Goal: Task Accomplishment & Management: Manage account settings

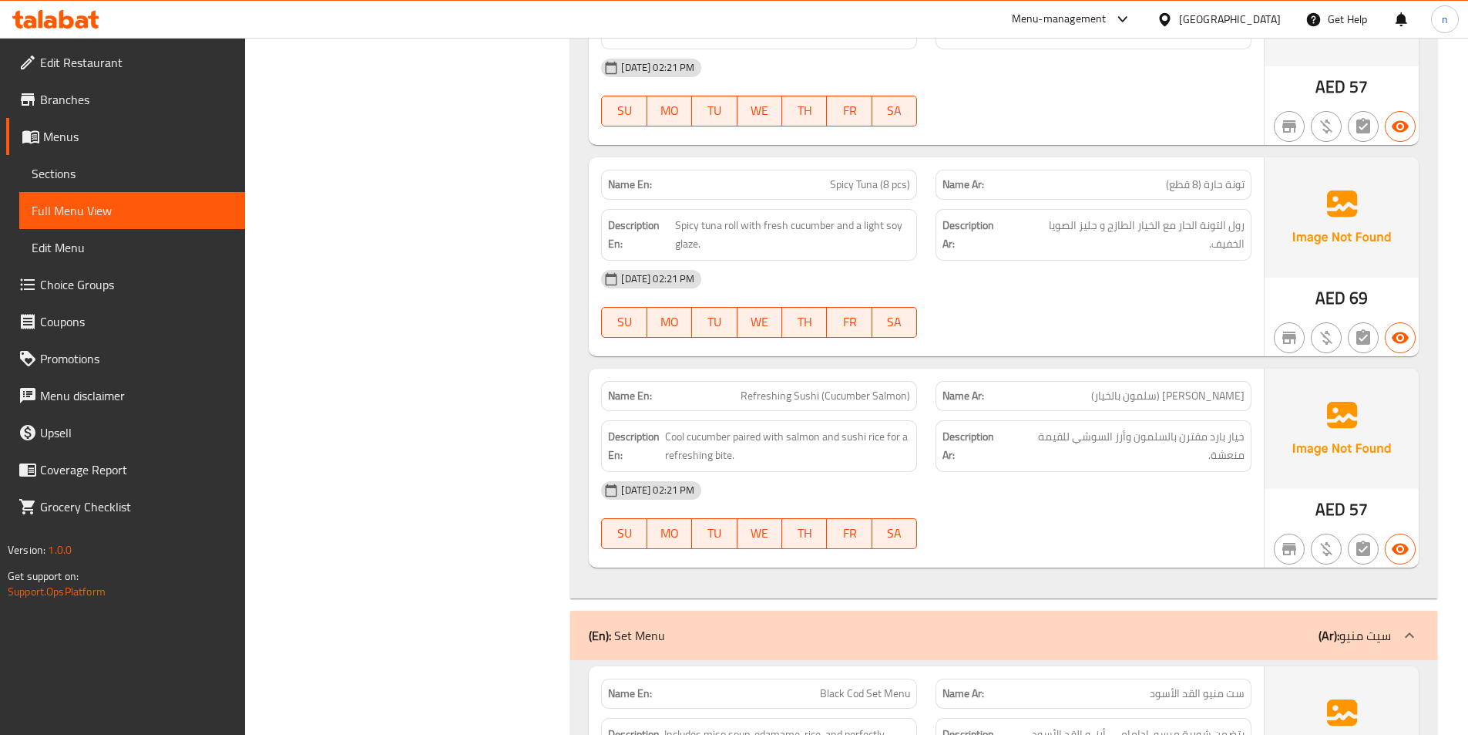
scroll to position [26217, 0]
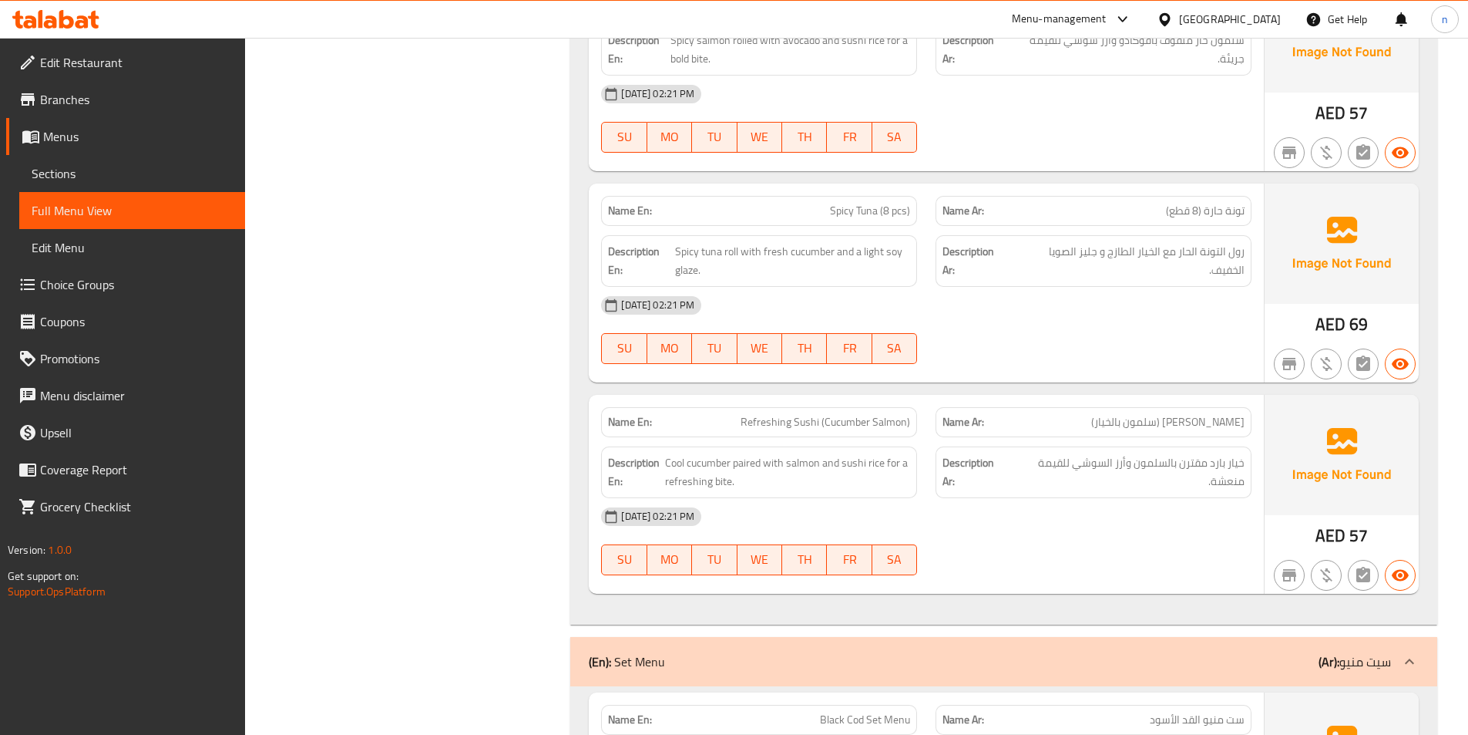
click at [86, 158] on link "Sections" at bounding box center [132, 173] width 226 height 37
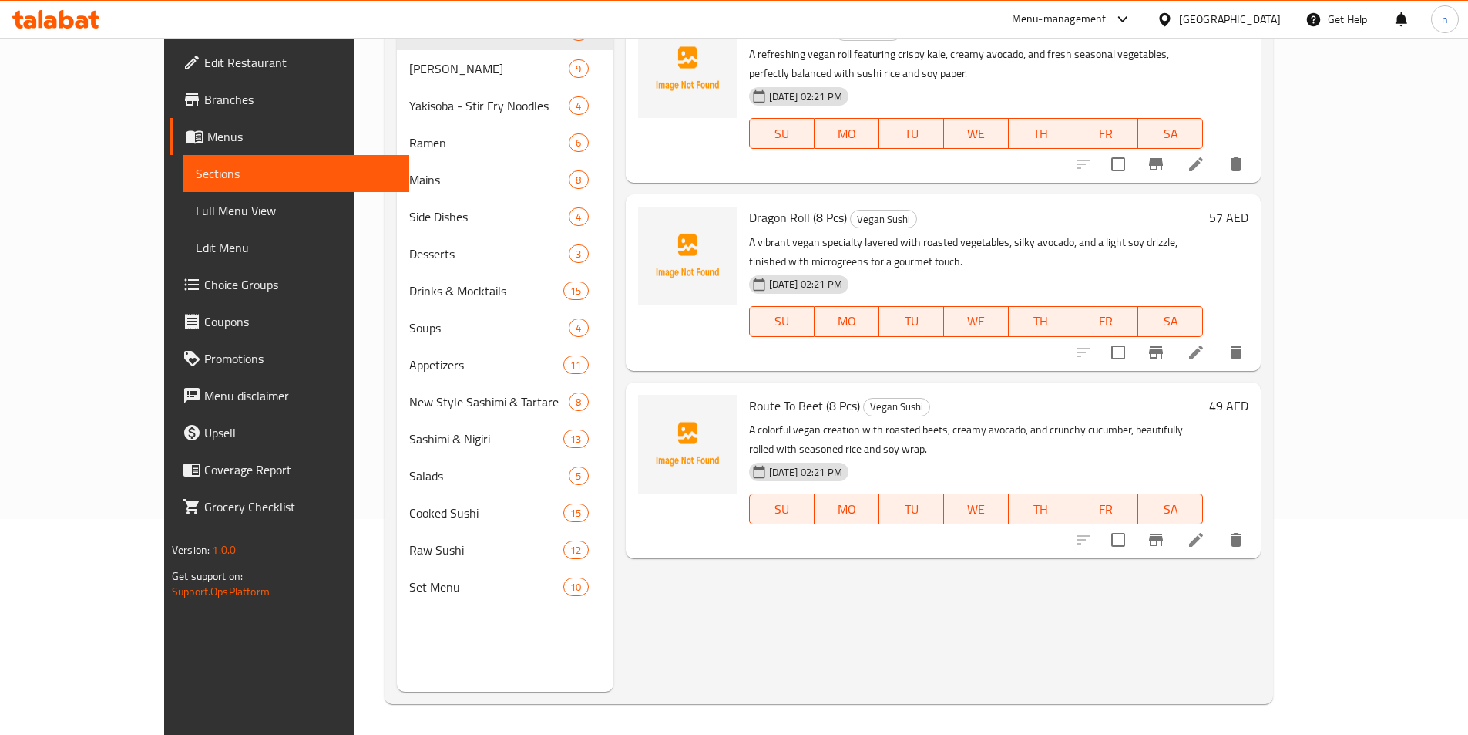
scroll to position [216, 0]
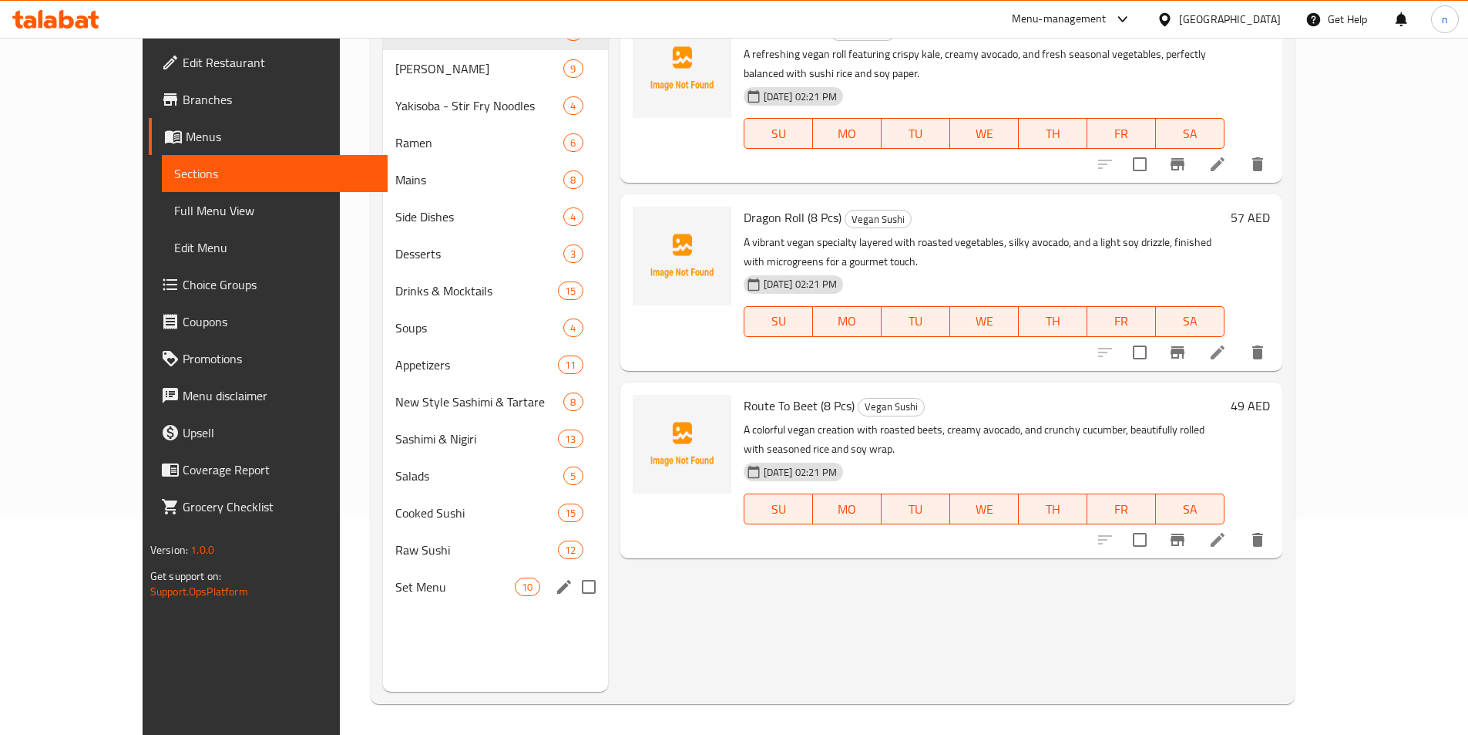
click at [573, 588] on input "Menu sections" at bounding box center [589, 586] width 32 height 32
checkbox input "true"
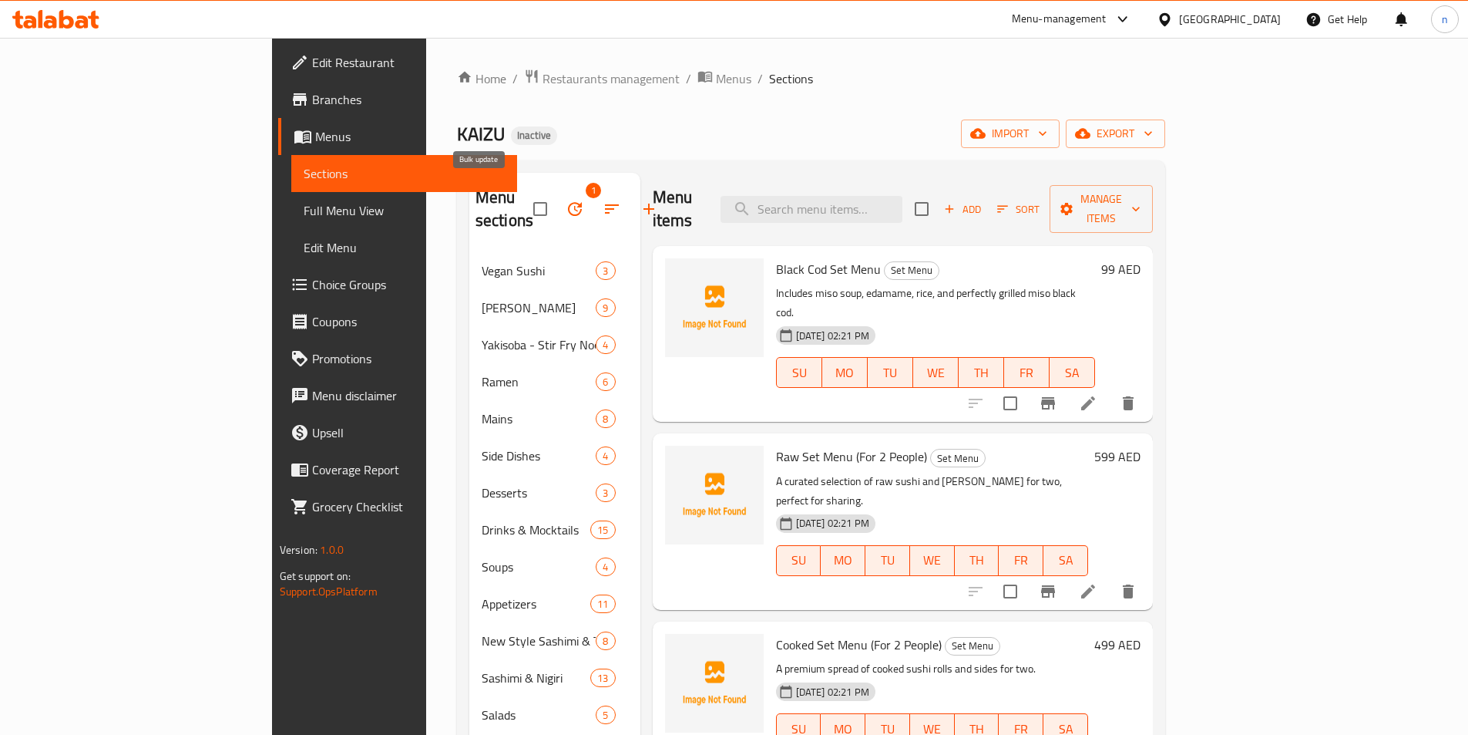
click at [556, 210] on button "button" at bounding box center [574, 208] width 37 height 37
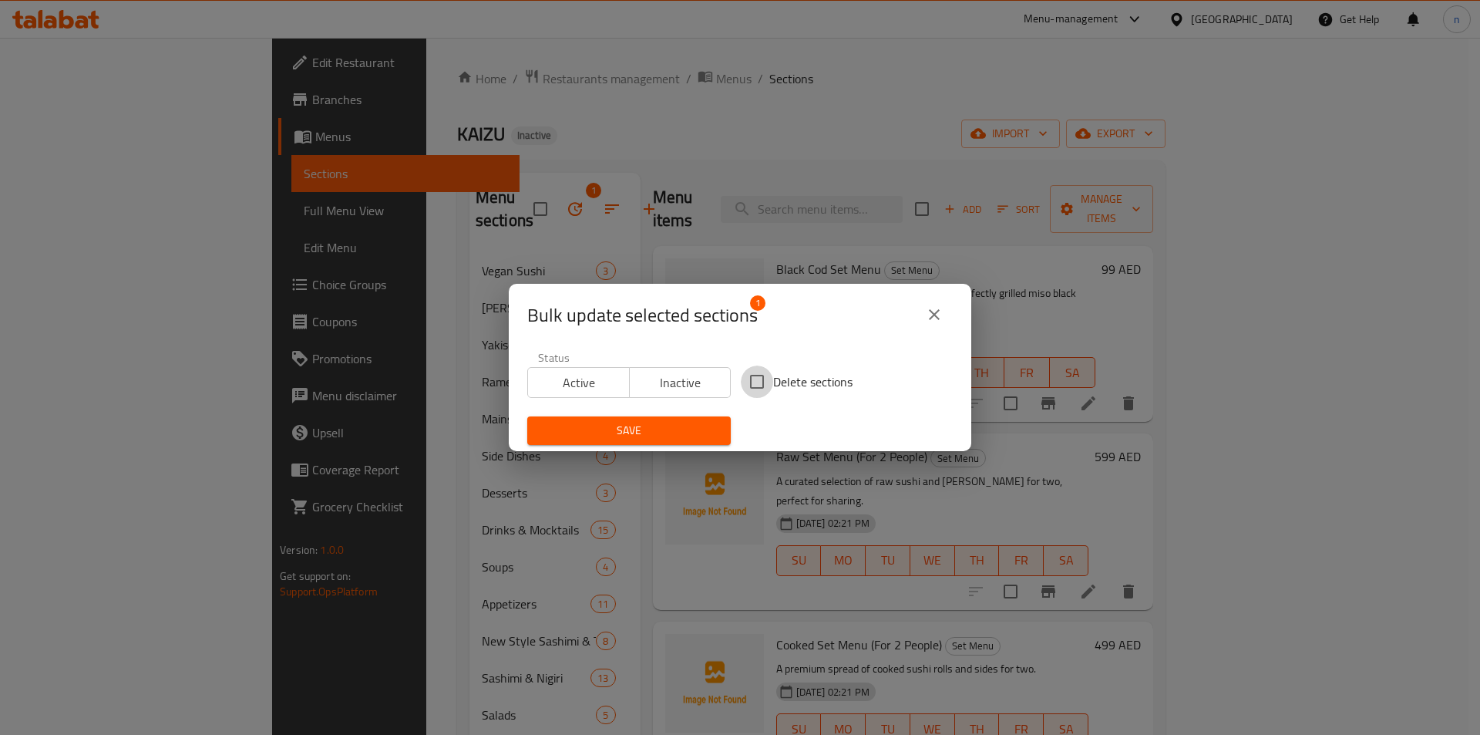
click at [748, 386] on input "Delete sections" at bounding box center [757, 381] width 32 height 32
checkbox input "true"
click at [662, 432] on span "Save" at bounding box center [629, 430] width 179 height 19
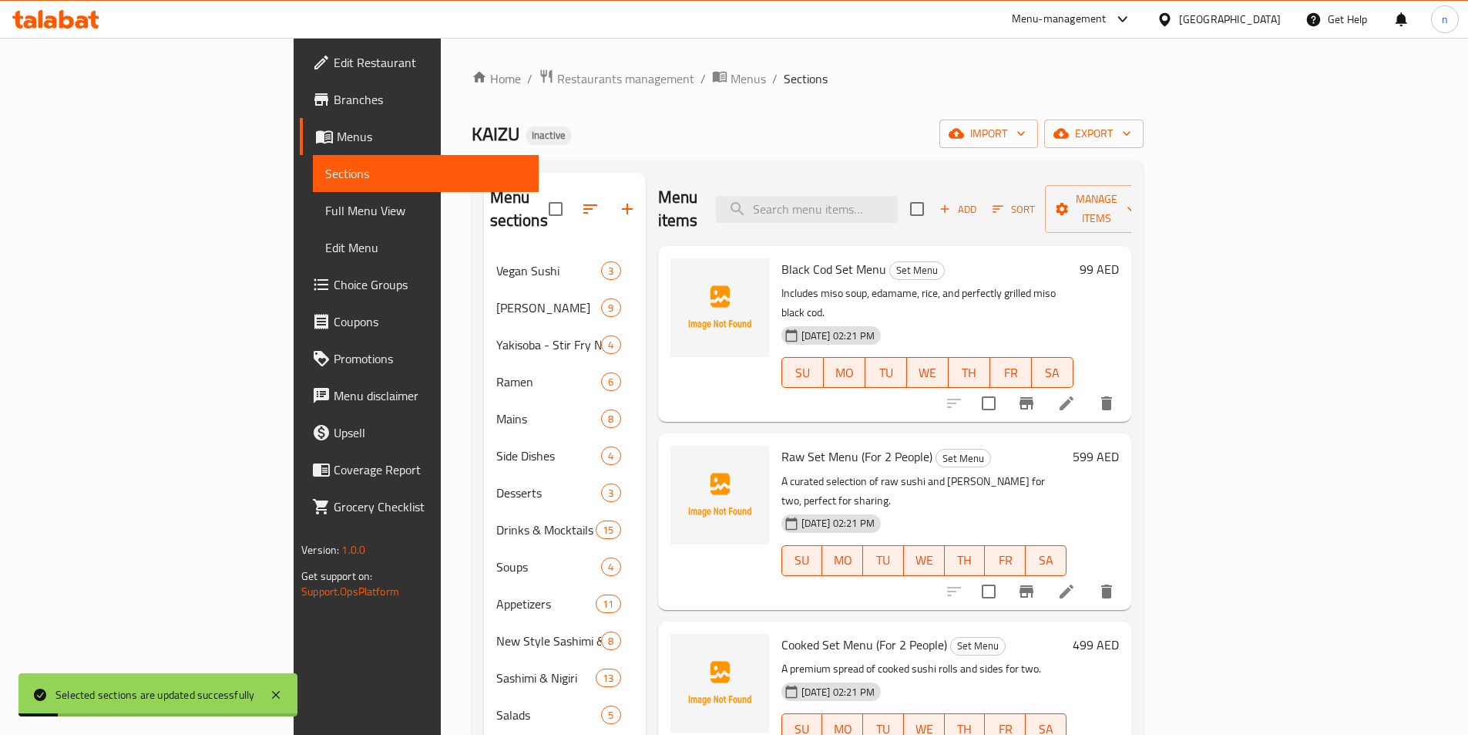
click at [325, 213] on span "Full Menu View" at bounding box center [425, 210] width 201 height 18
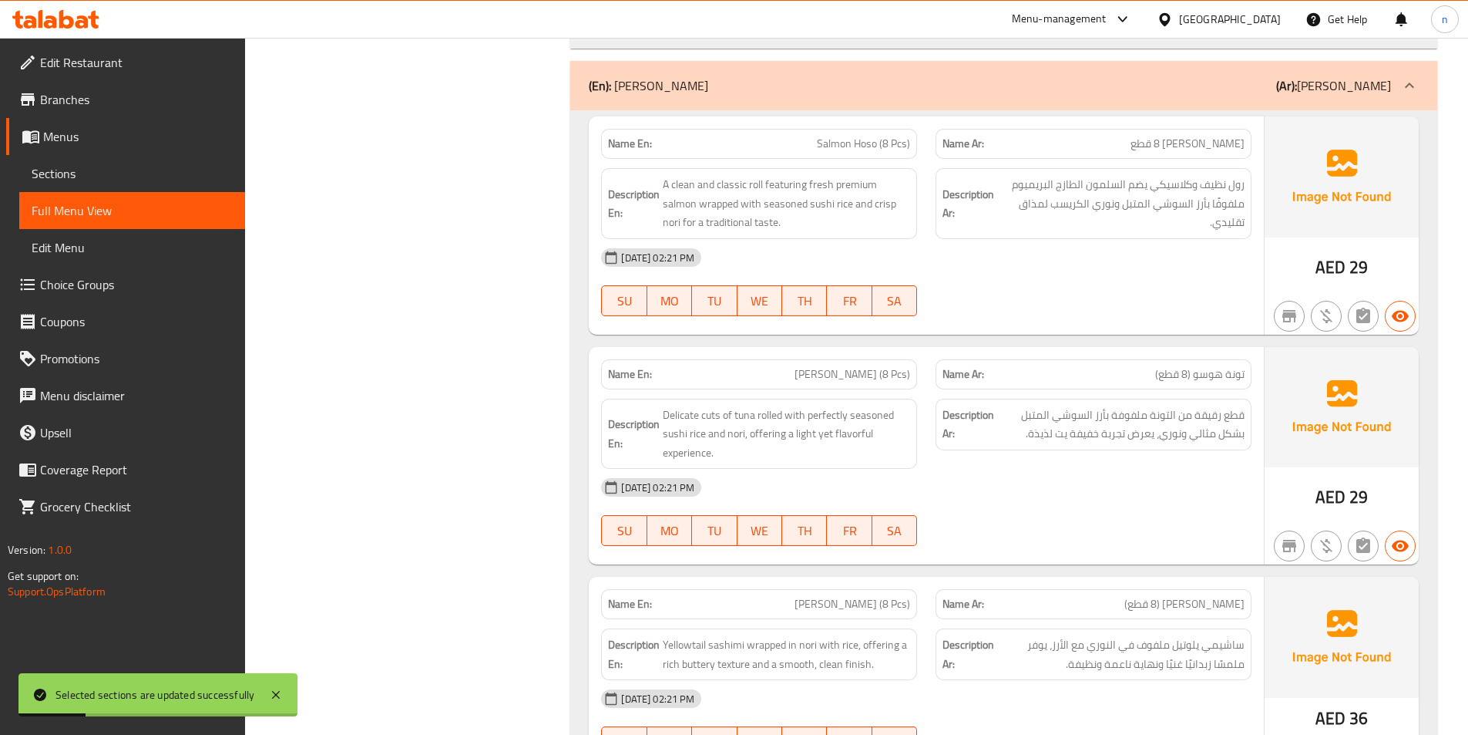
scroll to position [1156, 0]
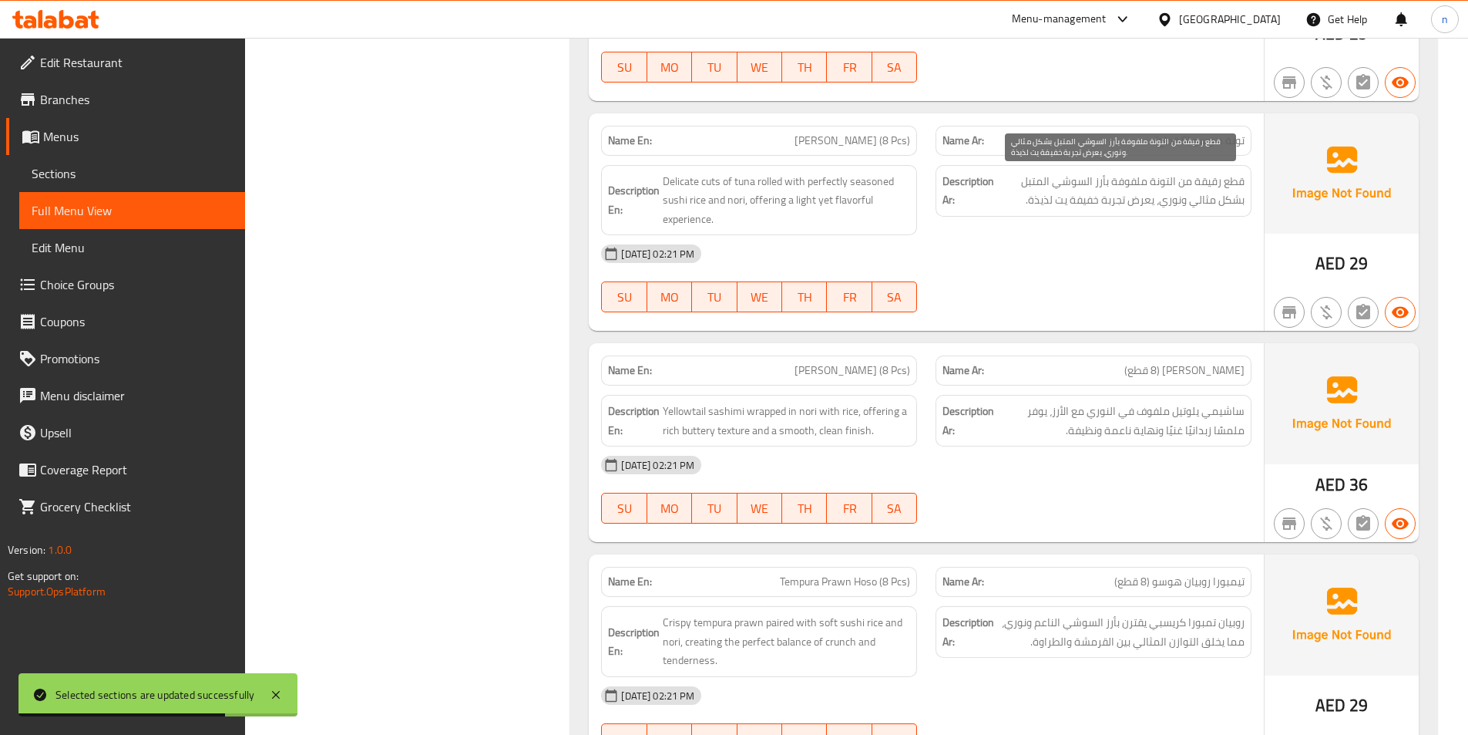
click at [1137, 204] on span "قطع رقيقة من التونة ملفوفة بأرز السوشي المتبل بشكل مثالي ونوري، يعرض تجربة خفيف…" at bounding box center [1120, 191] width 247 height 38
click at [1131, 228] on div "Description Ar: قطع رقيقة من التونة ملفوفة بأرز السوشي المتبل بشكل مثالي ونوري،…" at bounding box center [1093, 200] width 335 height 89
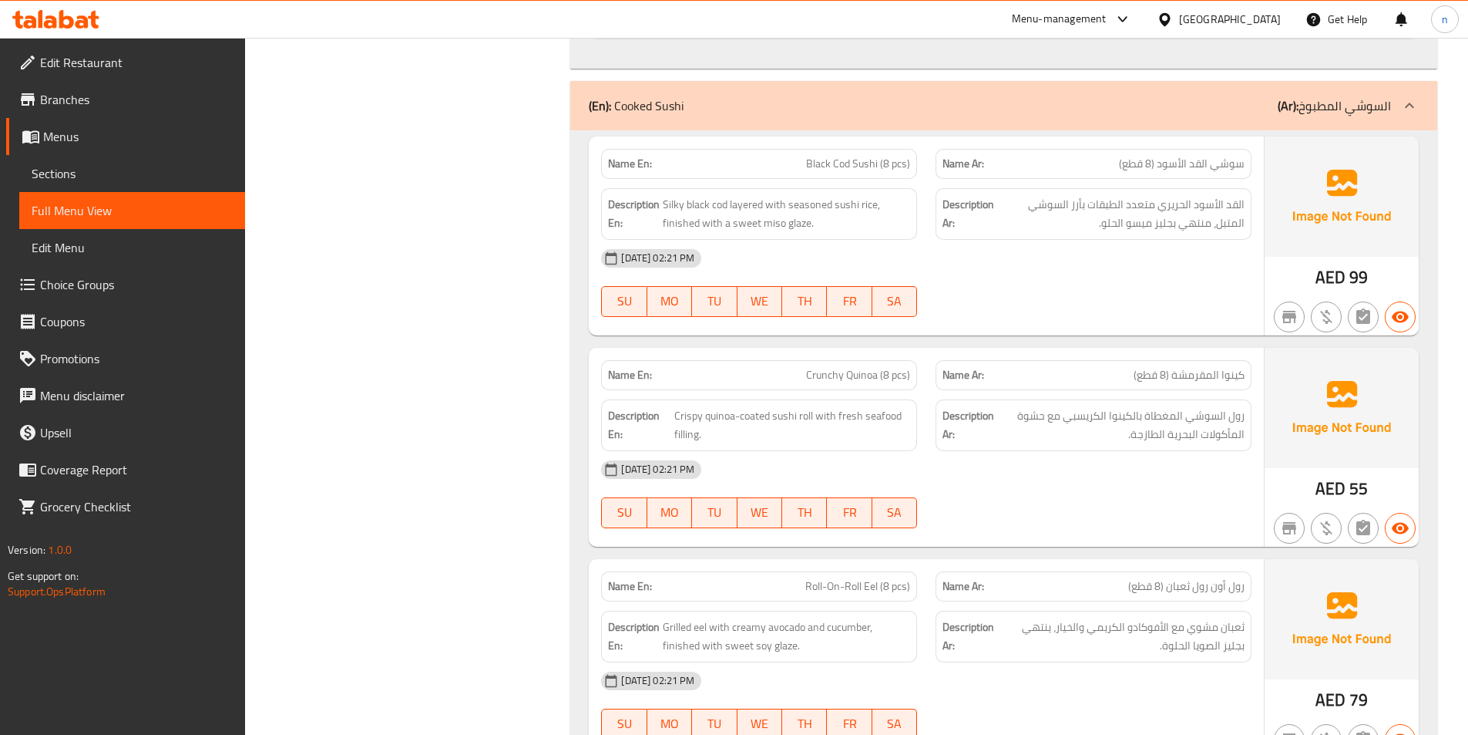
scroll to position [20900, 0]
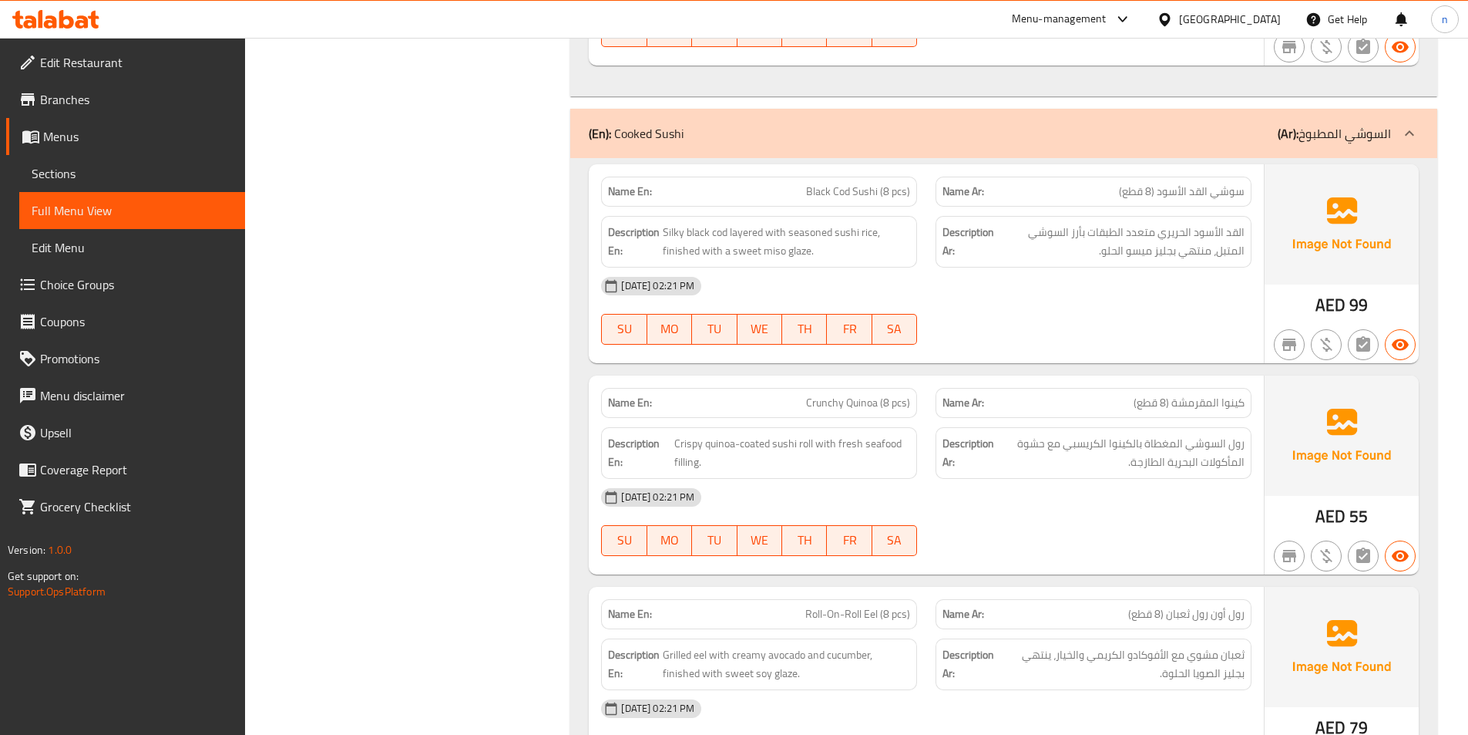
click at [769, 223] on span "Silky black cod layered with seasoned sushi rice, finished with a sweet miso gl…" at bounding box center [786, 242] width 247 height 38
drag, startPoint x: 839, startPoint y: 160, endPoint x: 841, endPoint y: 152, distance: 8.0
click at [841, 223] on span "Silky black cod layered with seasoned sushi rice, finished with a sweet miso gl…" at bounding box center [786, 242] width 247 height 38
click at [718, 223] on span "Silky black cod layered with seasoned sushi rice, finished with a sweet miso gl…" at bounding box center [786, 242] width 247 height 38
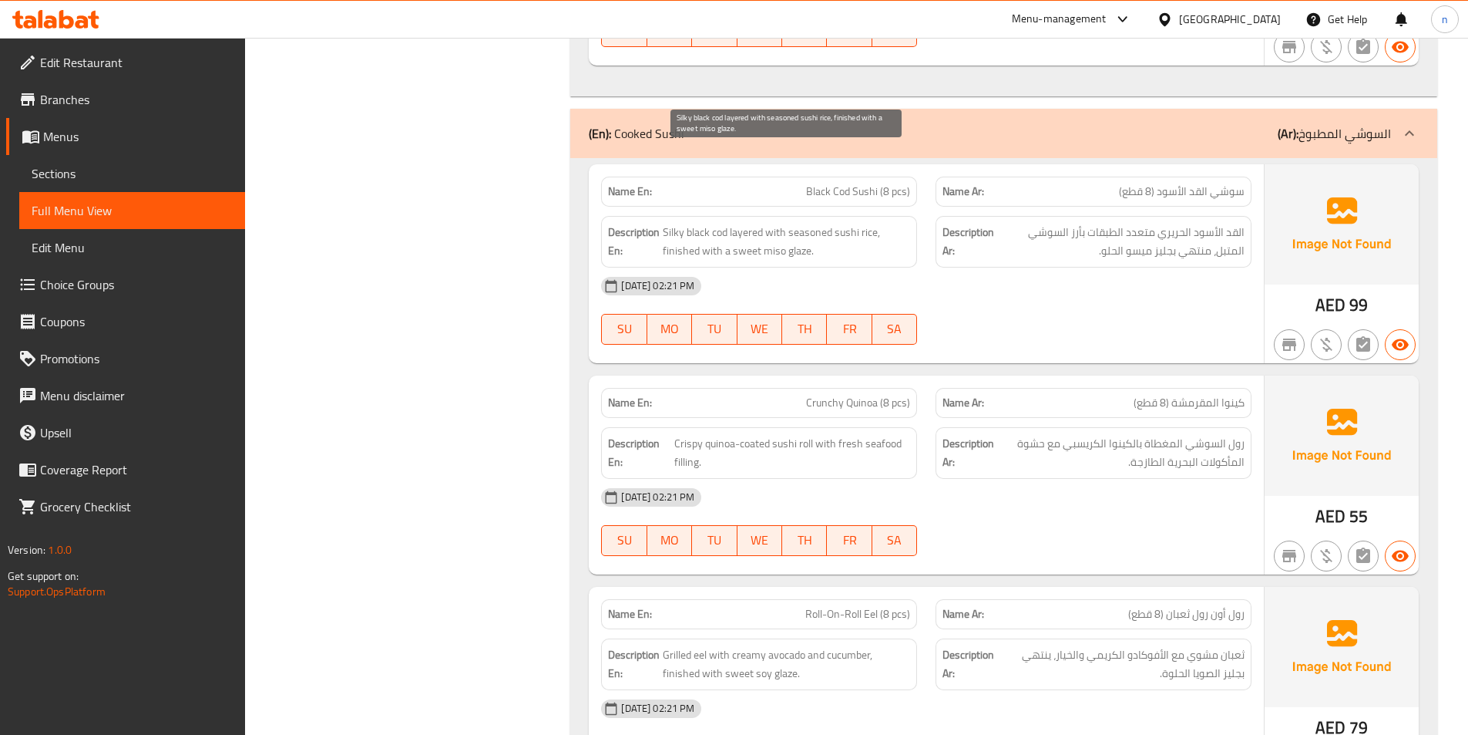
click at [796, 223] on span "Silky black cod layered with seasoned sushi rice, finished with a sweet miso gl…" at bounding box center [786, 242] width 247 height 38
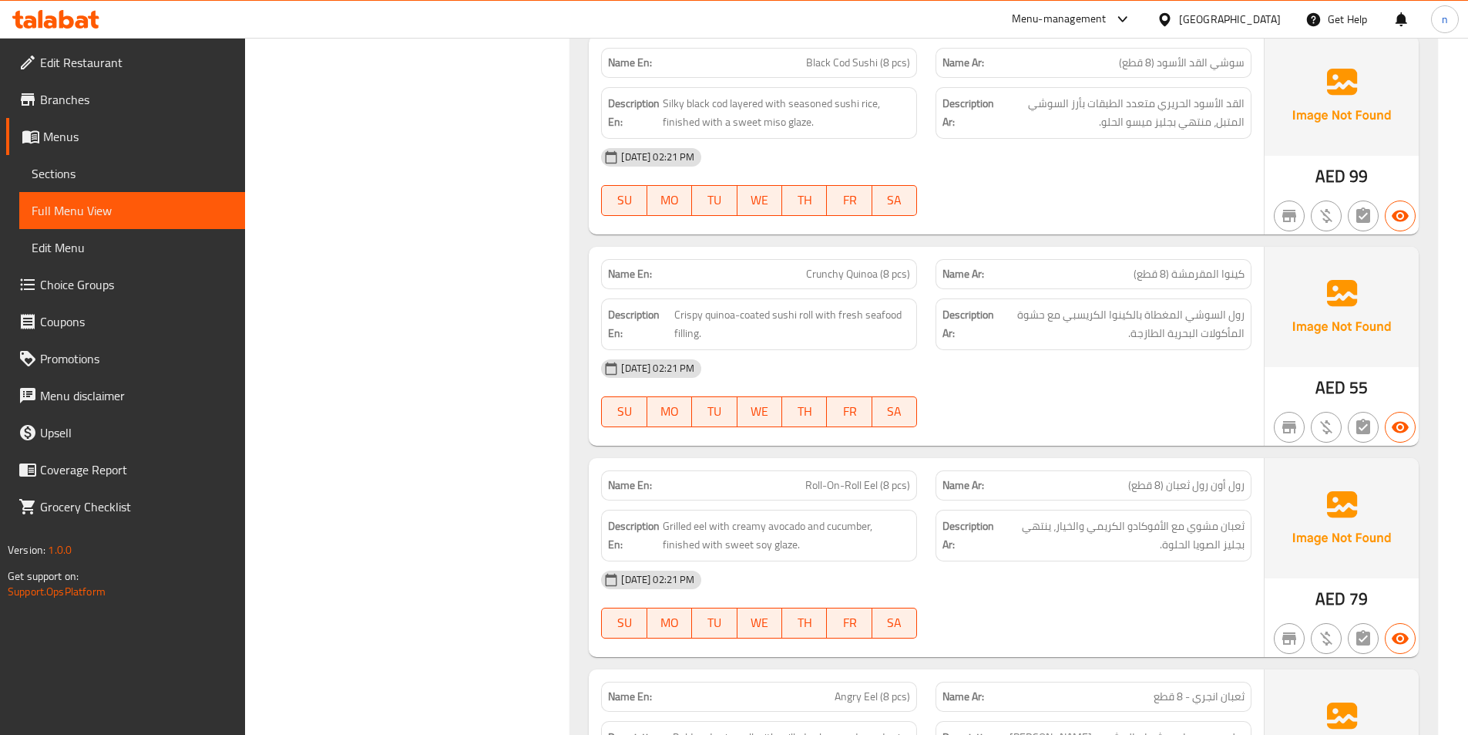
scroll to position [21054, 0]
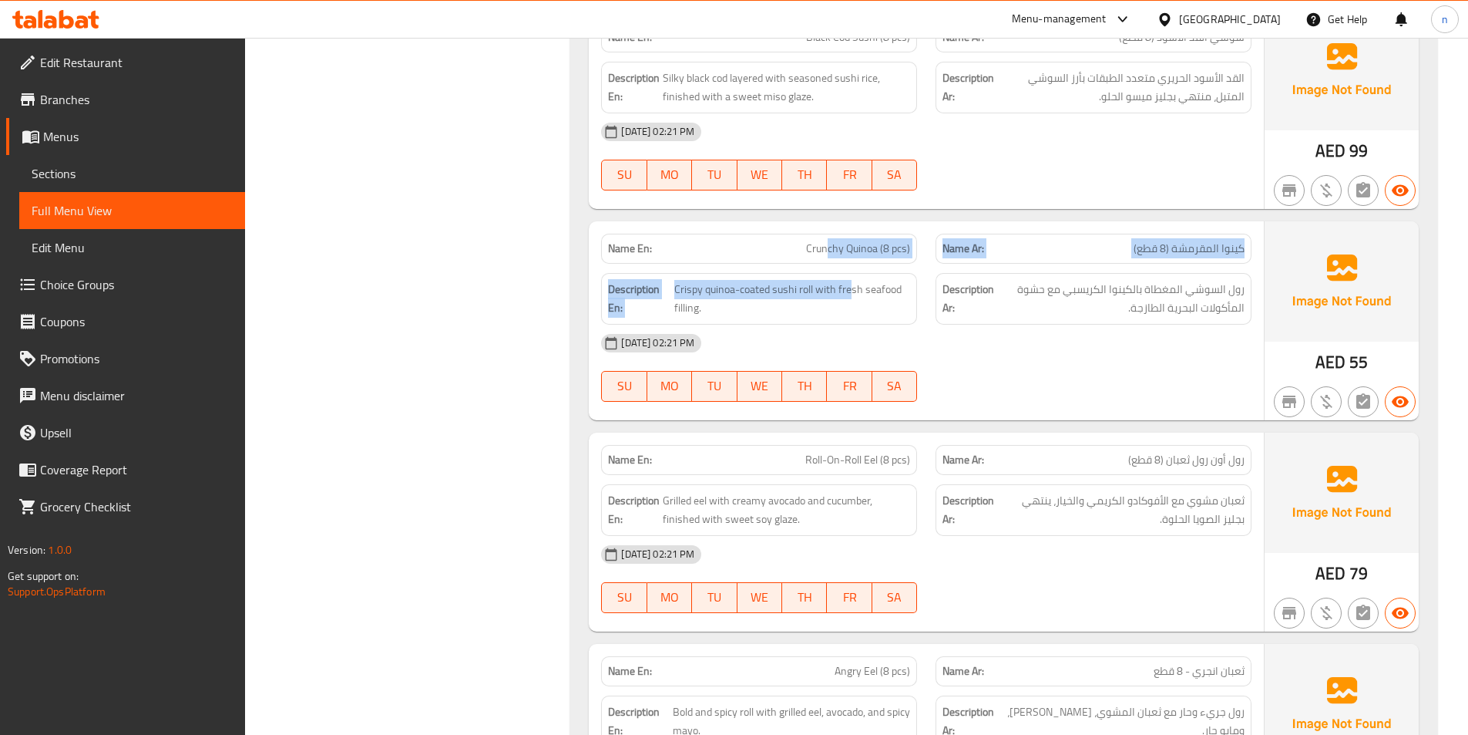
drag, startPoint x: 826, startPoint y: 170, endPoint x: 853, endPoint y: 190, distance: 33.2
click at [853, 221] on div "Name En: Crunchy Quinoa (8 pcs) Name Ar: كينوا المقرمشة (8 قطع) Description En:…" at bounding box center [926, 320] width 675 height 199
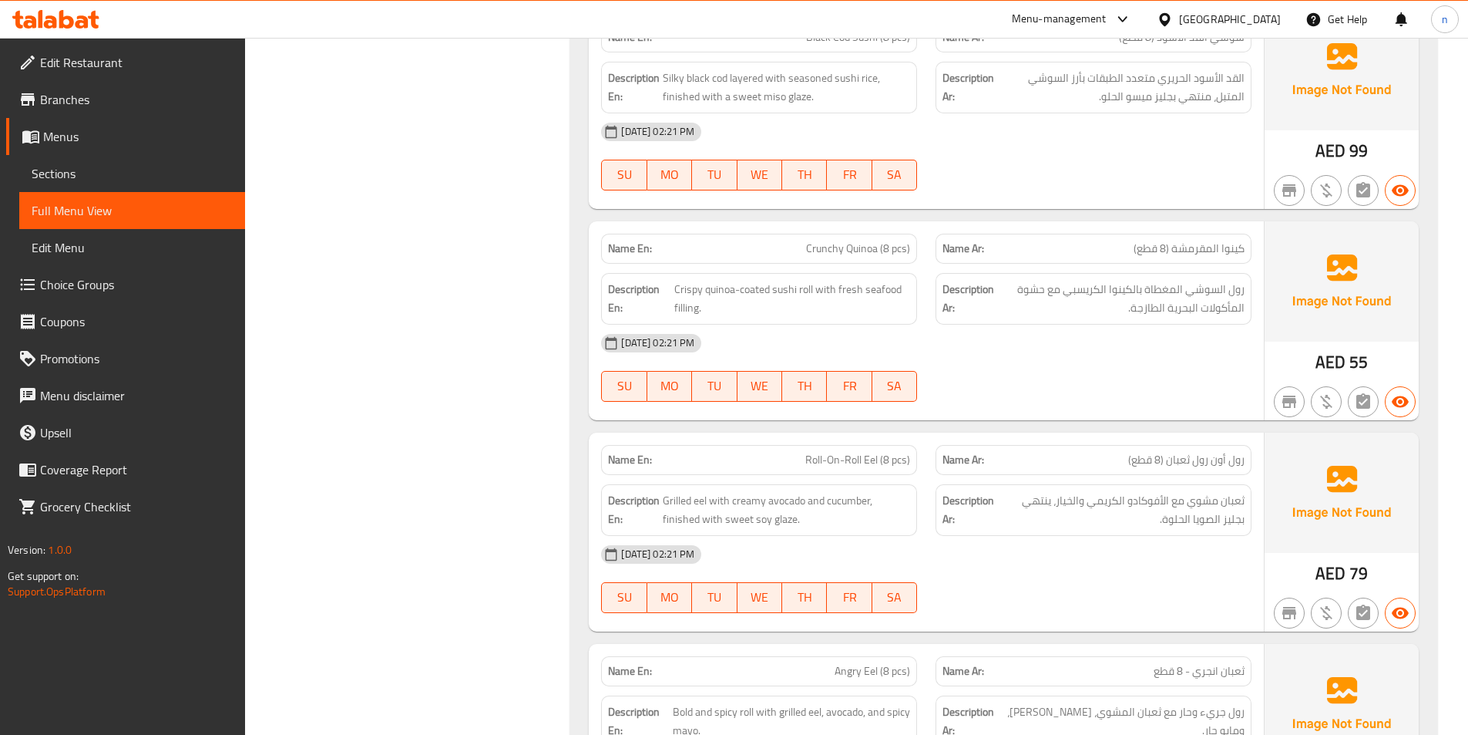
click at [973, 324] on div "[DATE] 02:21 PM" at bounding box center [926, 342] width 669 height 37
click at [744, 280] on span "Crispy quinoa-coated sushi roll with fresh seafood filling." at bounding box center [792, 299] width 236 height 38
drag, startPoint x: 820, startPoint y: 219, endPoint x: 895, endPoint y: 222, distance: 74.8
click at [895, 280] on span "Crispy quinoa-coated sushi roll with fresh seafood filling." at bounding box center [792, 299] width 236 height 38
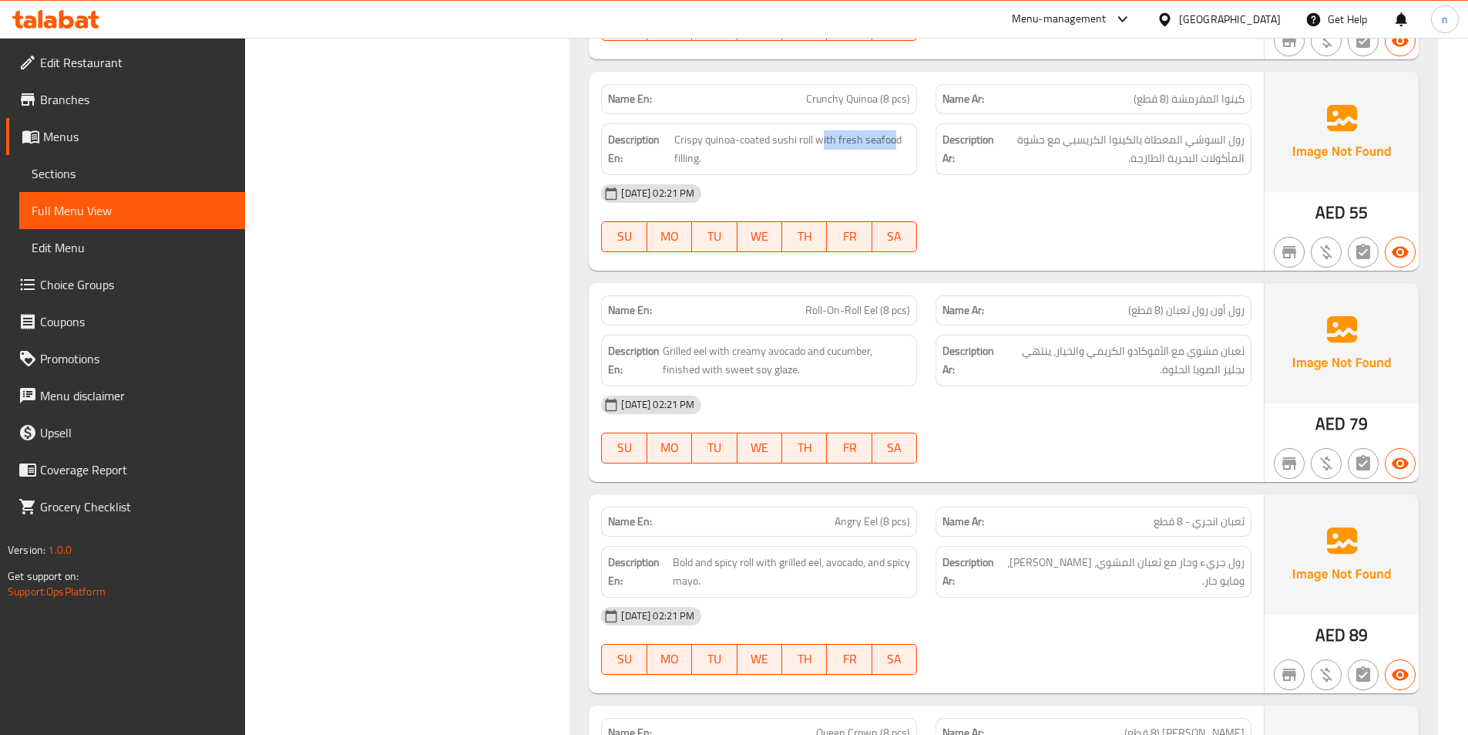
scroll to position [21208, 0]
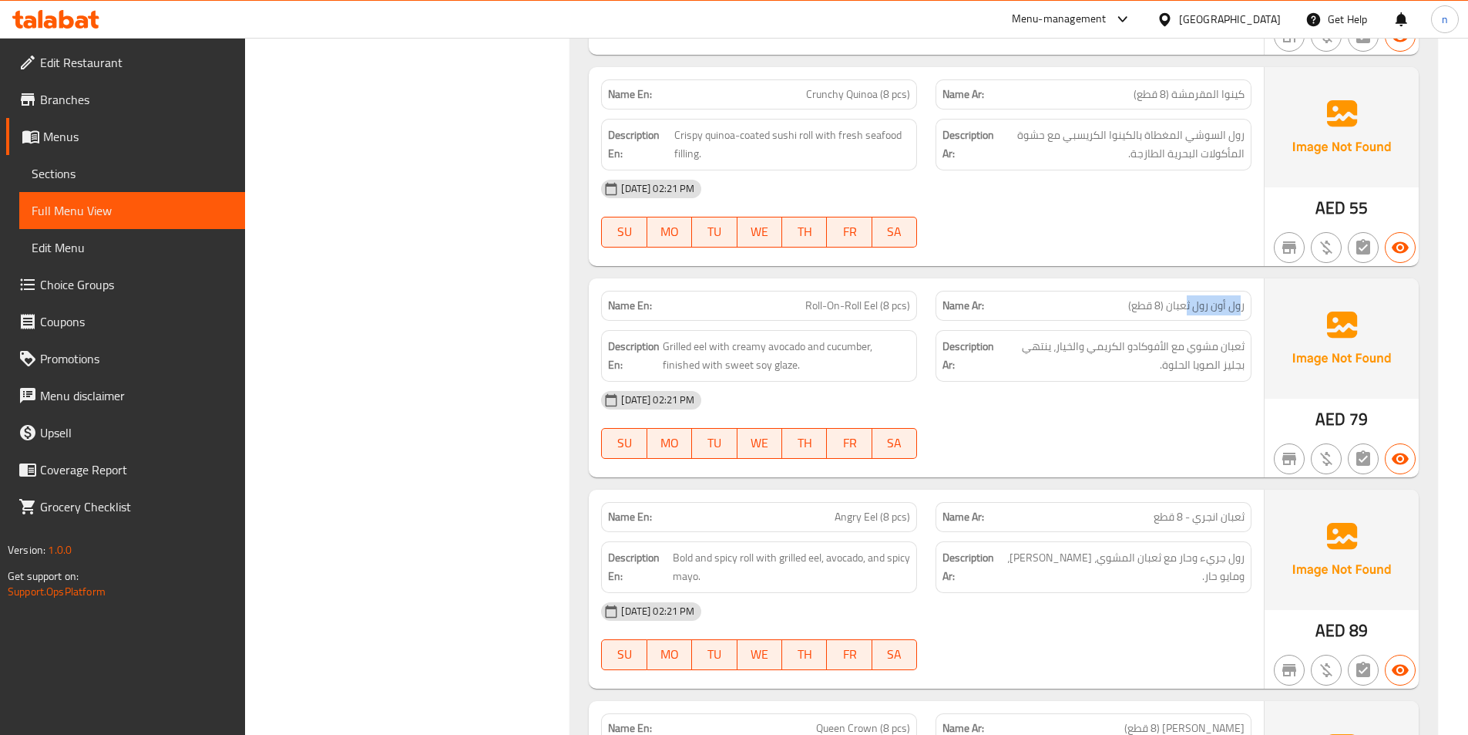
drag, startPoint x: 1239, startPoint y: 237, endPoint x: 1185, endPoint y: 243, distance: 54.2
click at [1185, 291] on div "Name Ar: رول أون رول ثعبان (8 قطع)" at bounding box center [1094, 306] width 316 height 30
click at [829, 321] on div "Description En: Grilled eel with creamy avocado and cucumber, finished with swe…" at bounding box center [759, 356] width 335 height 70
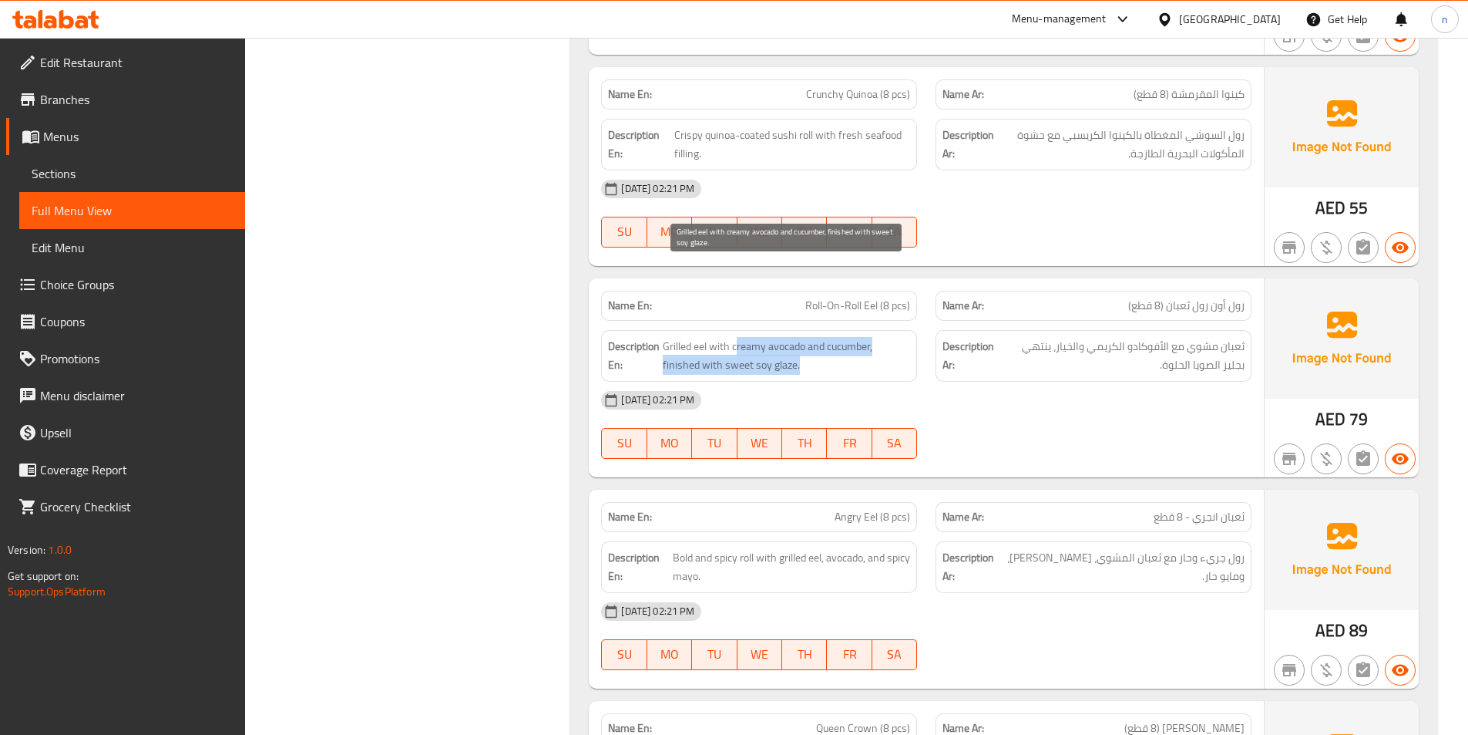
drag, startPoint x: 744, startPoint y: 274, endPoint x: 843, endPoint y: 287, distance: 100.4
click at [843, 337] on span "Grilled eel with creamy avocado and cucumber, finished with sweet soy glaze." at bounding box center [786, 356] width 247 height 38
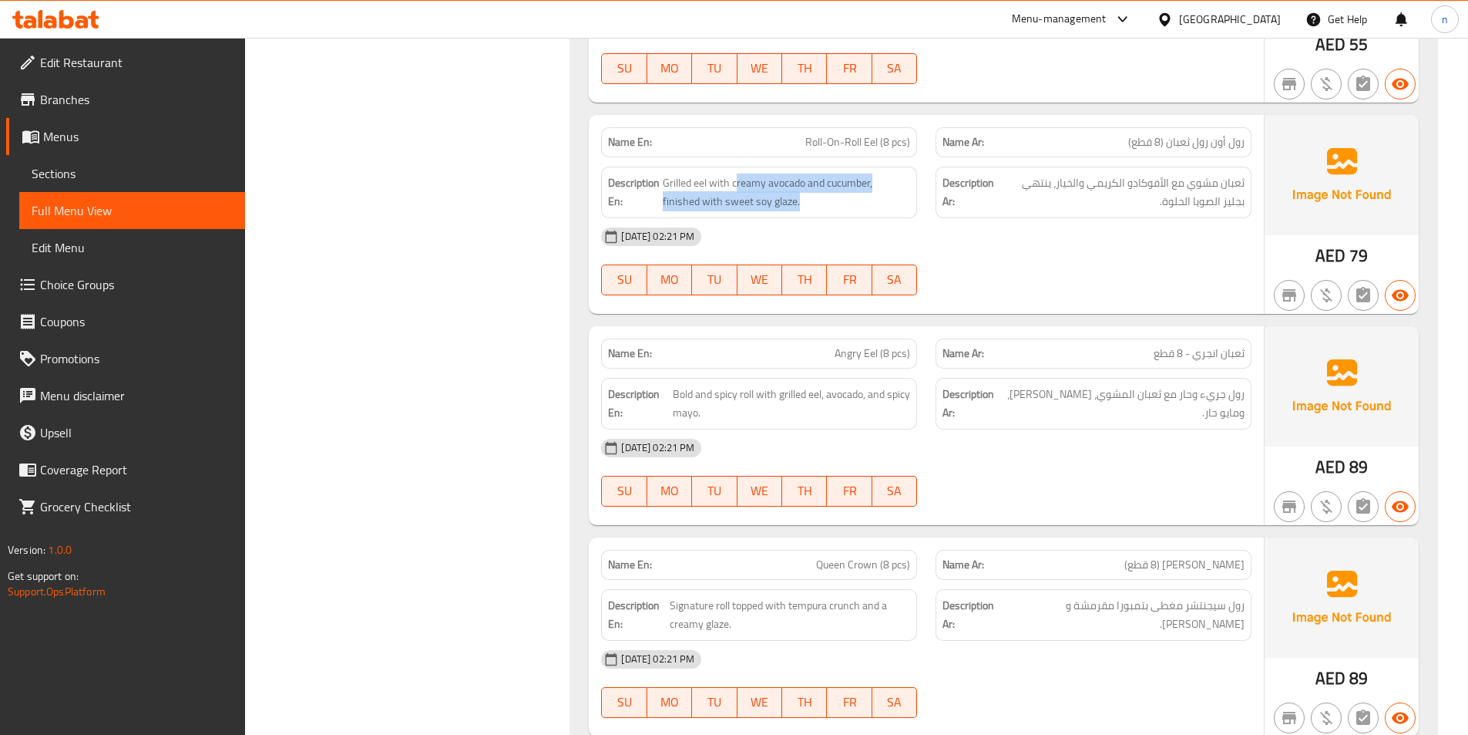
scroll to position [21440, 0]
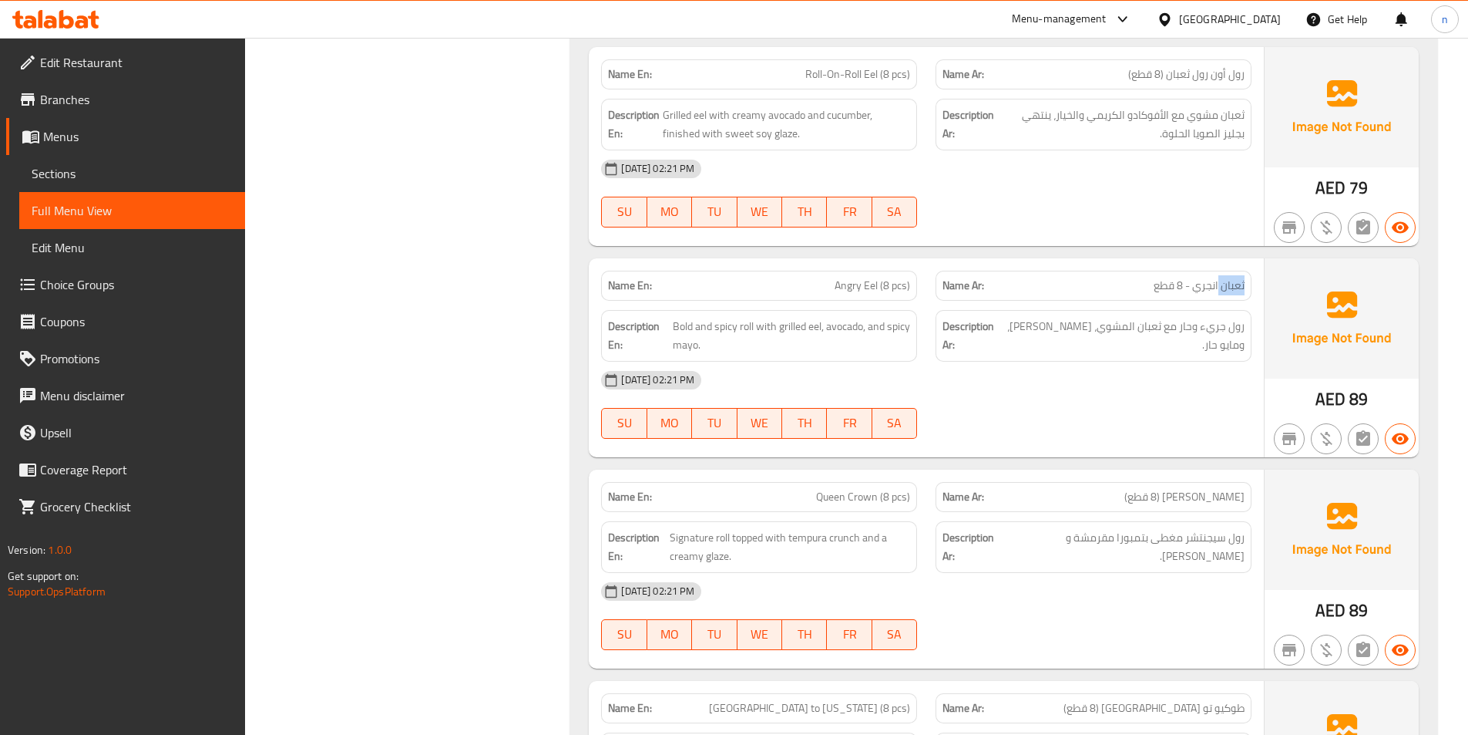
drag, startPoint x: 1248, startPoint y: 217, endPoint x: 1219, endPoint y: 219, distance: 28.6
click at [1219, 271] on div "Name Ar: ثعبان انجري - 8 قطع" at bounding box center [1094, 286] width 316 height 30
drag, startPoint x: 736, startPoint y: 246, endPoint x: 749, endPoint y: 250, distance: 13.7
click at [749, 317] on span "Bold and spicy roll with grilled eel, avocado, and spicy mayo." at bounding box center [792, 336] width 238 height 38
click at [708, 317] on span "Bold and spicy roll with grilled eel, avocado, and spicy mayo." at bounding box center [792, 336] width 238 height 38
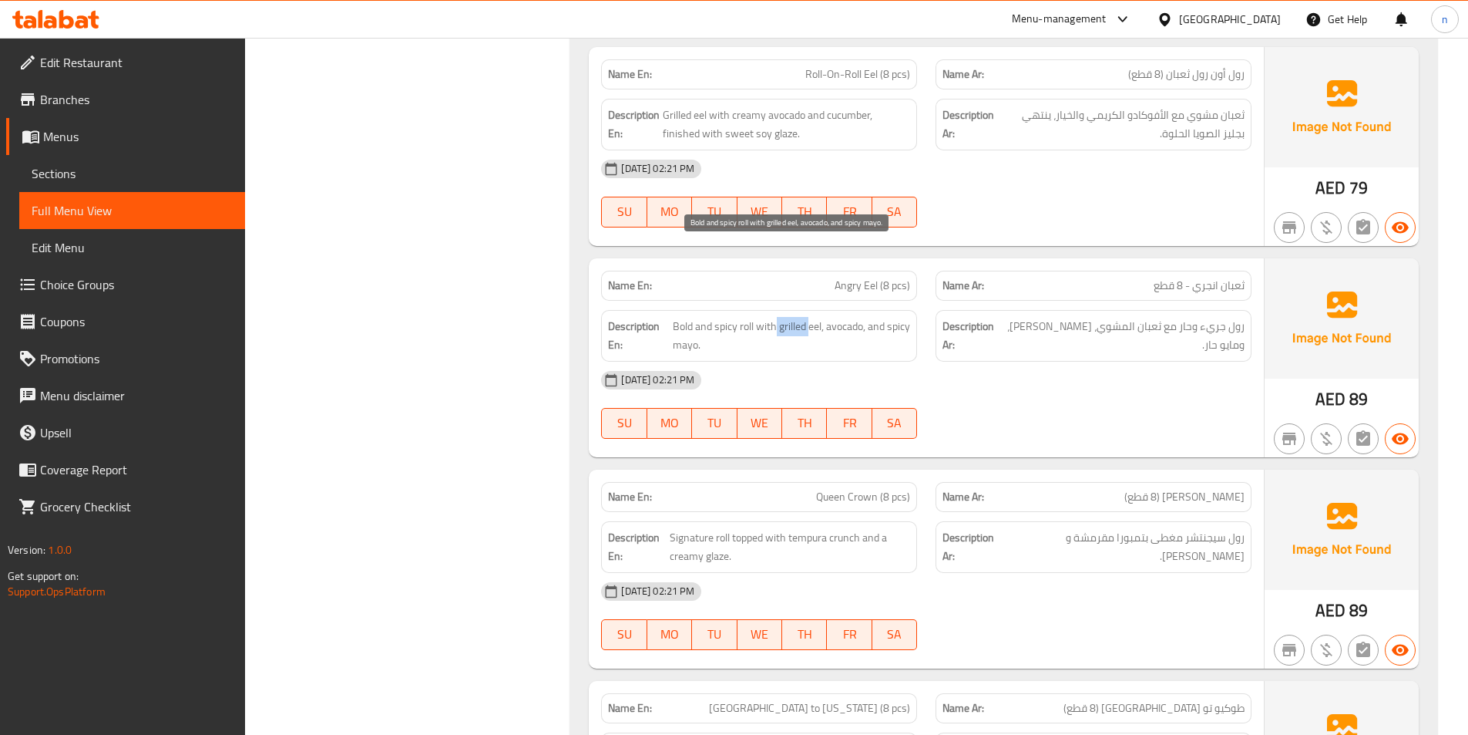
drag, startPoint x: 777, startPoint y: 256, endPoint x: 808, endPoint y: 261, distance: 31.2
click at [808, 317] on span "Bold and spicy roll with grilled eel, avocado, and spicy mayo." at bounding box center [792, 336] width 238 height 38
click at [852, 317] on span "Bold and spicy roll with grilled eel, avocado, and spicy mayo." at bounding box center [792, 336] width 238 height 38
click at [692, 317] on span "Bold and spicy roll with grilled eel, avocado, and spicy mayo." at bounding box center [792, 336] width 238 height 38
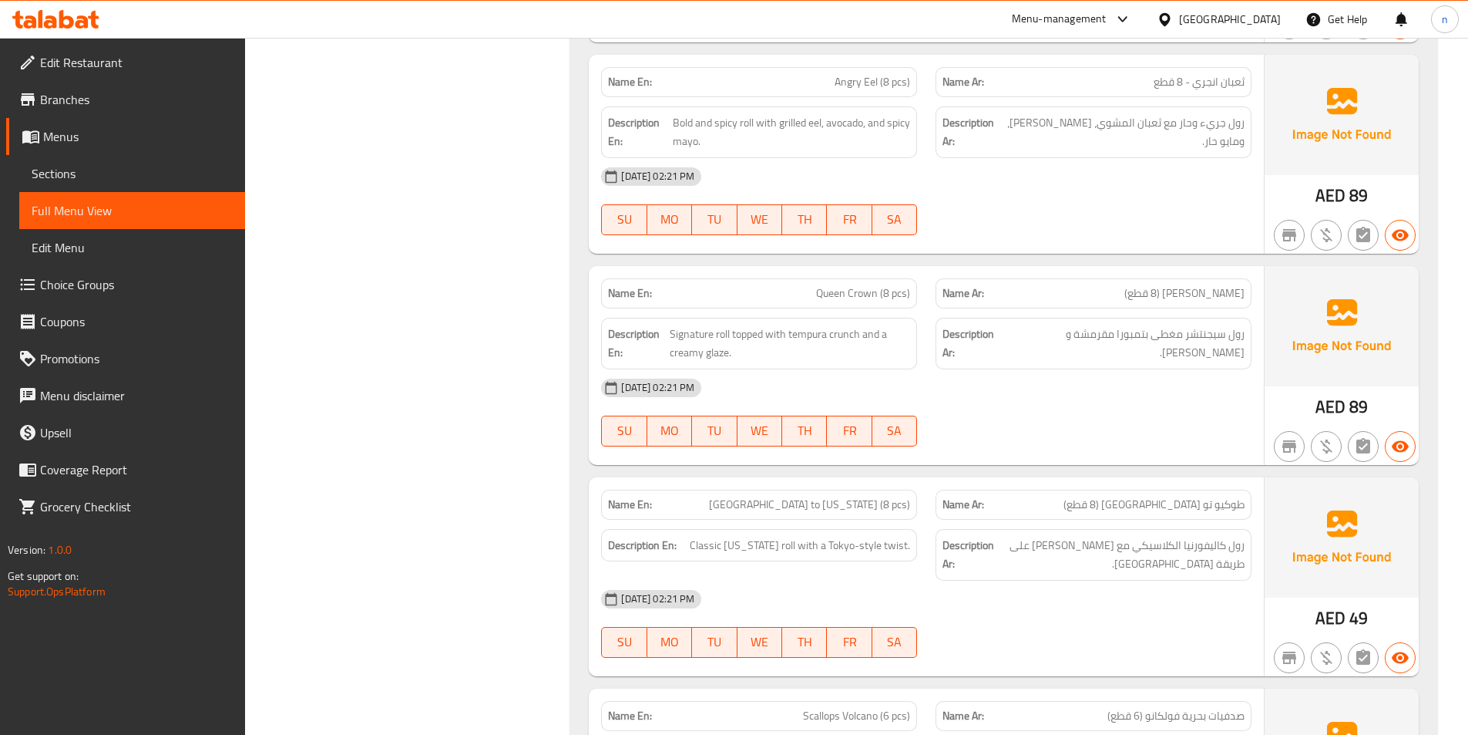
scroll to position [21671, 0]
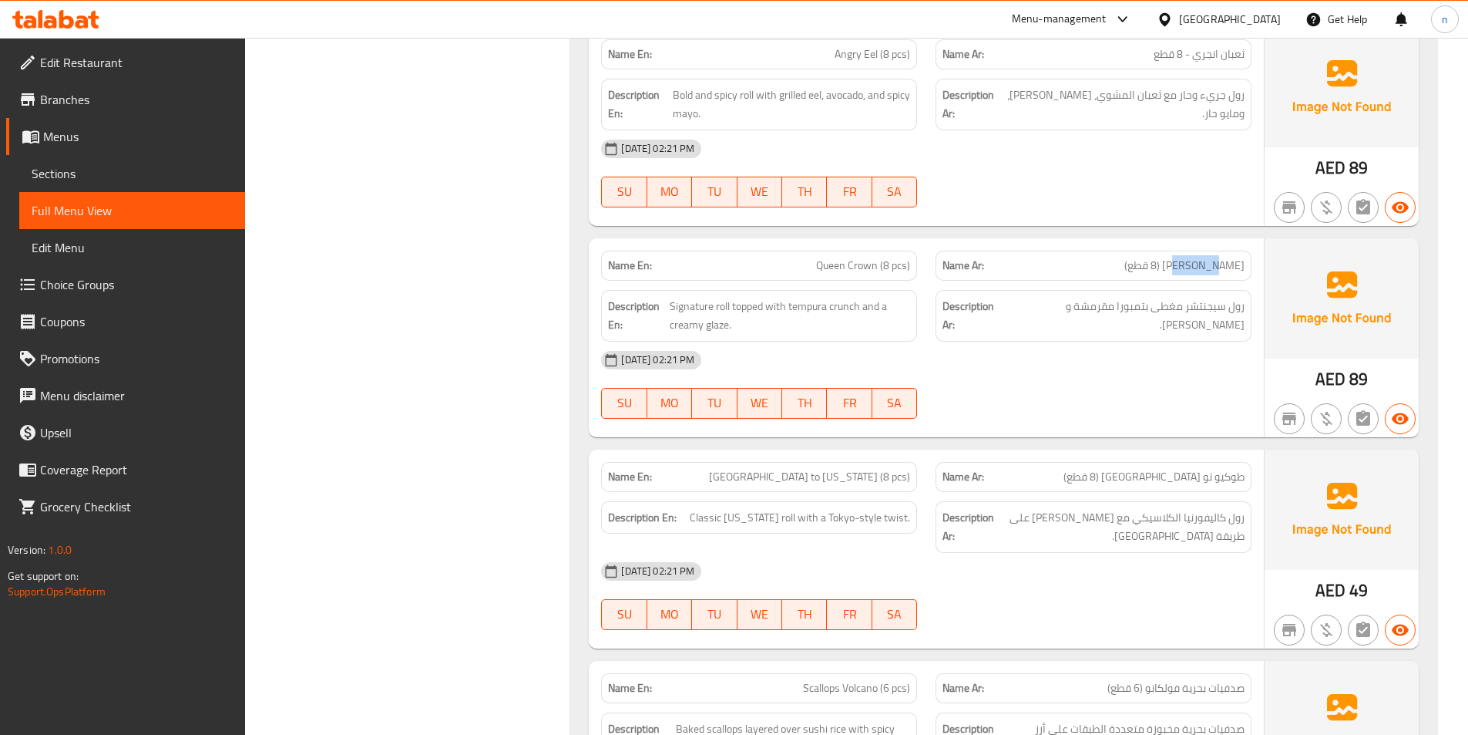
drag, startPoint x: 1232, startPoint y: 180, endPoint x: 1203, endPoint y: 202, distance: 36.8
click at [1203, 250] on div "Name Ar: [PERSON_NAME] (8 قطع)" at bounding box center [1094, 265] width 316 height 30
drag, startPoint x: 1197, startPoint y: 224, endPoint x: 1201, endPoint y: 235, distance: 12.2
click at [1201, 297] on span "رول سيجنتشر مغطى بتمبورا مقرمشة و [PERSON_NAME]." at bounding box center [1125, 316] width 239 height 38
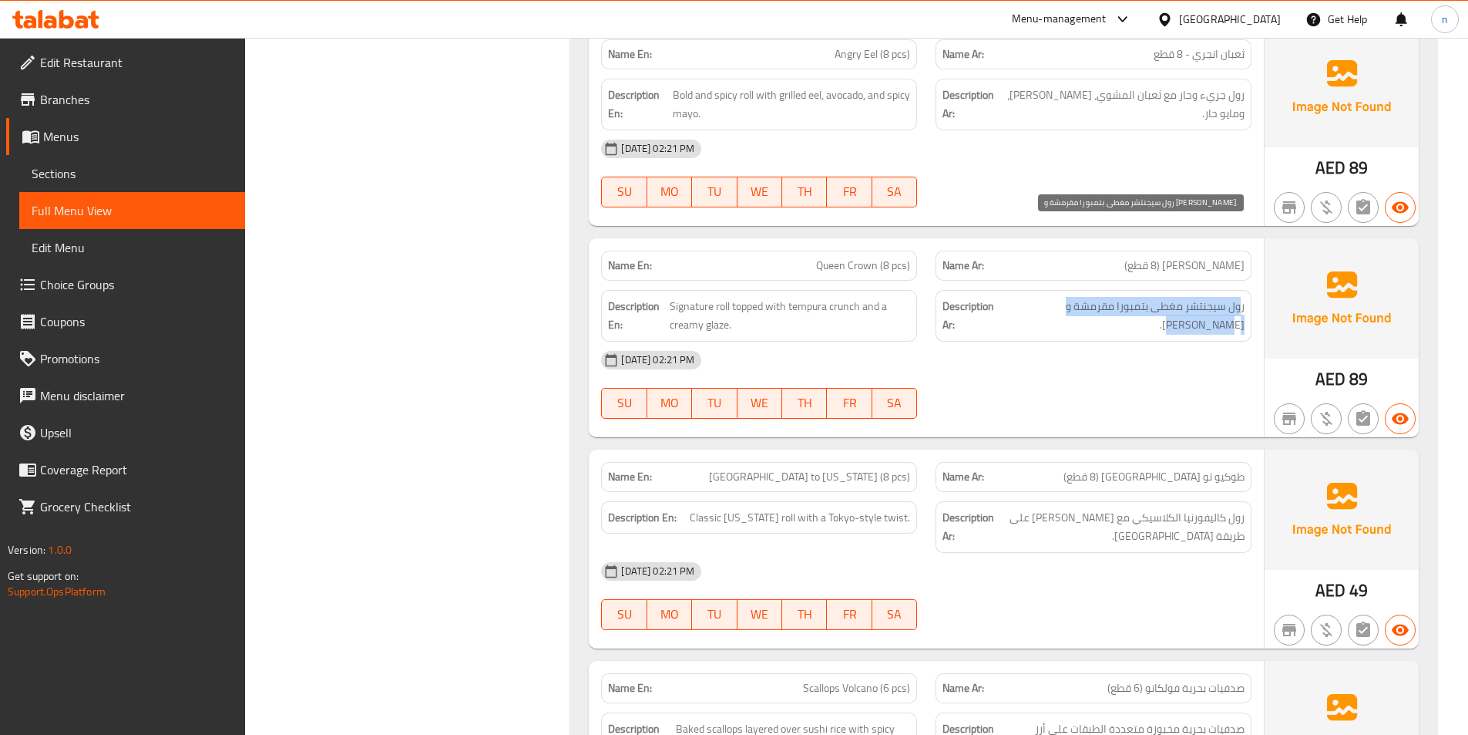
drag, startPoint x: 1239, startPoint y: 239, endPoint x: 1174, endPoint y: 244, distance: 65.0
click at [1174, 297] on span "رول سيجنتشر مغطى بتمبورا مقرمشة و [PERSON_NAME]." at bounding box center [1125, 316] width 239 height 38
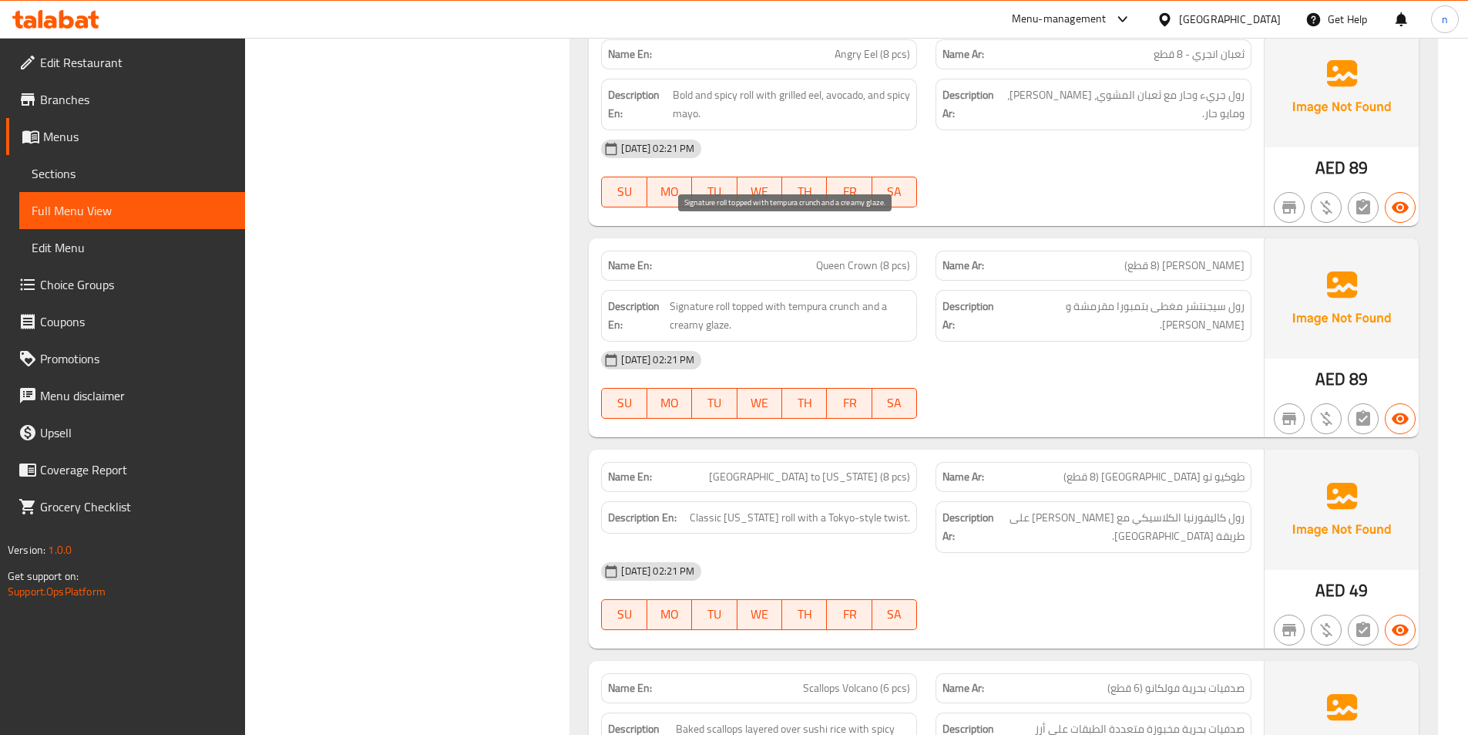
click at [701, 297] on span "Signature roll topped with tempura crunch and a creamy glaze." at bounding box center [790, 316] width 240 height 38
click at [740, 297] on span "Signature roll topped with tempura crunch and a creamy glaze." at bounding box center [790, 316] width 240 height 38
drag, startPoint x: 740, startPoint y: 231, endPoint x: 754, endPoint y: 234, distance: 14.1
click at [754, 297] on span "Signature roll topped with tempura crunch and a creamy glaze." at bounding box center [790, 316] width 240 height 38
click at [795, 297] on span "Signature roll topped with tempura crunch and a creamy glaze." at bounding box center [790, 316] width 240 height 38
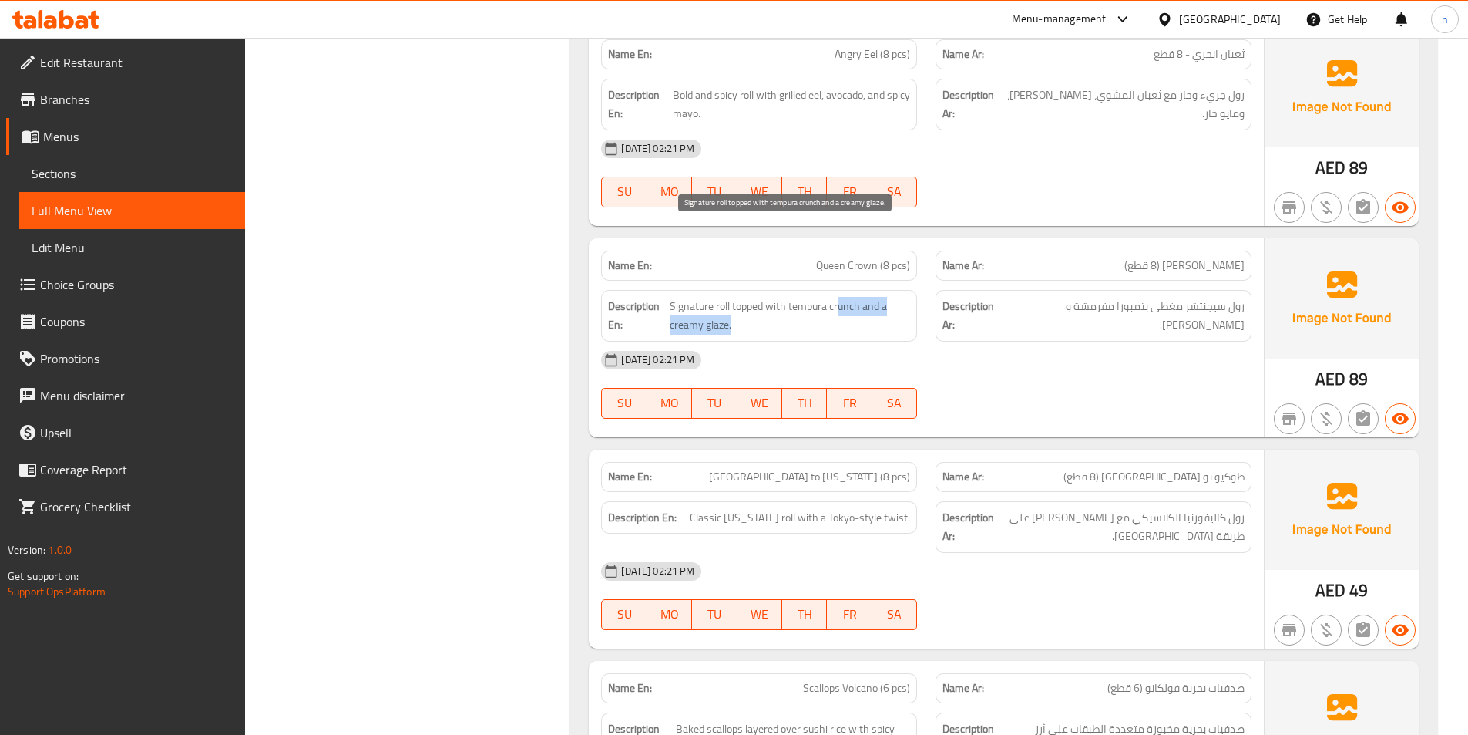
click at [841, 297] on span "Signature roll topped with tempura crunch and a creamy glaze." at bounding box center [790, 316] width 240 height 38
click at [869, 290] on div "Description En: Signature roll topped with tempura crunch and a creamy glaze." at bounding box center [759, 316] width 316 height 52
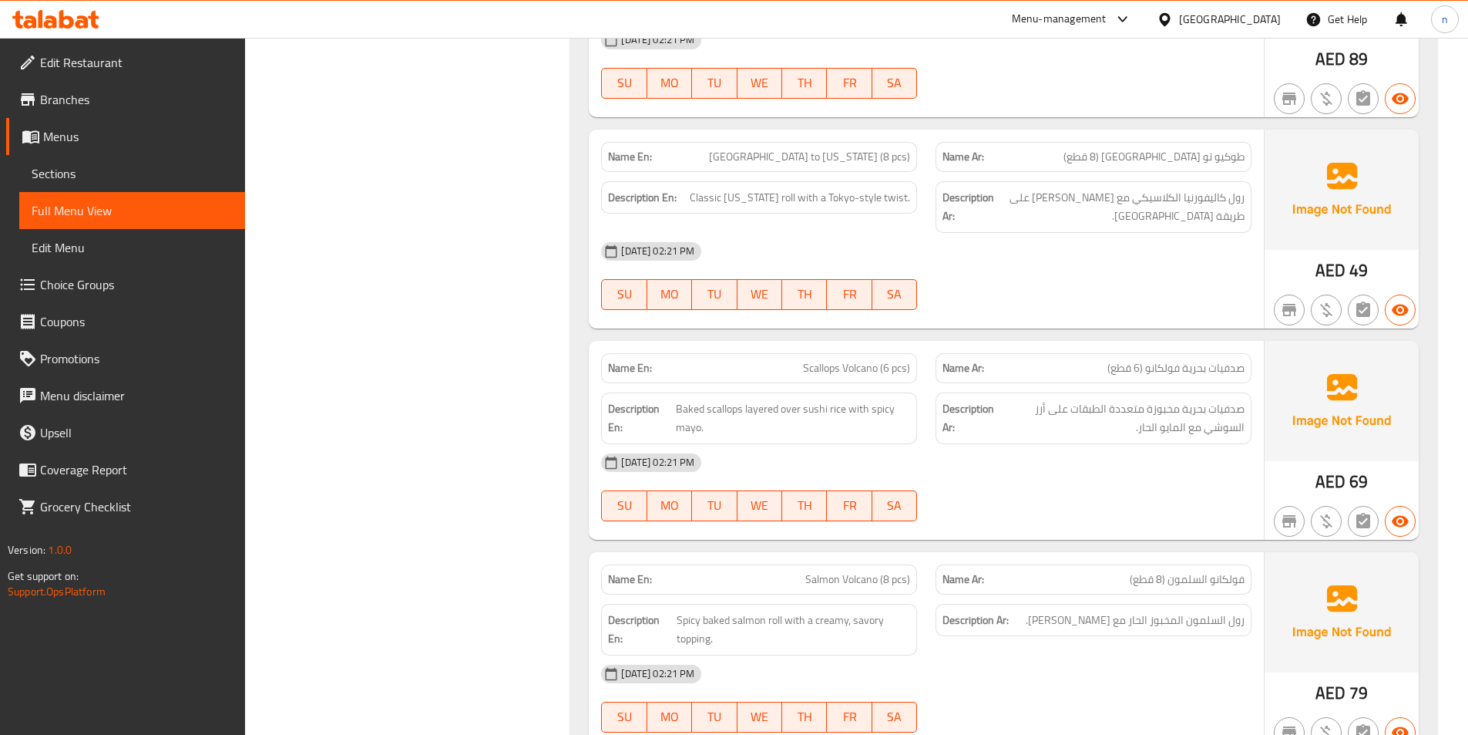
scroll to position [21902, 0]
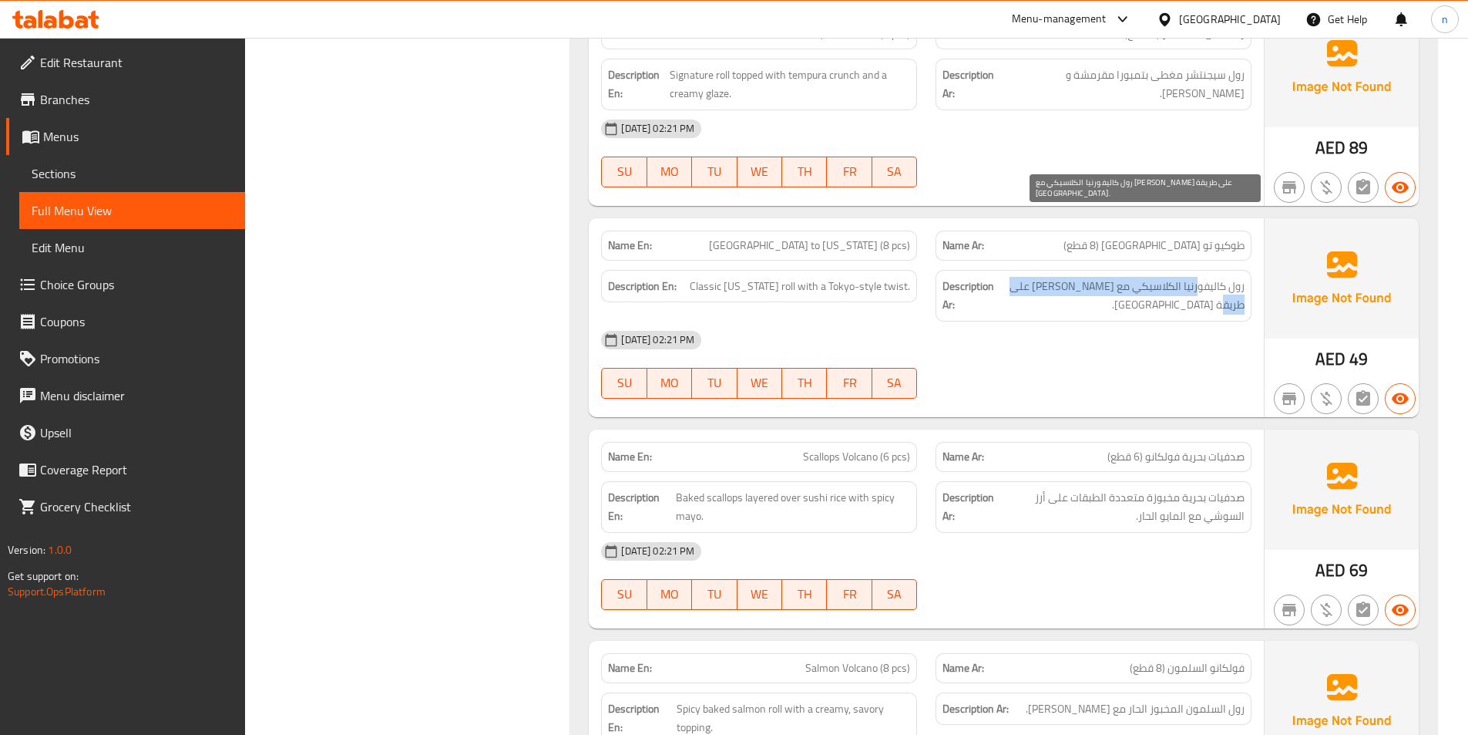
drag, startPoint x: 1200, startPoint y: 216, endPoint x: 1100, endPoint y: 230, distance: 101.3
click at [1100, 277] on span "رول كاليفورنيا الكلاسيكي مع [PERSON_NAME] على طريقة [GEOGRAPHIC_DATA]." at bounding box center [1120, 296] width 247 height 38
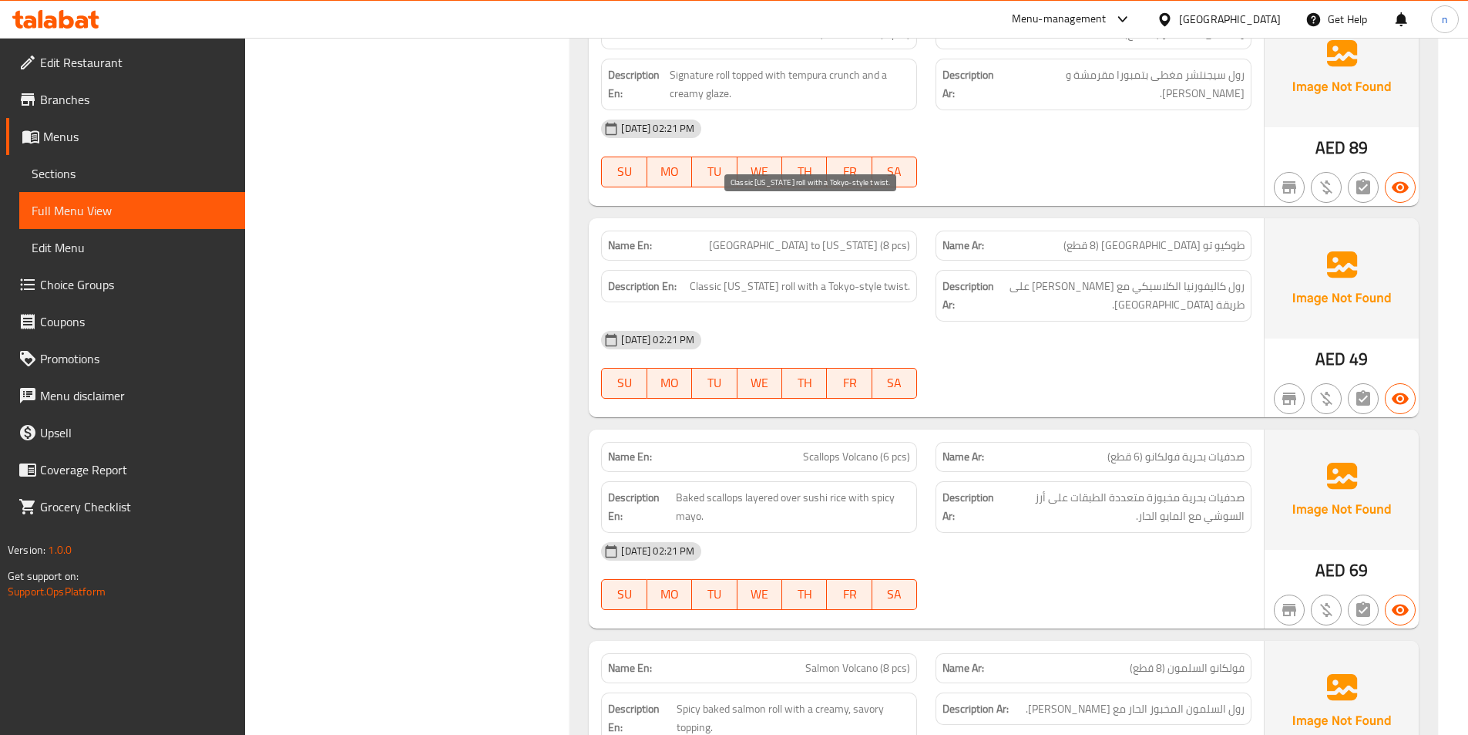
click at [825, 277] on span "Classic [US_STATE] roll with a Tokyo-style twist." at bounding box center [800, 286] width 220 height 19
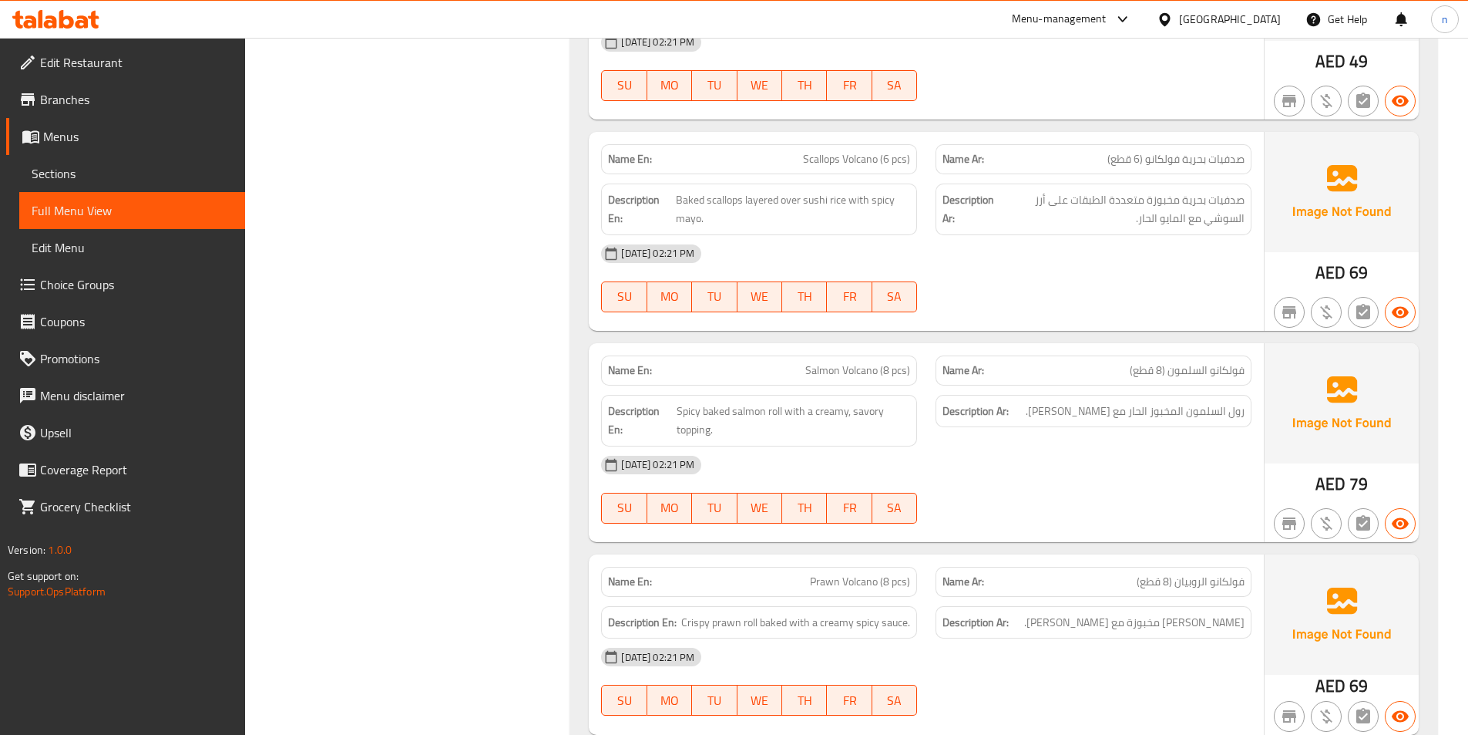
scroll to position [22210, 0]
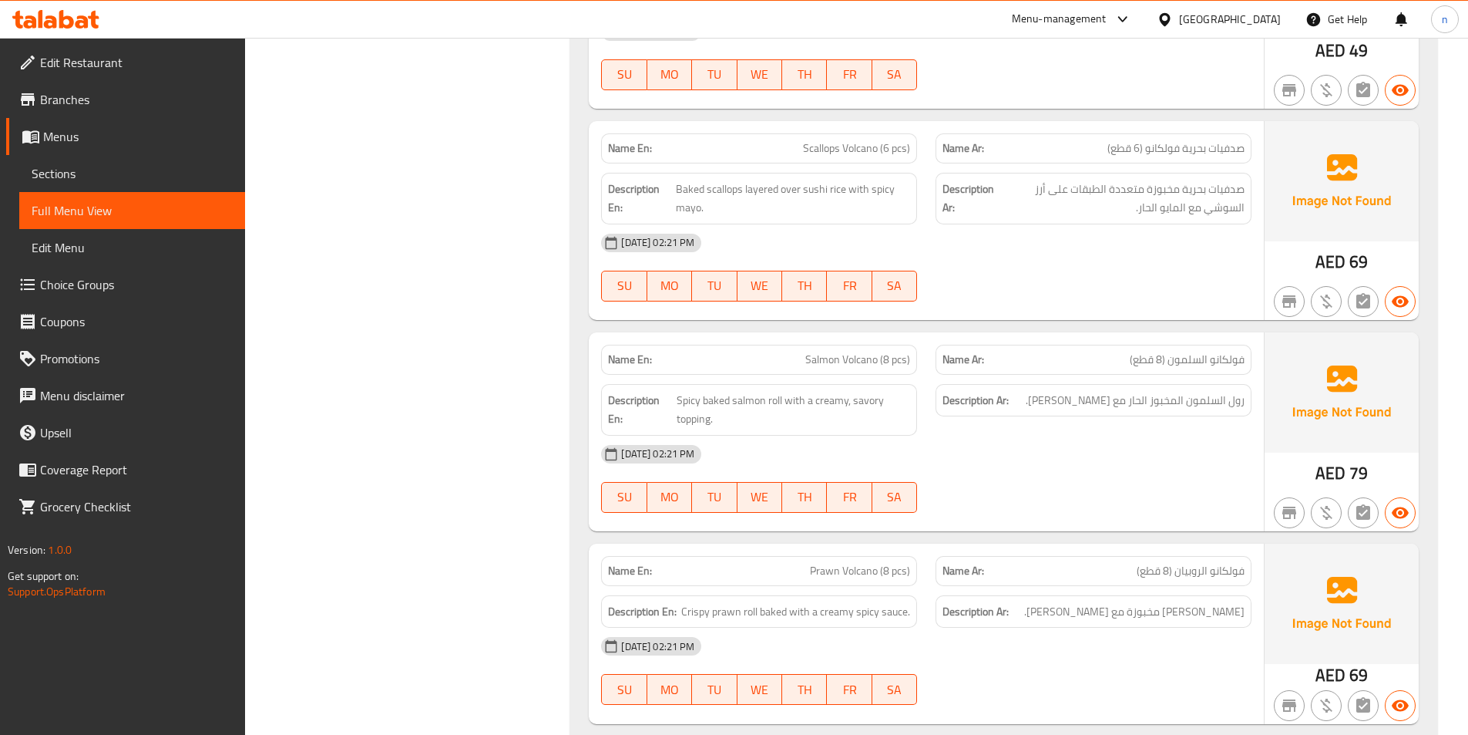
click at [824, 140] on span "Scallops Volcano (6 pcs)" at bounding box center [856, 148] width 107 height 16
click at [842, 140] on span "Scallops Volcano (6 pcs)" at bounding box center [856, 148] width 107 height 16
drag, startPoint x: 681, startPoint y: 114, endPoint x: 708, endPoint y: 119, distance: 26.8
click at [708, 180] on span "Baked scallops layered over sushi rice with spicy mayo." at bounding box center [793, 199] width 234 height 38
drag, startPoint x: 753, startPoint y: 115, endPoint x: 767, endPoint y: 121, distance: 15.2
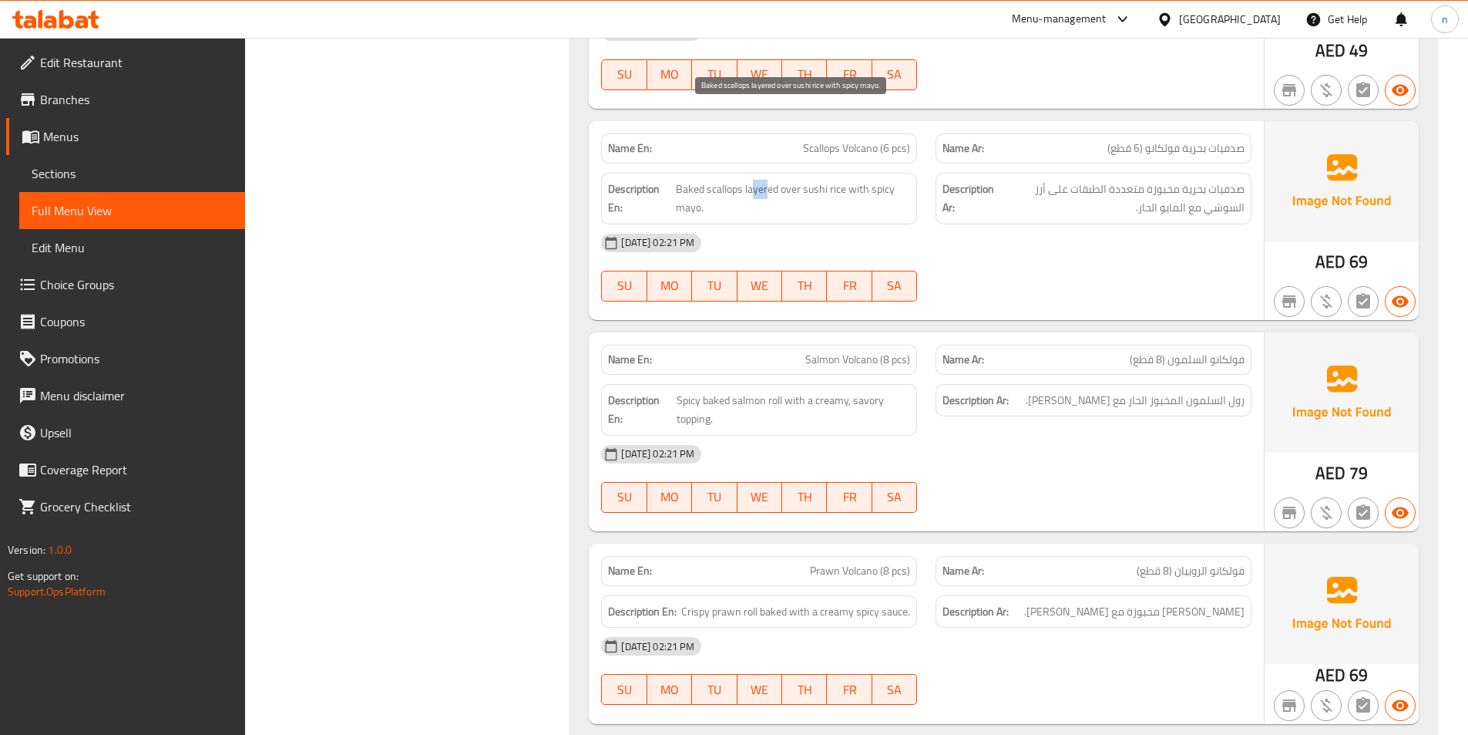
click at [767, 180] on span "Baked scallops layered over sushi rice with spicy mayo." at bounding box center [793, 199] width 234 height 38
drag, startPoint x: 795, startPoint y: 113, endPoint x: 833, endPoint y: 123, distance: 39.8
click at [833, 180] on span "Baked scallops layered over sushi rice with spicy mayo." at bounding box center [793, 199] width 234 height 38
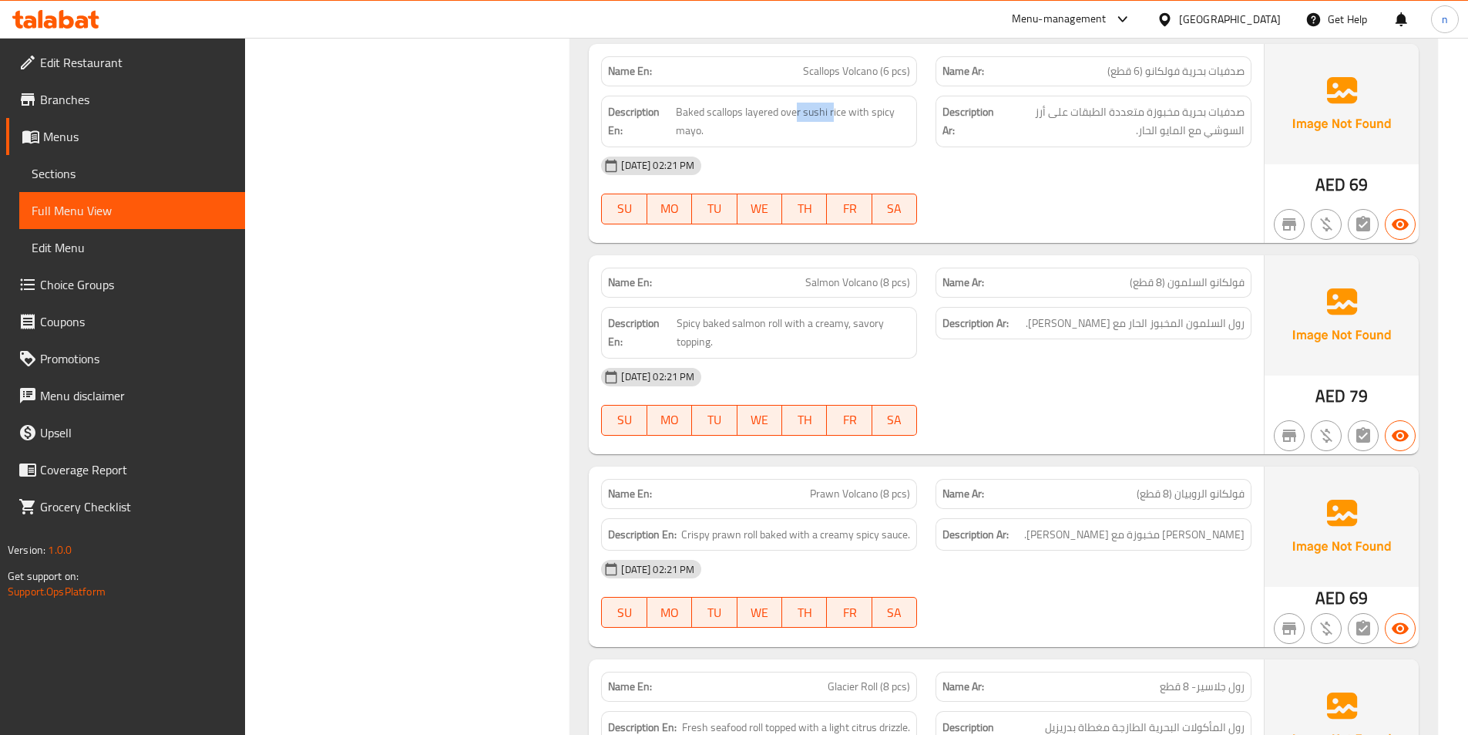
scroll to position [22365, 0]
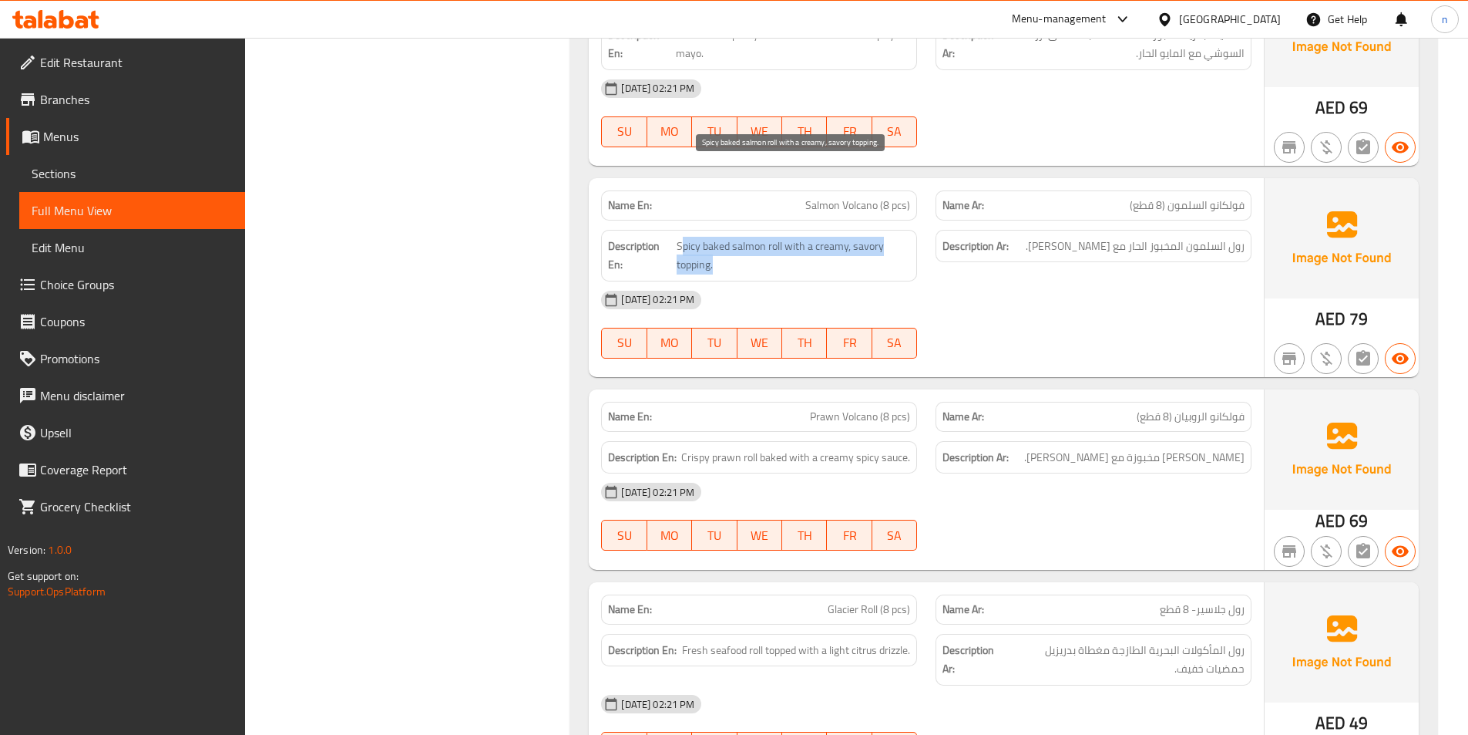
drag, startPoint x: 681, startPoint y: 170, endPoint x: 747, endPoint y: 183, distance: 67.6
click at [747, 237] on span "Spicy baked salmon roll with a creamy, savory topping." at bounding box center [794, 256] width 234 height 38
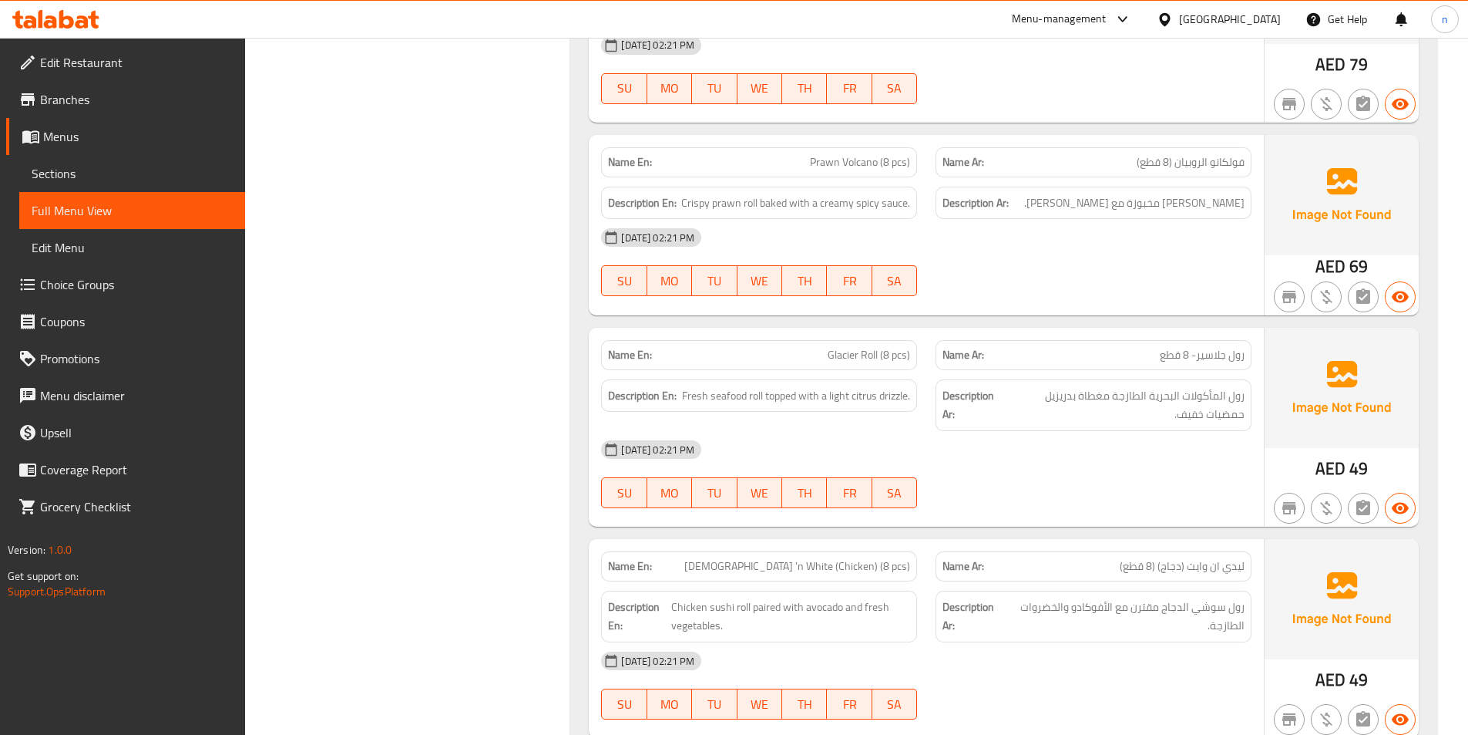
scroll to position [22596, 0]
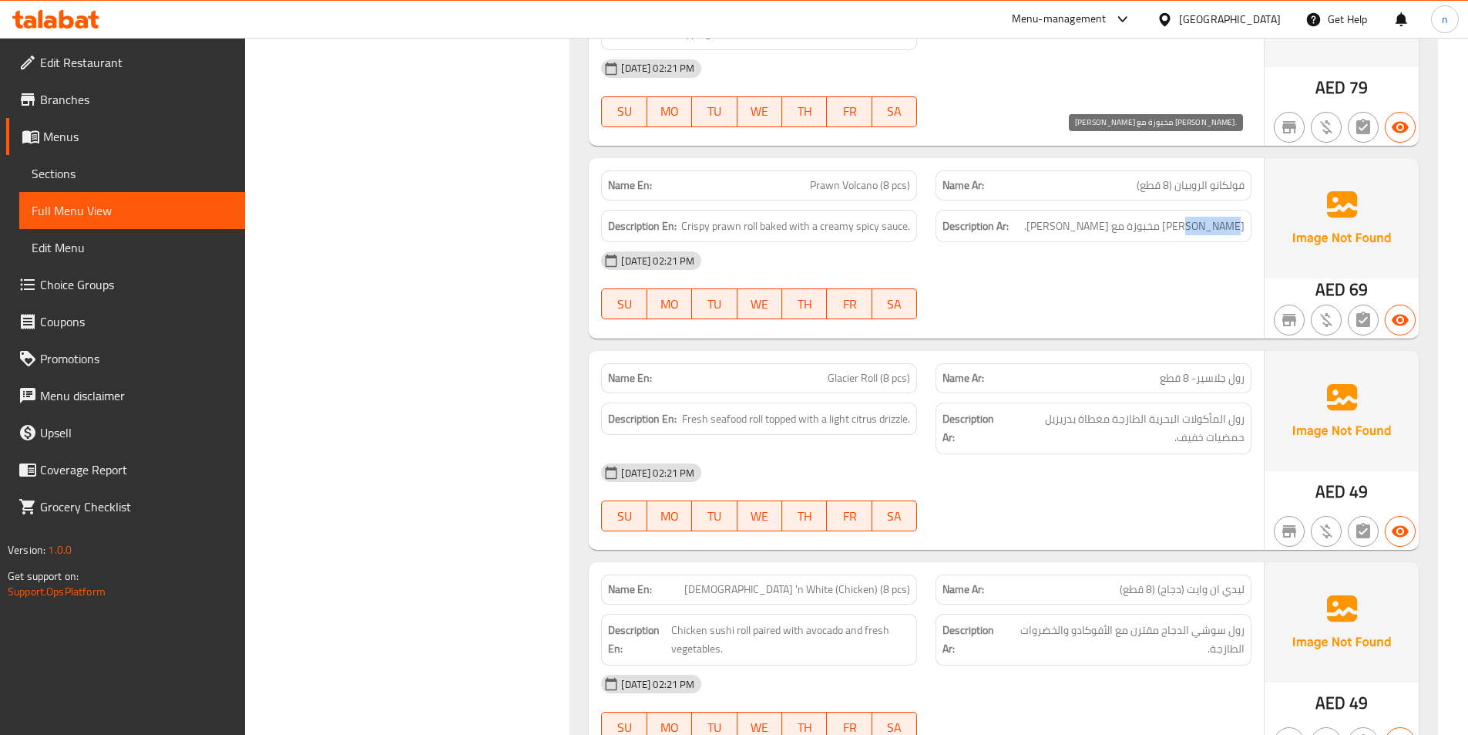
drag, startPoint x: 1228, startPoint y: 155, endPoint x: 1187, endPoint y: 159, distance: 41.0
click at [1187, 217] on span "[PERSON_NAME] مخبوزة مع [PERSON_NAME]." at bounding box center [1134, 226] width 220 height 19
click at [842, 170] on div "Name En: Prawn Volcano (8 pcs)" at bounding box center [759, 185] width 316 height 30
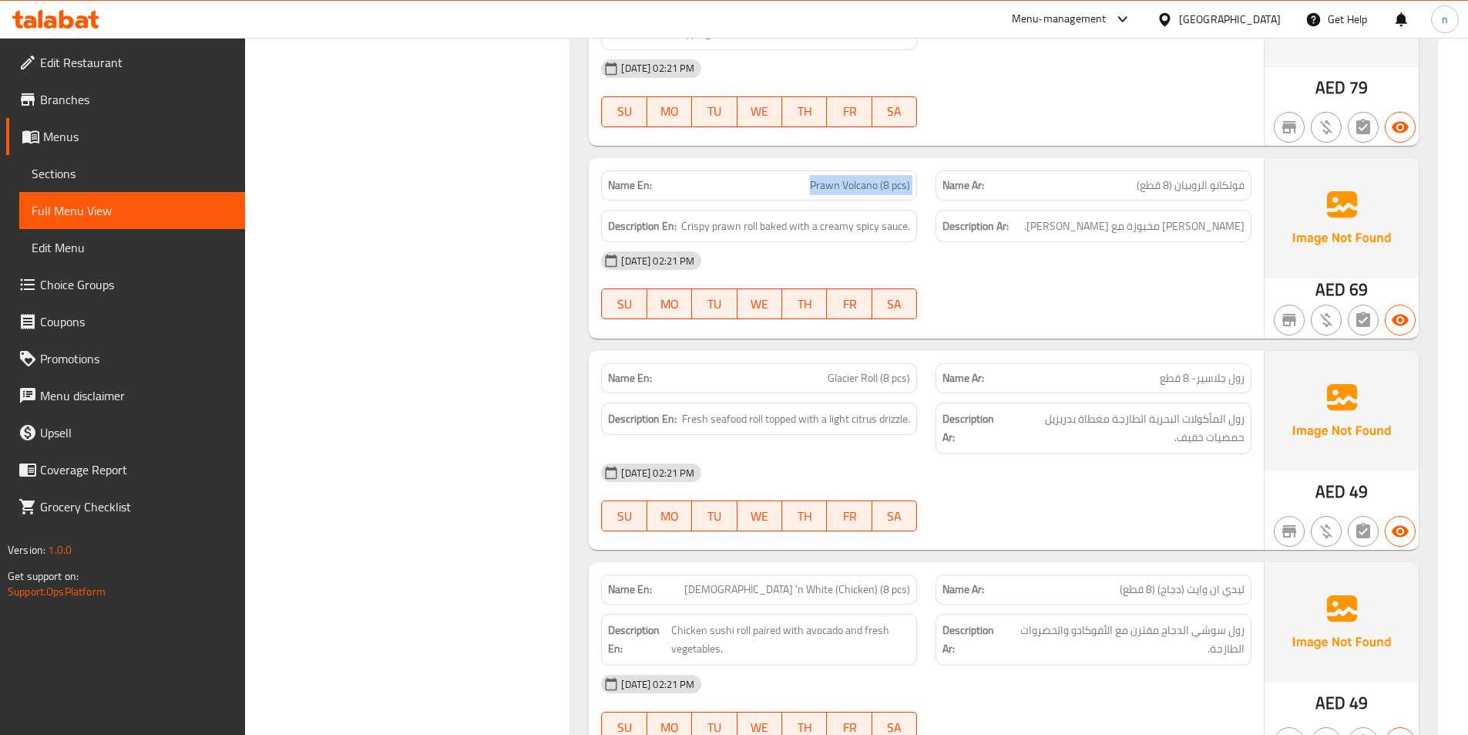
copy span "Prawn Volcano (8 pcs)"
click at [1098, 310] on div at bounding box center [1093, 319] width 335 height 18
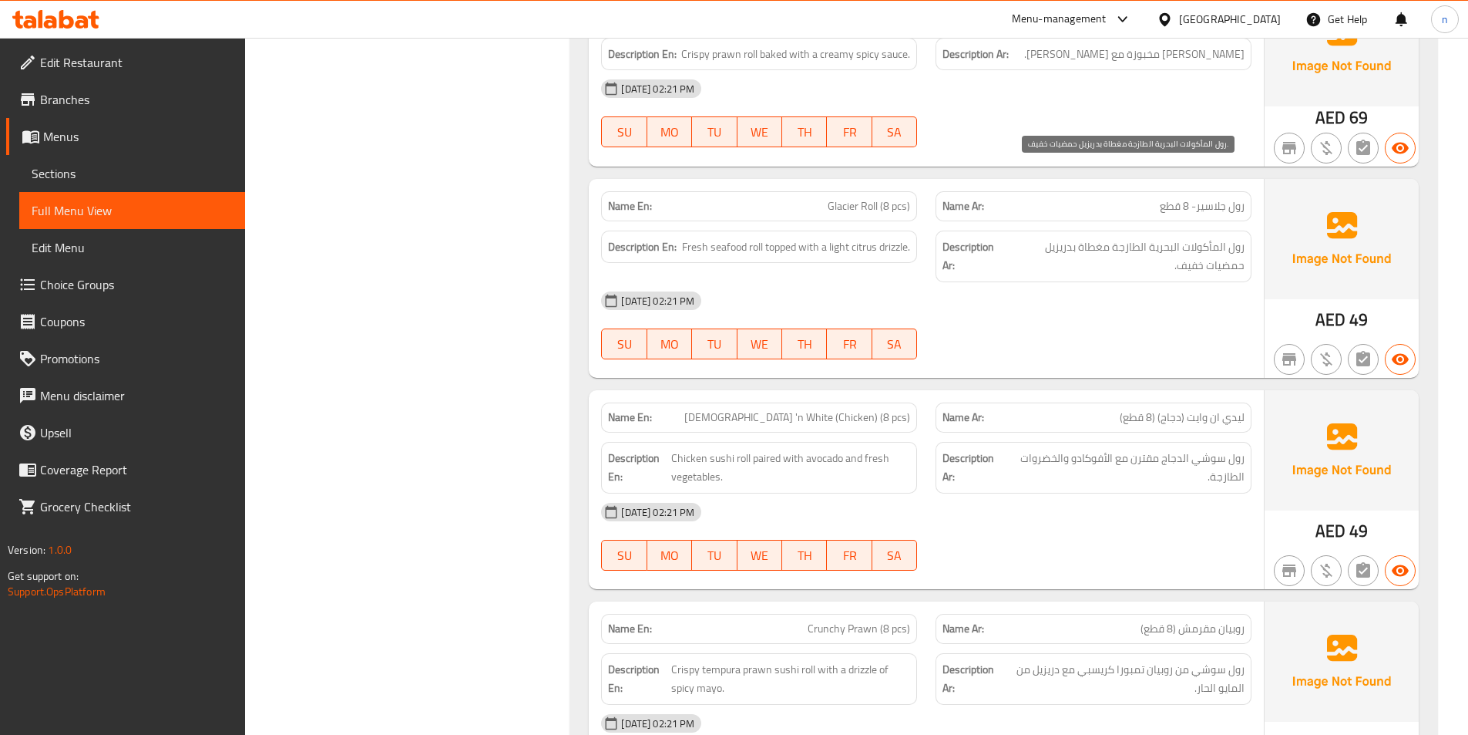
scroll to position [22827, 0]
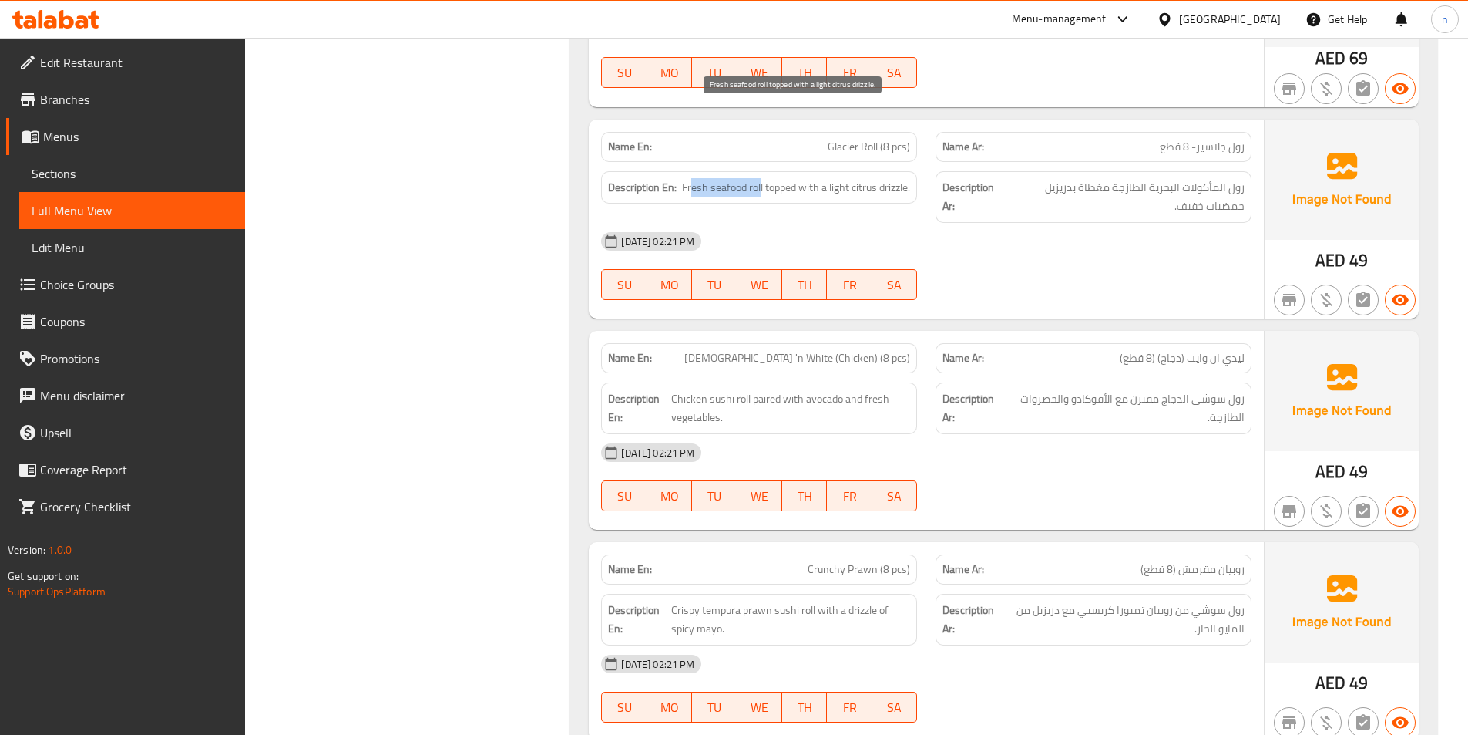
drag, startPoint x: 691, startPoint y: 118, endPoint x: 759, endPoint y: 116, distance: 68.6
click at [759, 178] on span "Fresh seafood roll topped with a light citrus drizzle." at bounding box center [796, 187] width 228 height 19
click at [772, 178] on span "Fresh seafood roll topped with a light citrus drizzle." at bounding box center [796, 187] width 228 height 19
click at [888, 178] on span "Fresh seafood roll topped with a light citrus drizzle." at bounding box center [796, 187] width 228 height 19
click at [859, 178] on span "Fresh seafood roll topped with a light citrus drizzle." at bounding box center [796, 187] width 228 height 19
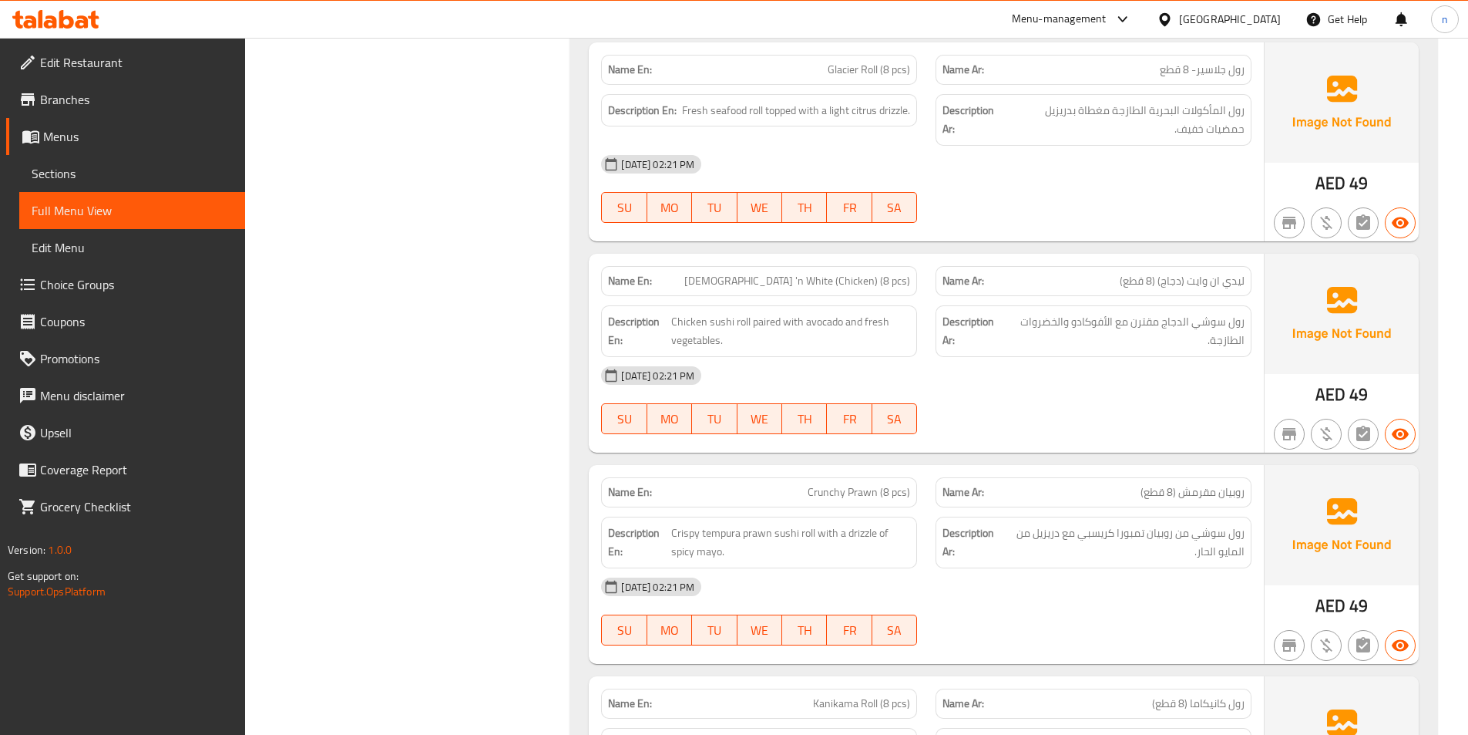
scroll to position [22981, 0]
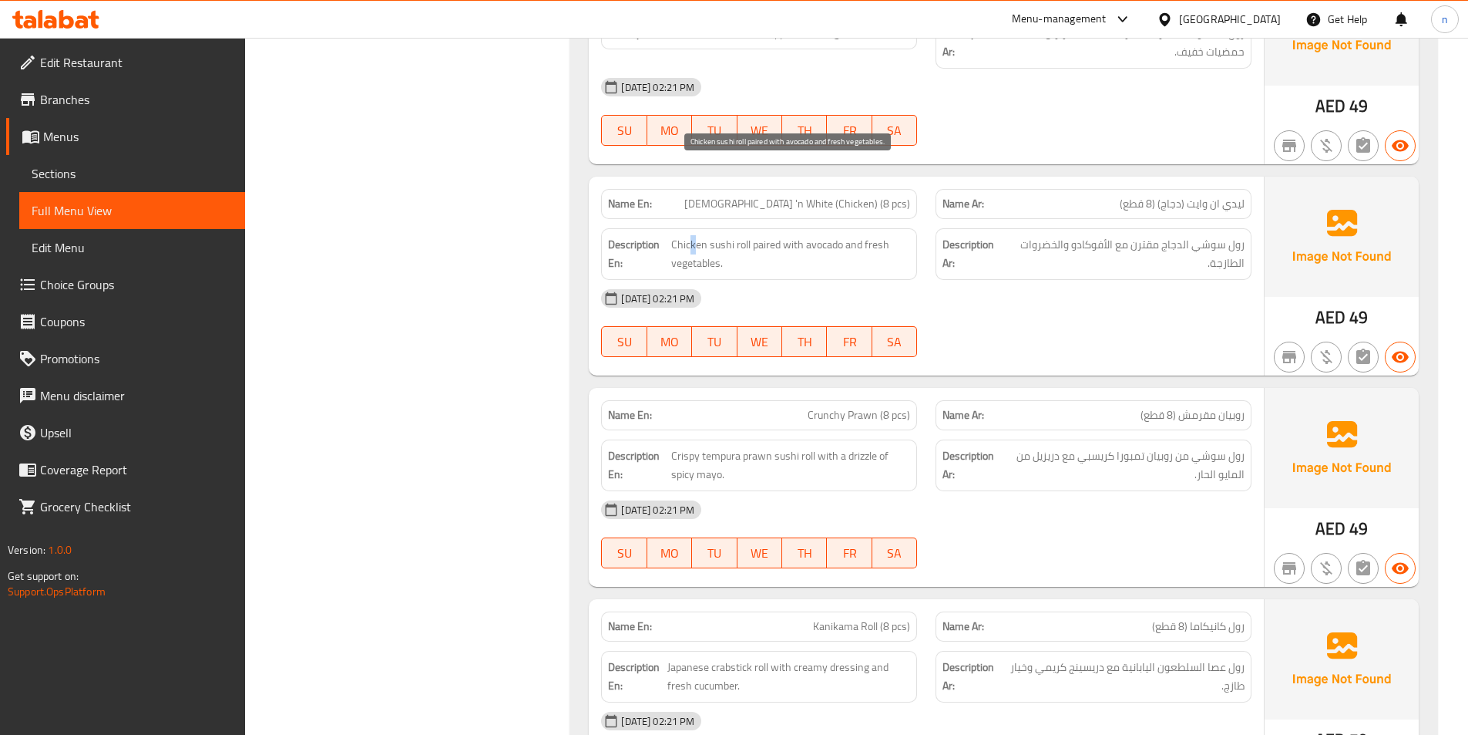
drag, startPoint x: 690, startPoint y: 167, endPoint x: 698, endPoint y: 170, distance: 8.0
click at [698, 235] on span "Chicken sushi roll paired with avocado and fresh vegetables." at bounding box center [790, 254] width 239 height 38
click at [768, 235] on span "Chicken sushi roll paired with avocado and fresh vegetables." at bounding box center [790, 254] width 239 height 38
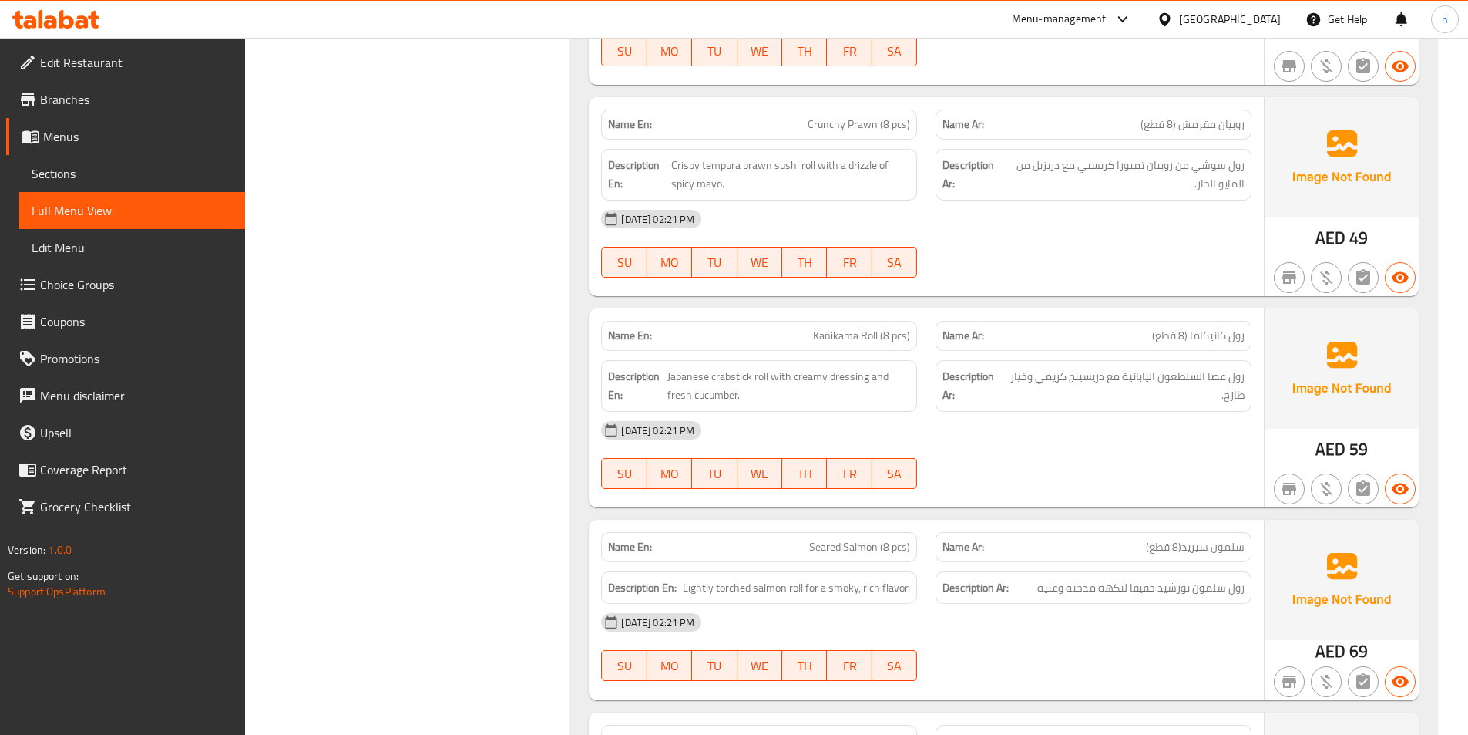
scroll to position [23289, 0]
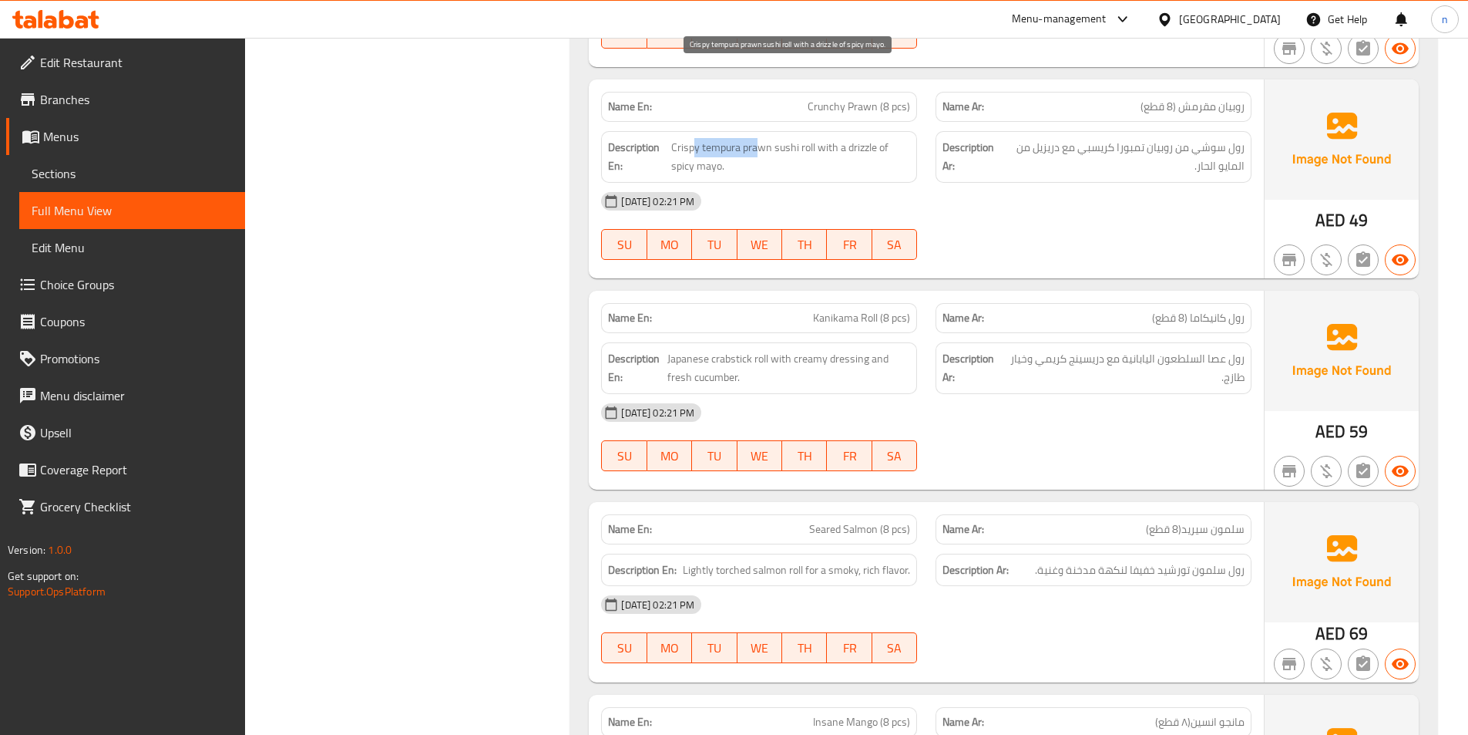
drag, startPoint x: 696, startPoint y: 69, endPoint x: 755, endPoint y: 79, distance: 60.1
click at [755, 138] on span "Crispy tempura prawn sushi roll with a drizzle of spicy mayo." at bounding box center [790, 157] width 239 height 38
click at [778, 138] on span "Crispy tempura prawn sushi roll with a drizzle of spicy mayo." at bounding box center [790, 157] width 239 height 38
click at [681, 138] on span "Crispy tempura prawn sushi roll with a drizzle of spicy mayo." at bounding box center [790, 157] width 239 height 38
click at [730, 138] on span "Crispy tempura prawn sushi roll with a drizzle of spicy mayo." at bounding box center [790, 157] width 239 height 38
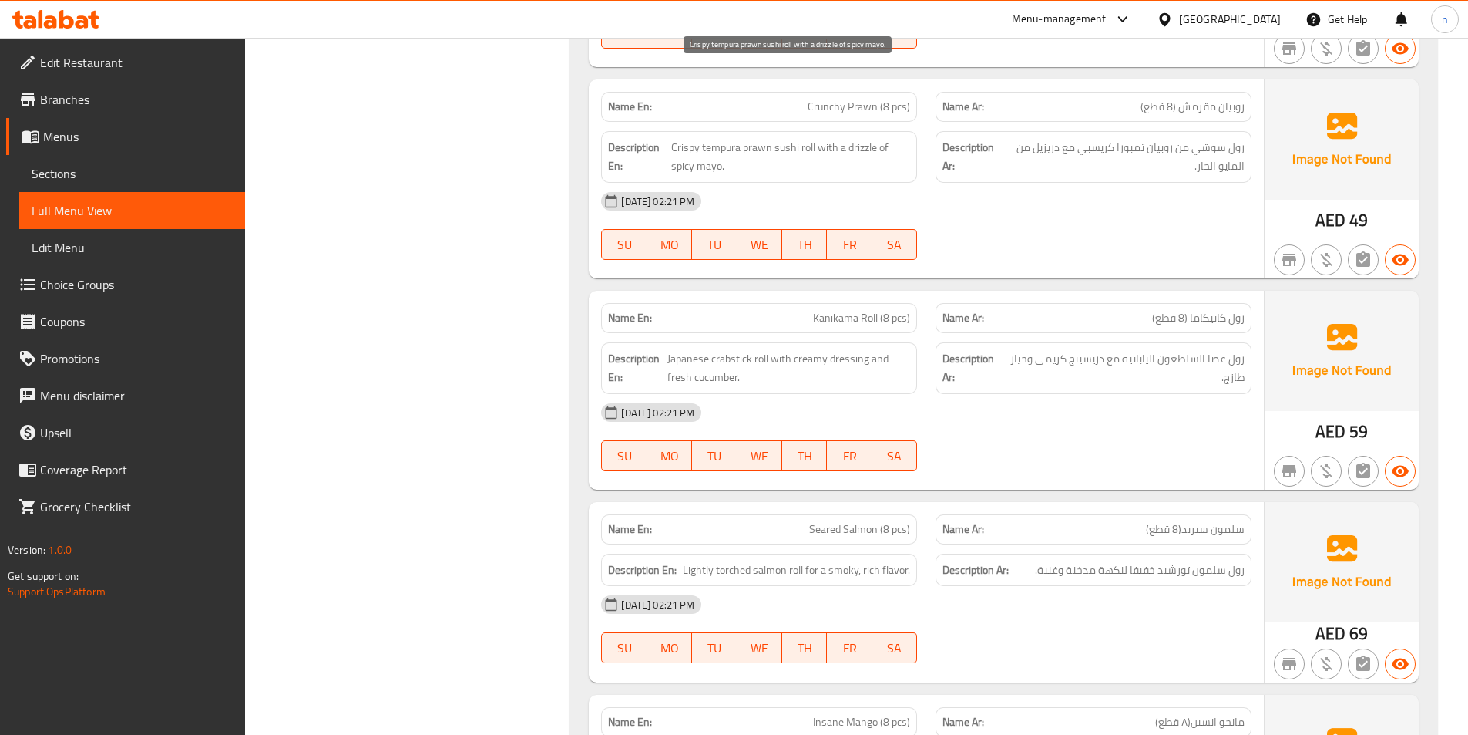
click at [677, 138] on span "Crispy tempura prawn sushi roll with a drizzle of spicy mayo." at bounding box center [790, 157] width 239 height 38
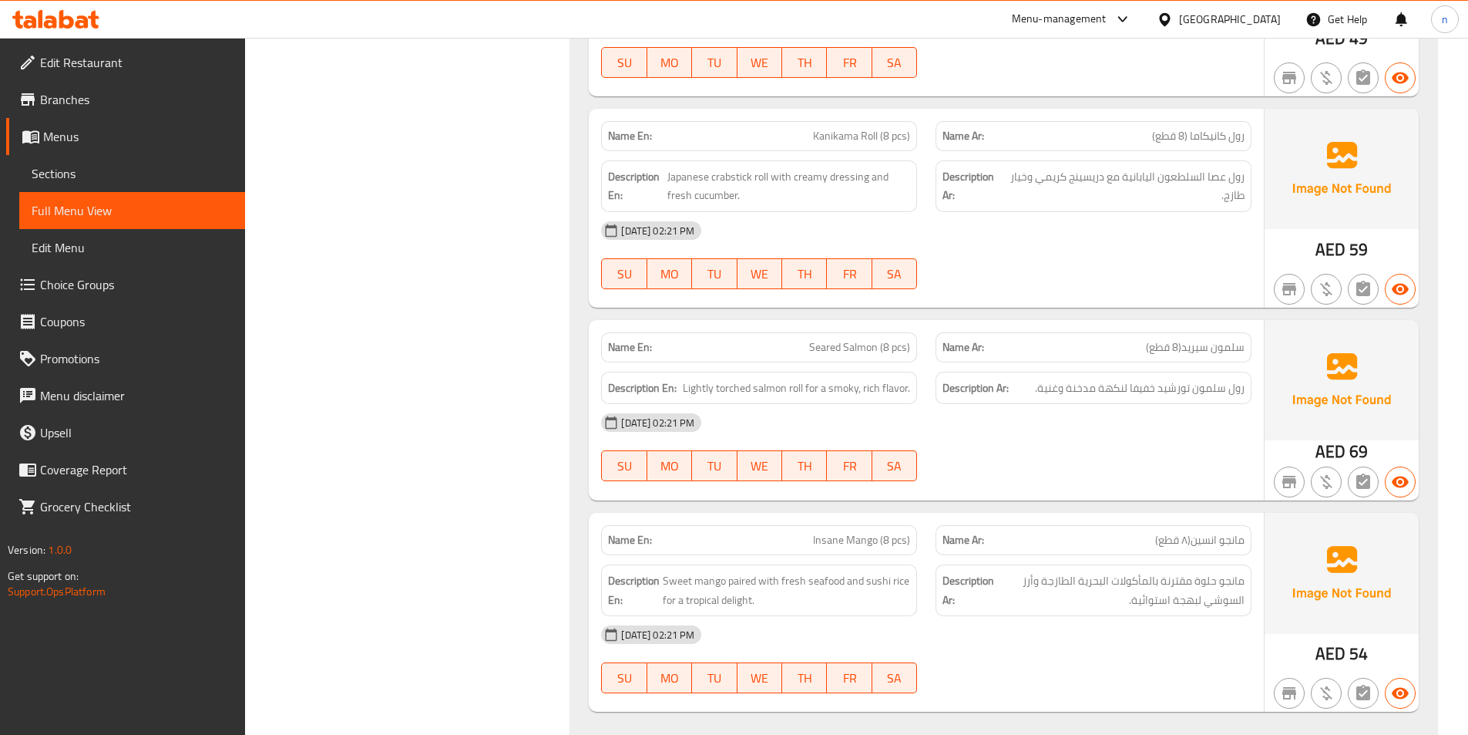
scroll to position [23444, 0]
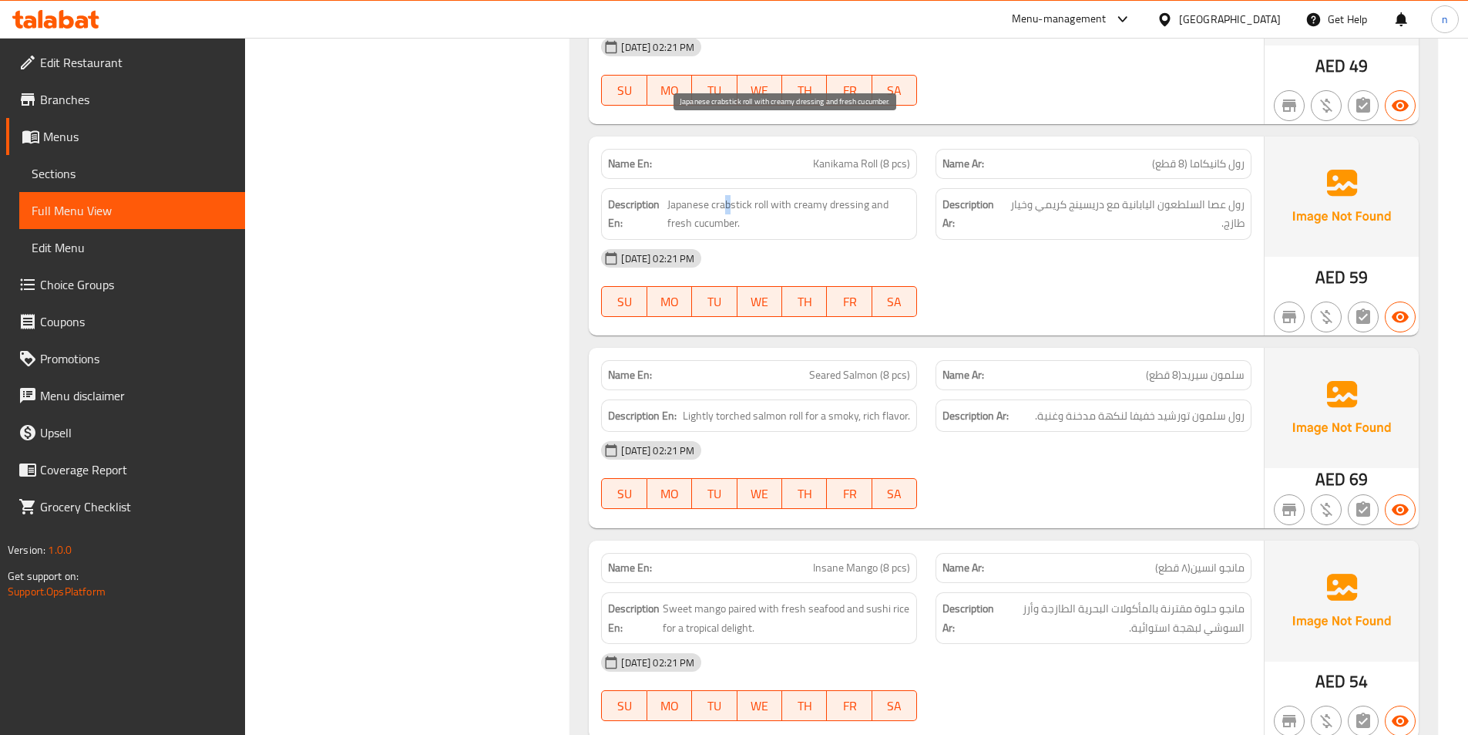
drag, startPoint x: 723, startPoint y: 133, endPoint x: 733, endPoint y: 133, distance: 10.0
click at [733, 195] on span "Japanese crabstick roll with creamy dressing and fresh cucumber." at bounding box center [788, 214] width 243 height 38
drag, startPoint x: 805, startPoint y: 135, endPoint x: 835, endPoint y: 129, distance: 29.8
click at [835, 195] on span "Japanese crabstick roll with creamy dressing and fresh cucumber." at bounding box center [788, 214] width 243 height 38
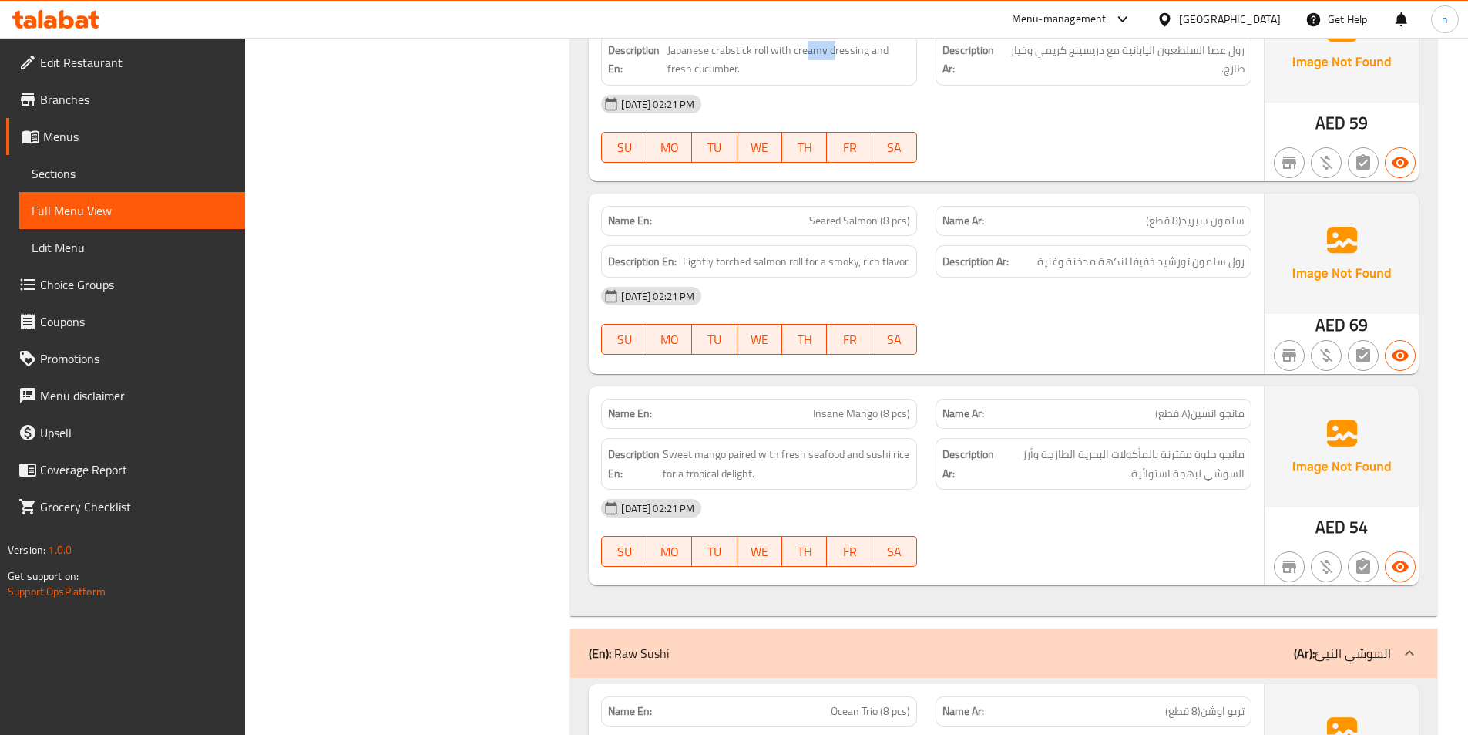
scroll to position [23675, 0]
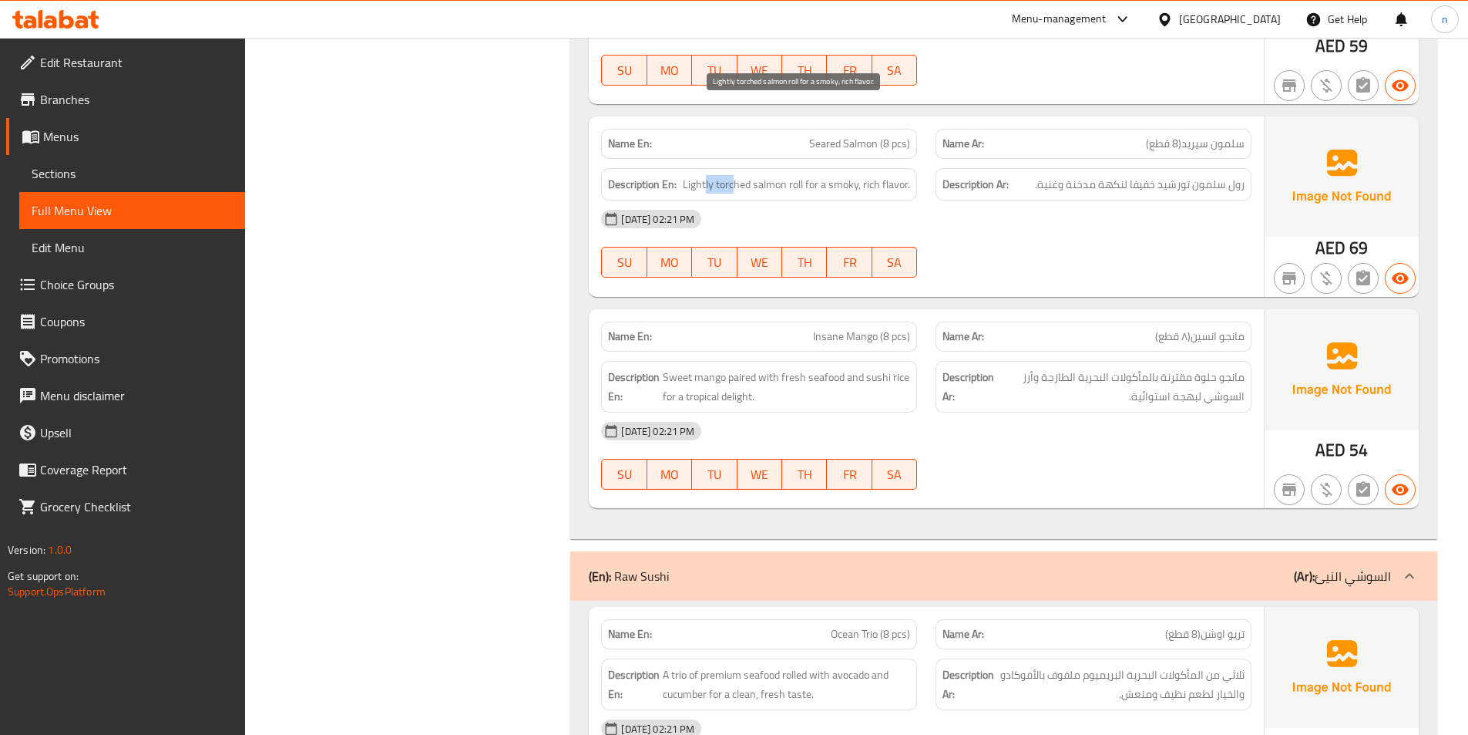
drag, startPoint x: 708, startPoint y: 109, endPoint x: 735, endPoint y: 109, distance: 27.0
click at [735, 175] on span "Lightly torched salmon roll for a smoky, rich flavor." at bounding box center [796, 184] width 227 height 19
click at [798, 175] on span "Lightly torched salmon roll for a smoky, rich flavor." at bounding box center [796, 184] width 227 height 19
click at [777, 175] on span "Lightly torched salmon roll for a smoky, rich flavor." at bounding box center [796, 184] width 227 height 19
drag, startPoint x: 808, startPoint y: 119, endPoint x: 899, endPoint y: 119, distance: 90.9
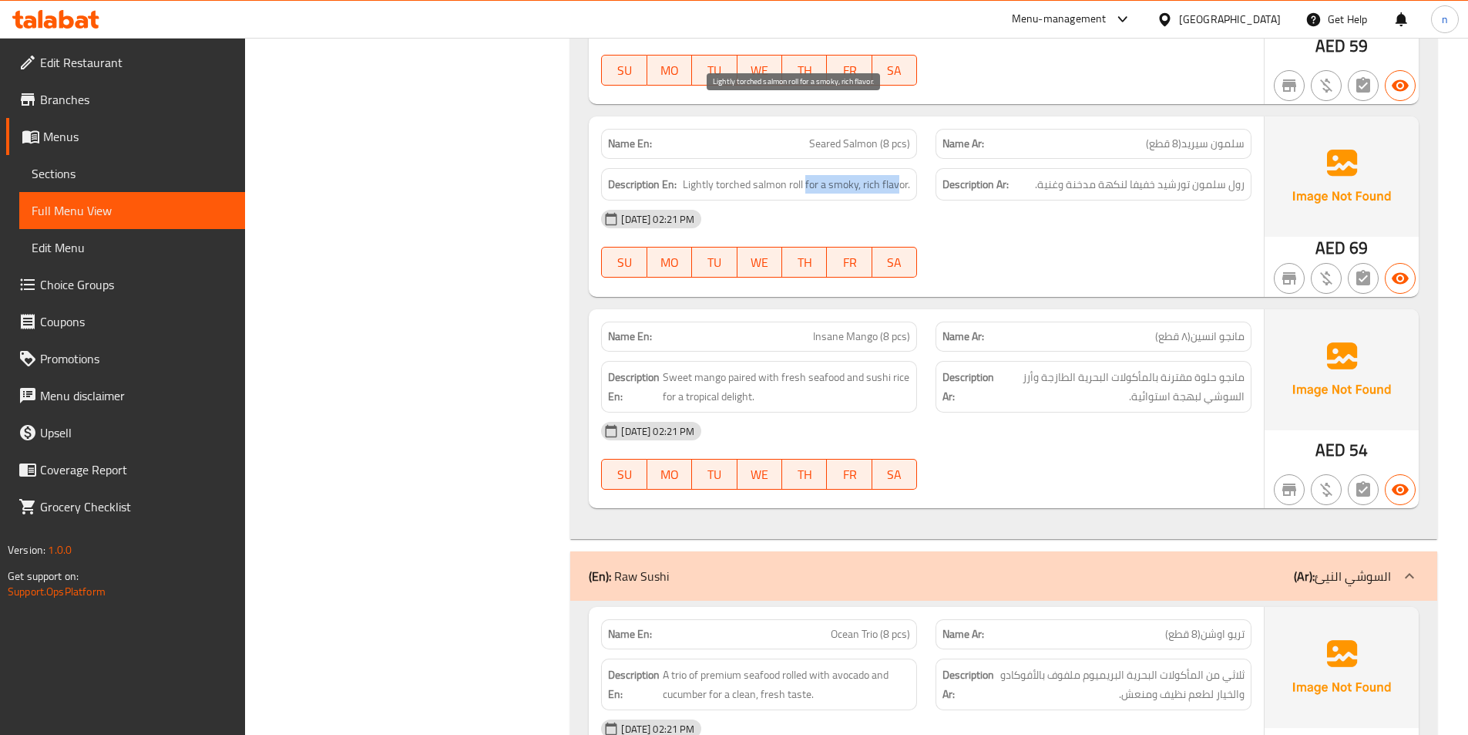
click at [899, 175] on span "Lightly torched salmon roll for a smoky, rich flavor." at bounding box center [796, 184] width 227 height 19
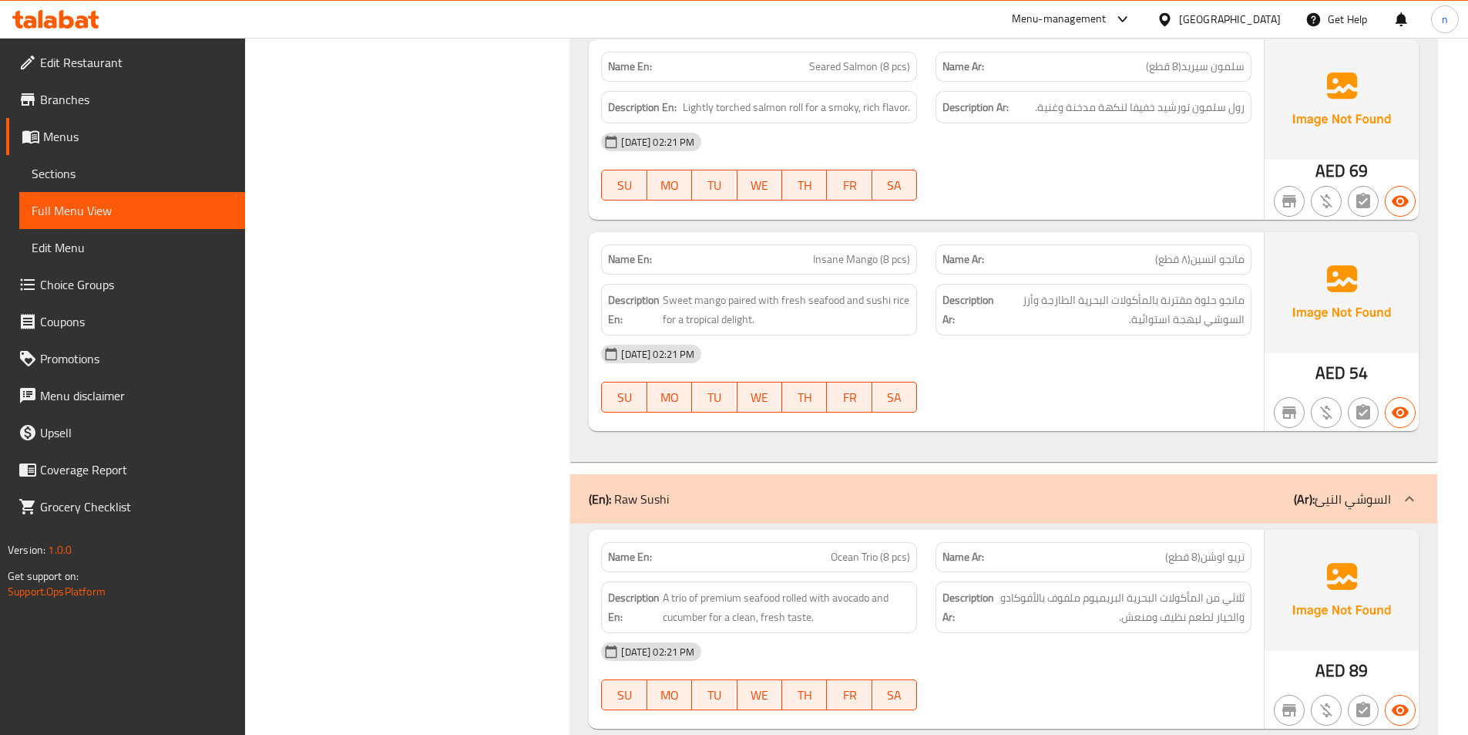
click at [1168, 403] on div at bounding box center [1093, 412] width 335 height 18
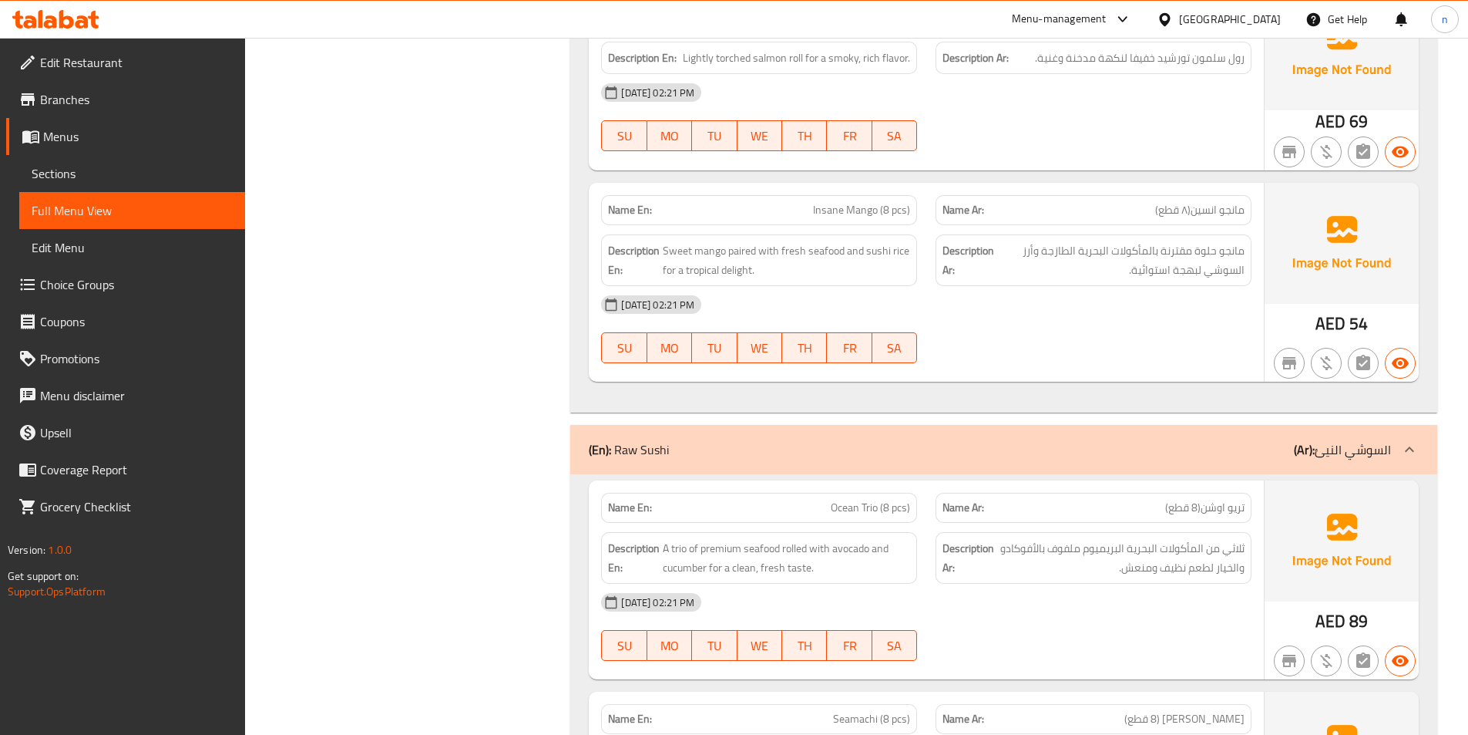
scroll to position [23829, 0]
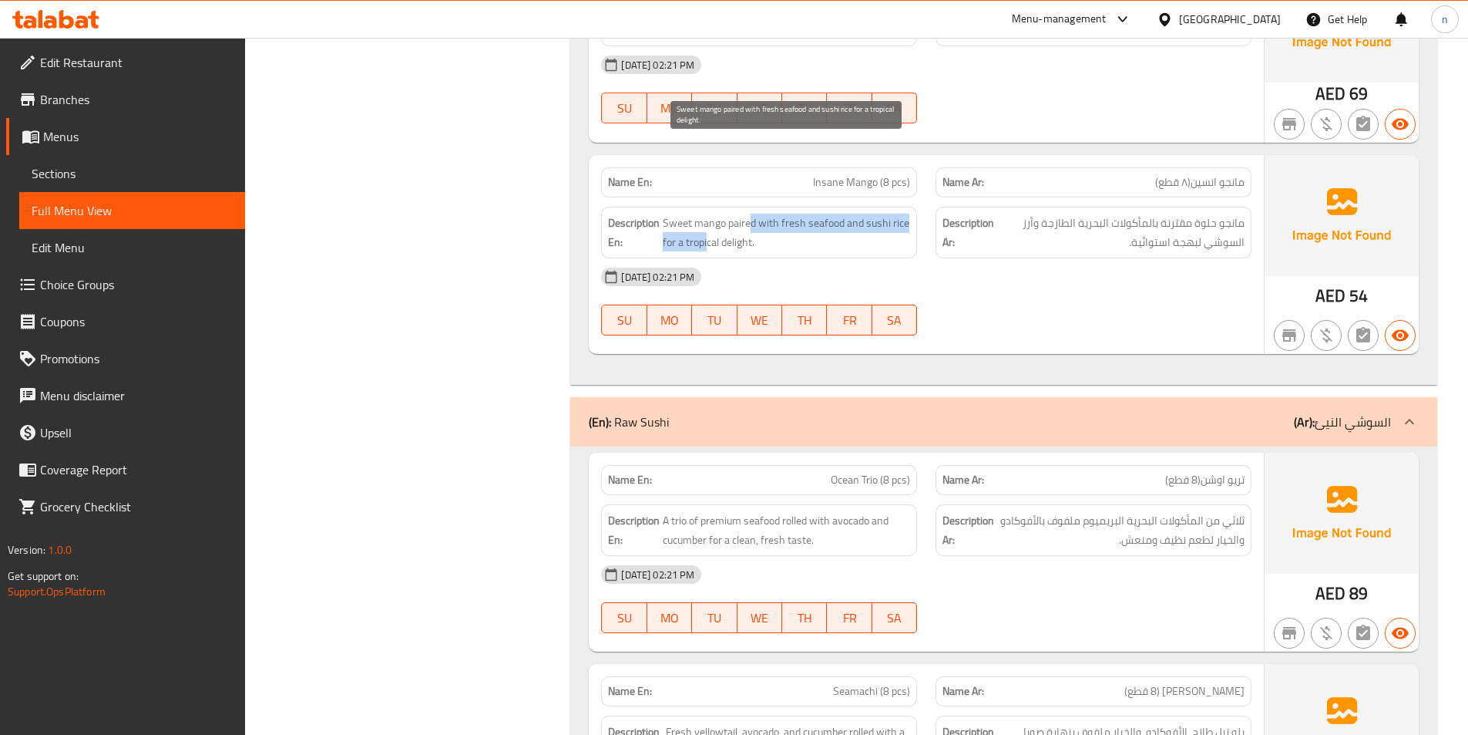
drag, startPoint x: 751, startPoint y: 149, endPoint x: 708, endPoint y: 173, distance: 50.4
click at [708, 213] on span "Sweet mango paired with fresh seafood and sushi rice for a tropical delight." at bounding box center [786, 232] width 247 height 38
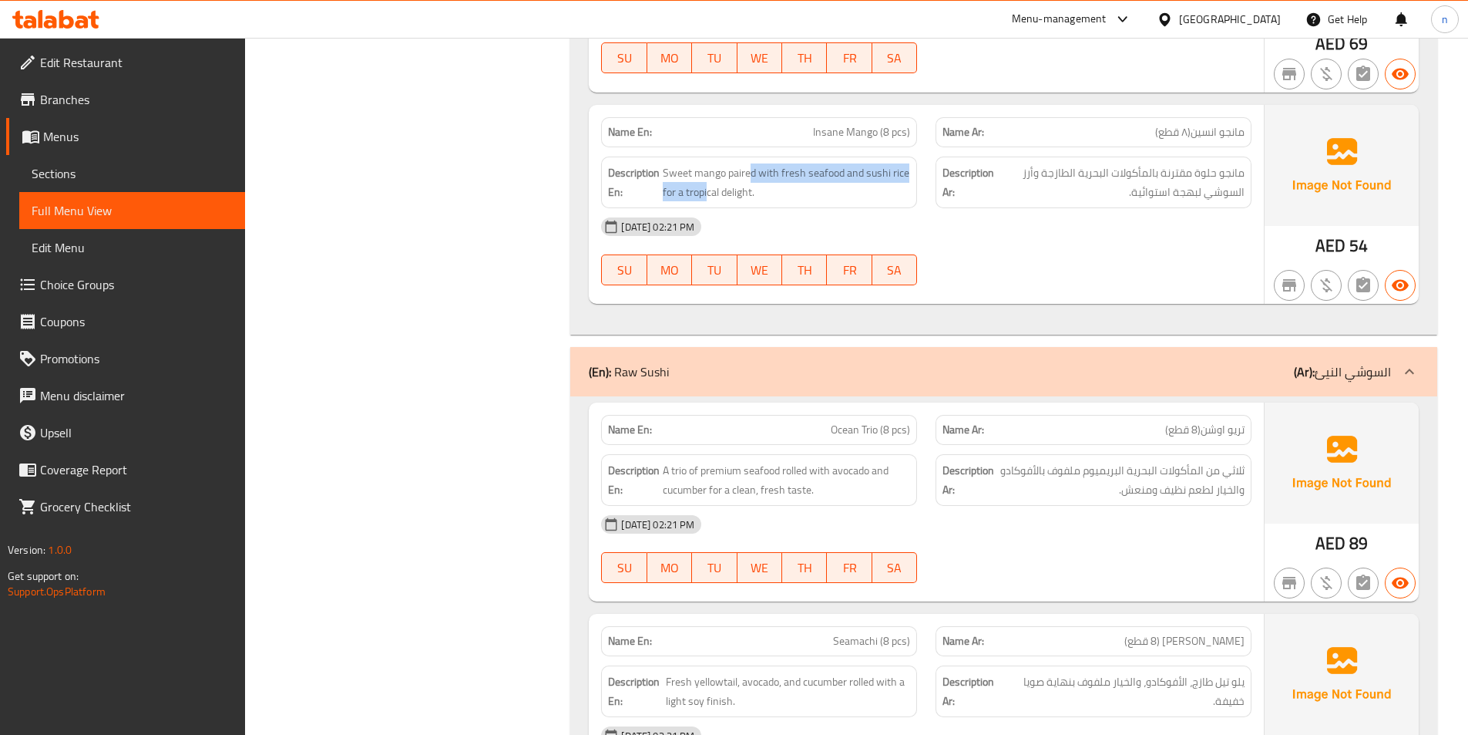
scroll to position [23906, 0]
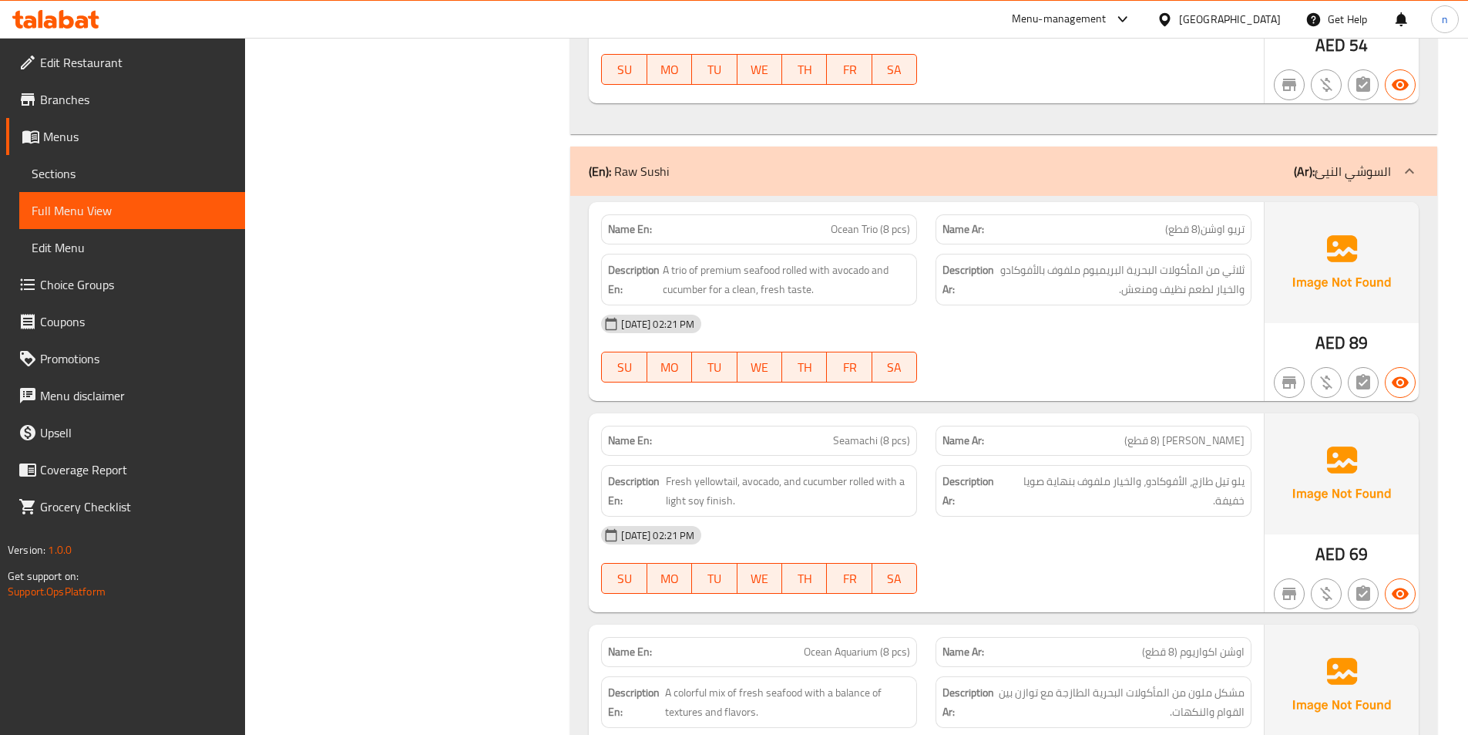
scroll to position [24137, 0]
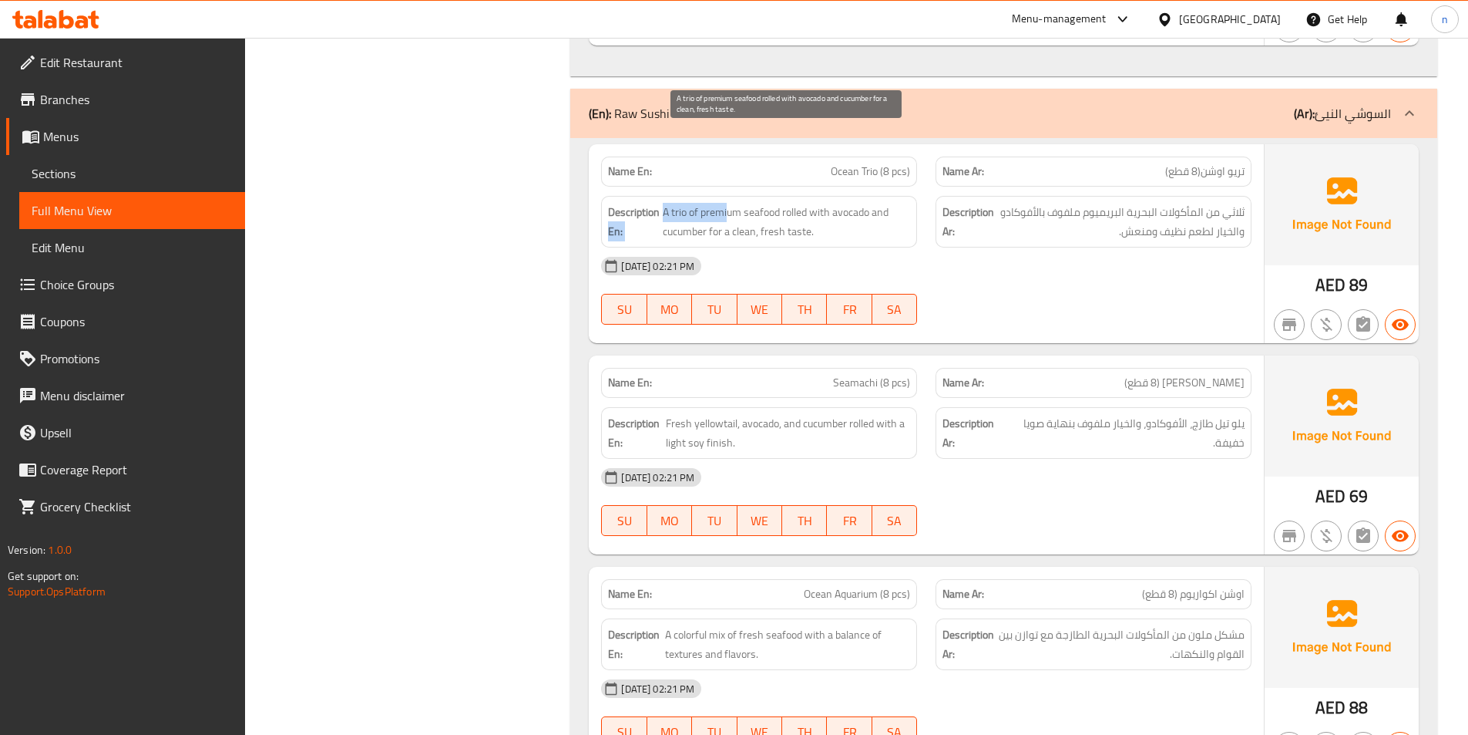
drag, startPoint x: 659, startPoint y: 141, endPoint x: 728, endPoint y: 143, distance: 69.4
click at [728, 203] on h6 "Description En: A trio of premium seafood rolled with avocado and cucumber for …" at bounding box center [759, 222] width 302 height 38
click at [772, 247] on div "[DATE] 02:21 PM" at bounding box center [926, 265] width 669 height 37
click at [677, 203] on span "A trio of premium seafood rolled with avocado and cucumber for a clean, fresh t…" at bounding box center [786, 222] width 247 height 38
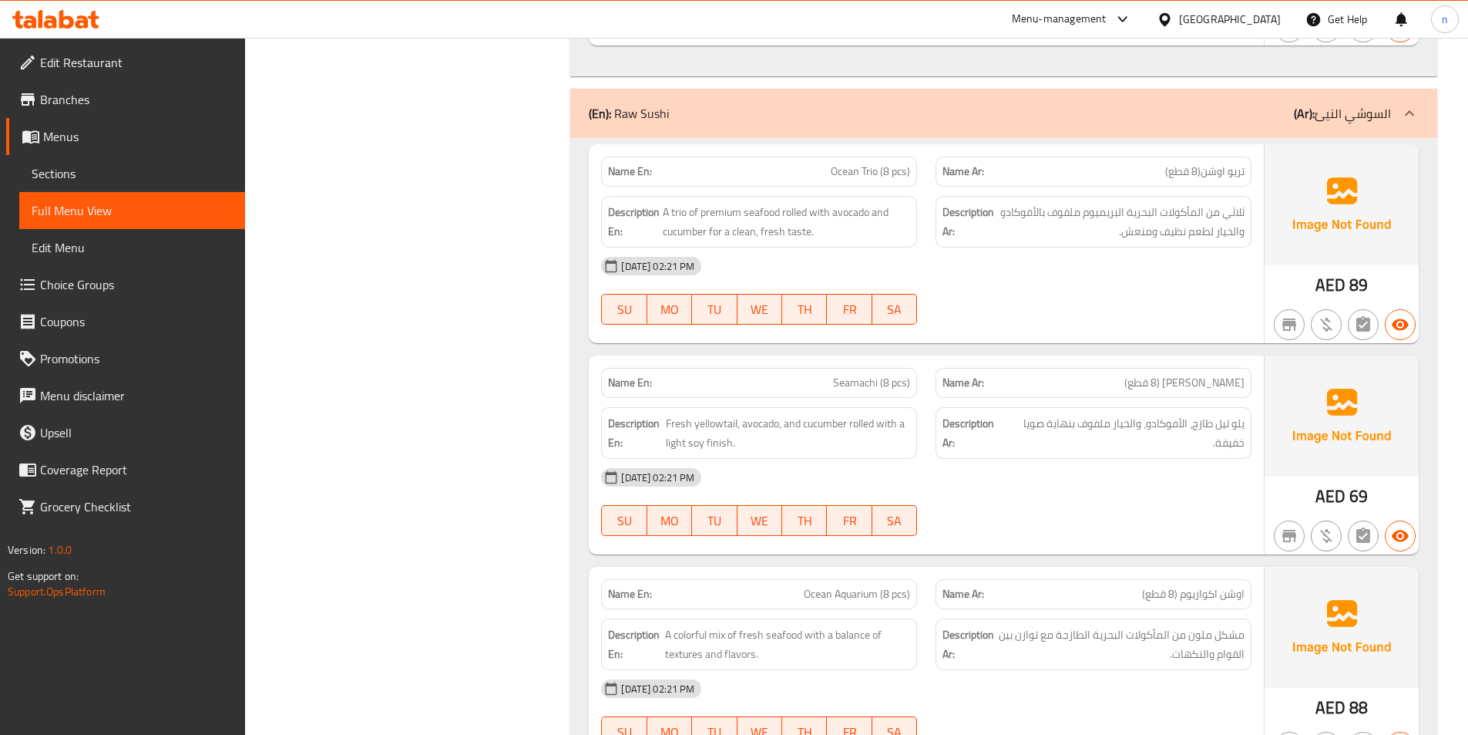
click at [1148, 247] on div "[DATE] 02:21 PM" at bounding box center [926, 265] width 669 height 37
drag, startPoint x: 829, startPoint y: 145, endPoint x: 882, endPoint y: 144, distance: 53.2
click at [882, 203] on span "A trio of premium seafood rolled with avocado and cucumber for a clean, fresh t…" at bounding box center [786, 222] width 247 height 38
click at [693, 203] on span "A trio of premium seafood rolled with avocado and cucumber for a clean, fresh t…" at bounding box center [786, 222] width 247 height 38
click at [738, 203] on span "A trio of premium seafood rolled with avocado and cucumber for a clean, fresh t…" at bounding box center [786, 222] width 247 height 38
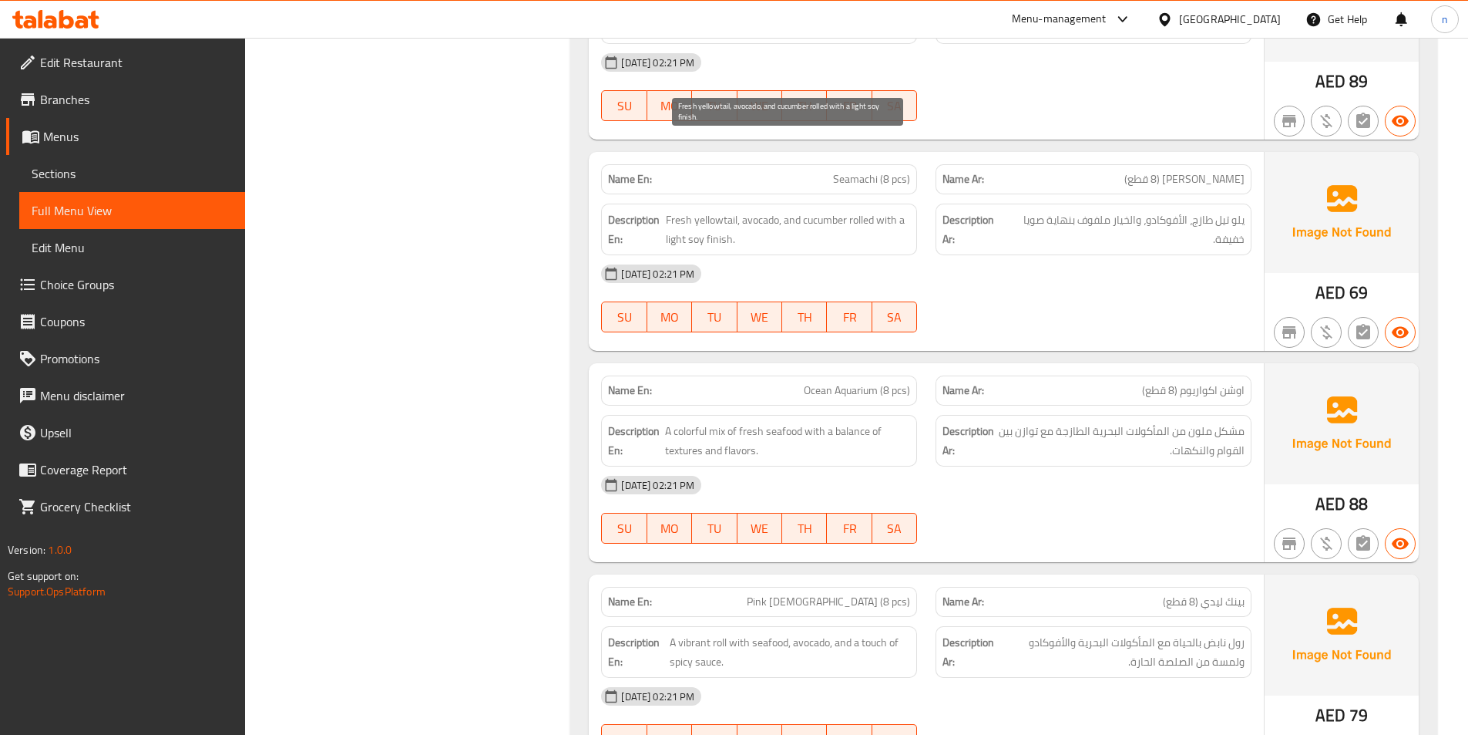
scroll to position [24368, 0]
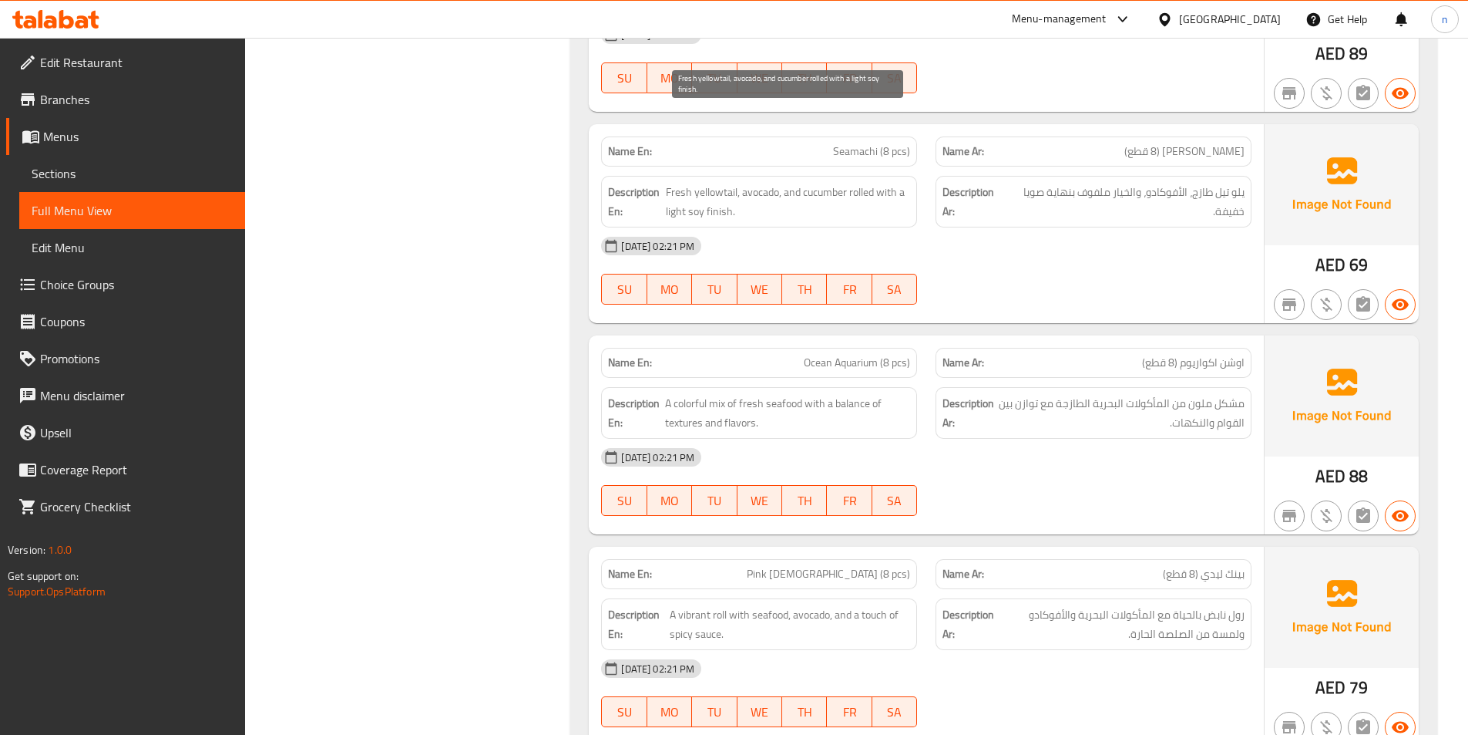
click at [766, 183] on span "Fresh yellowtail, avocado, and cucumber rolled with a light soy finish." at bounding box center [788, 202] width 245 height 38
drag, startPoint x: 822, startPoint y: 123, endPoint x: 864, endPoint y: 134, distance: 43.2
click at [864, 183] on span "Fresh yellowtail, avocado, and cucumber rolled with a light soy finish." at bounding box center [788, 202] width 245 height 38
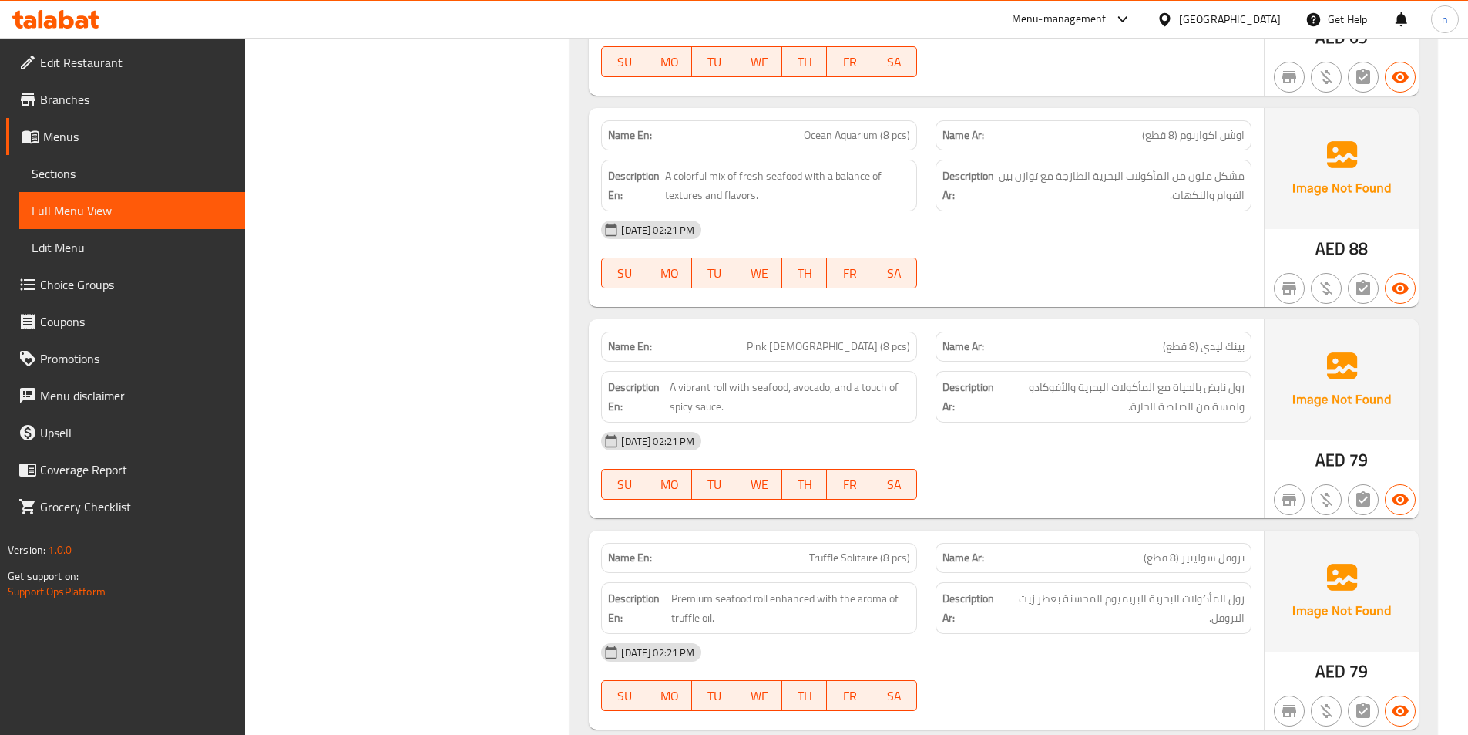
scroll to position [24600, 0]
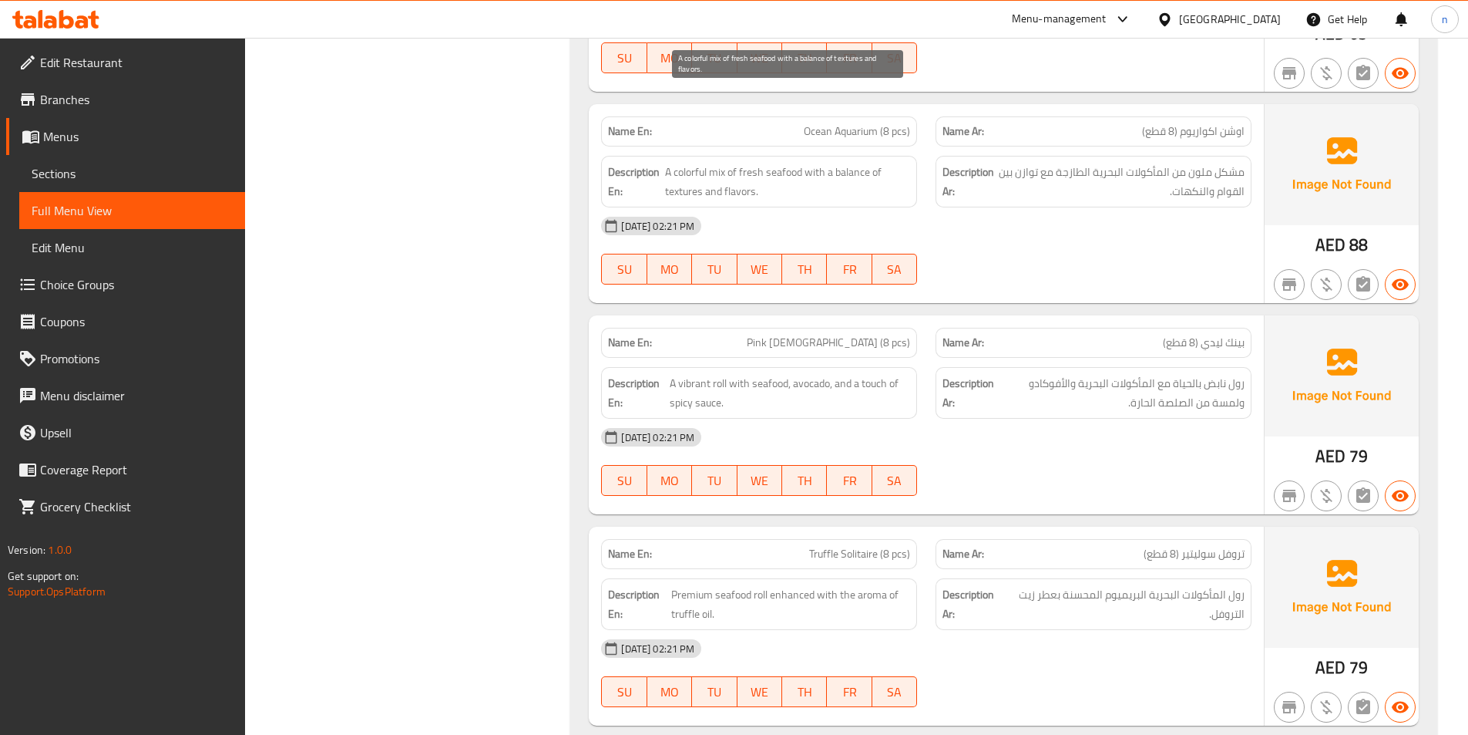
click at [684, 163] on span "A colorful mix of fresh seafood with a balance of textures and flavors." at bounding box center [787, 182] width 245 height 38
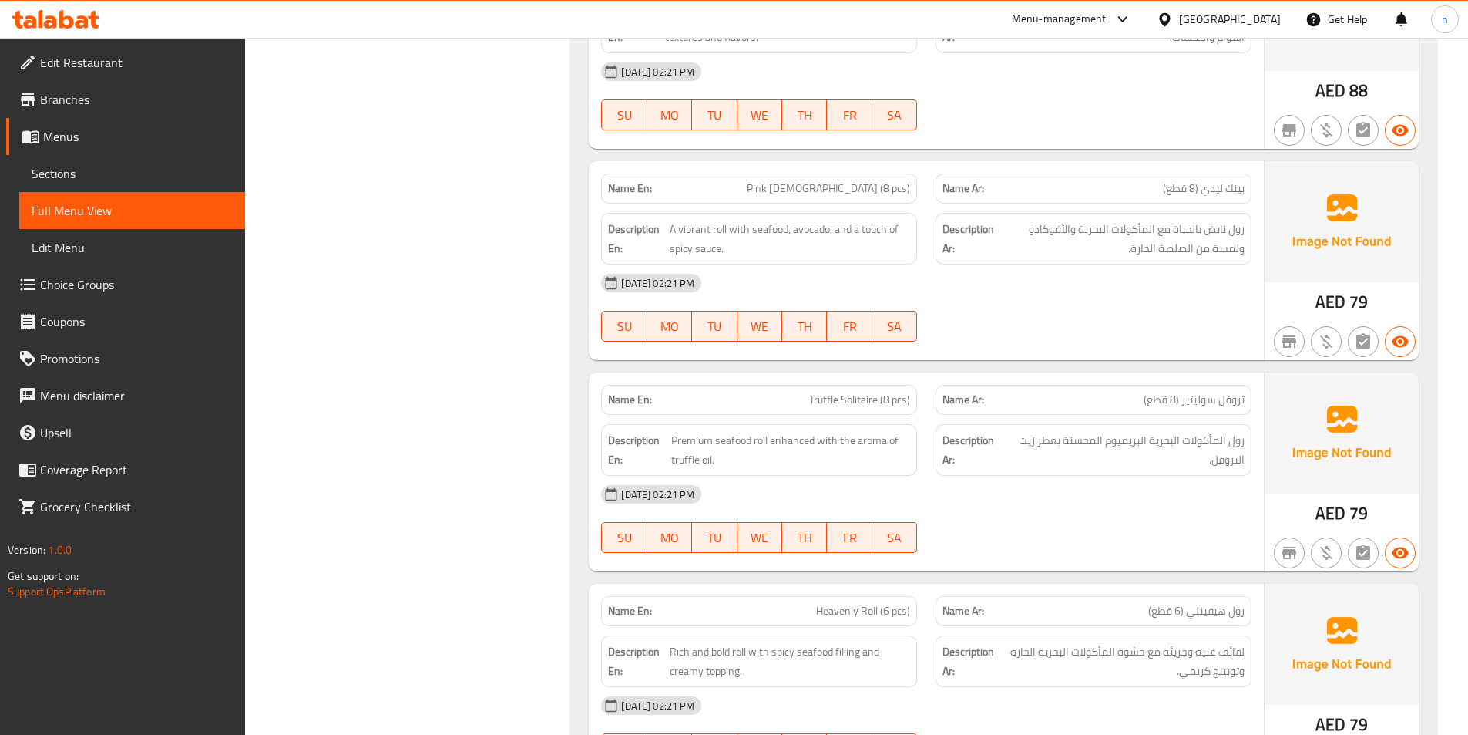
scroll to position [24831, 0]
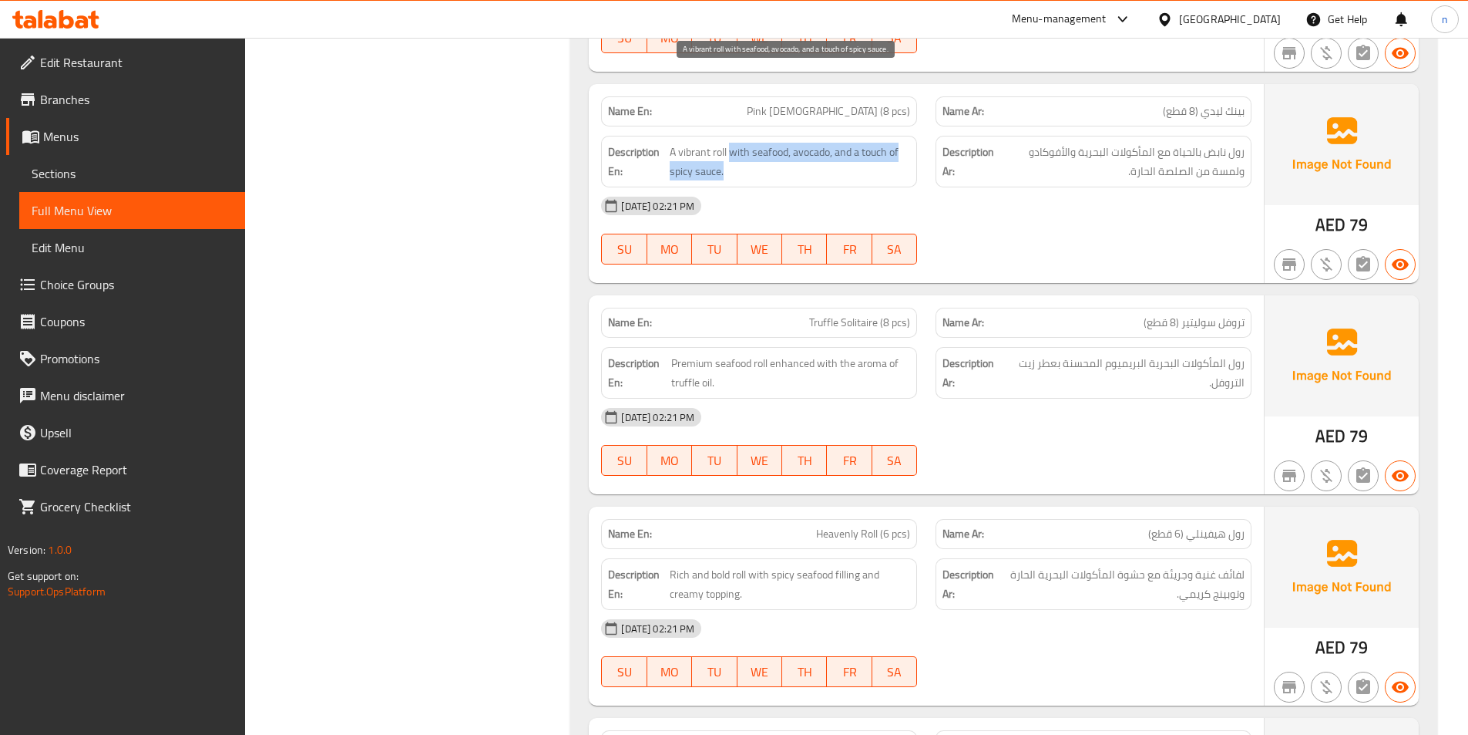
drag, startPoint x: 730, startPoint y: 82, endPoint x: 760, endPoint y: 89, distance: 30.7
click at [760, 143] on span "A vibrant roll with seafood, avocado, and a touch of spicy sauce." at bounding box center [790, 162] width 241 height 38
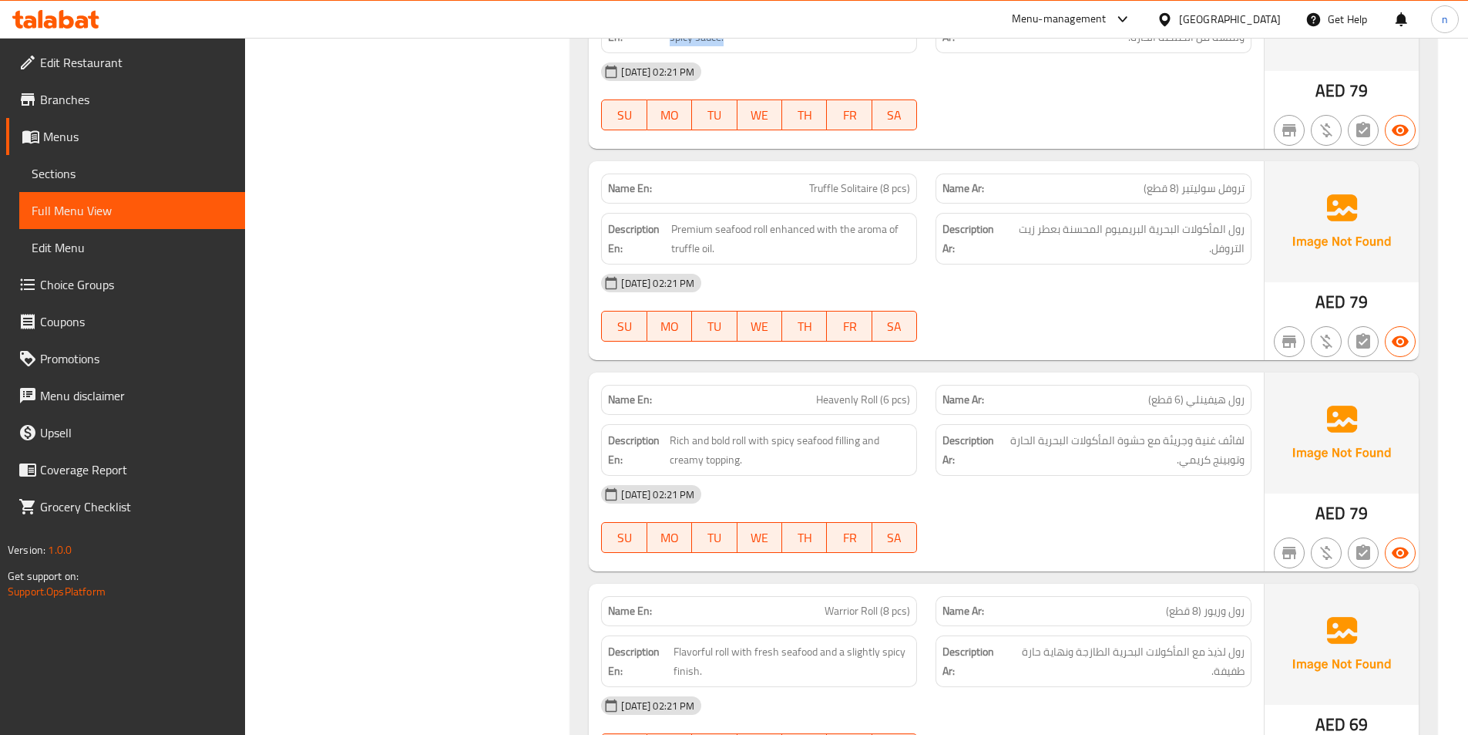
scroll to position [24985, 0]
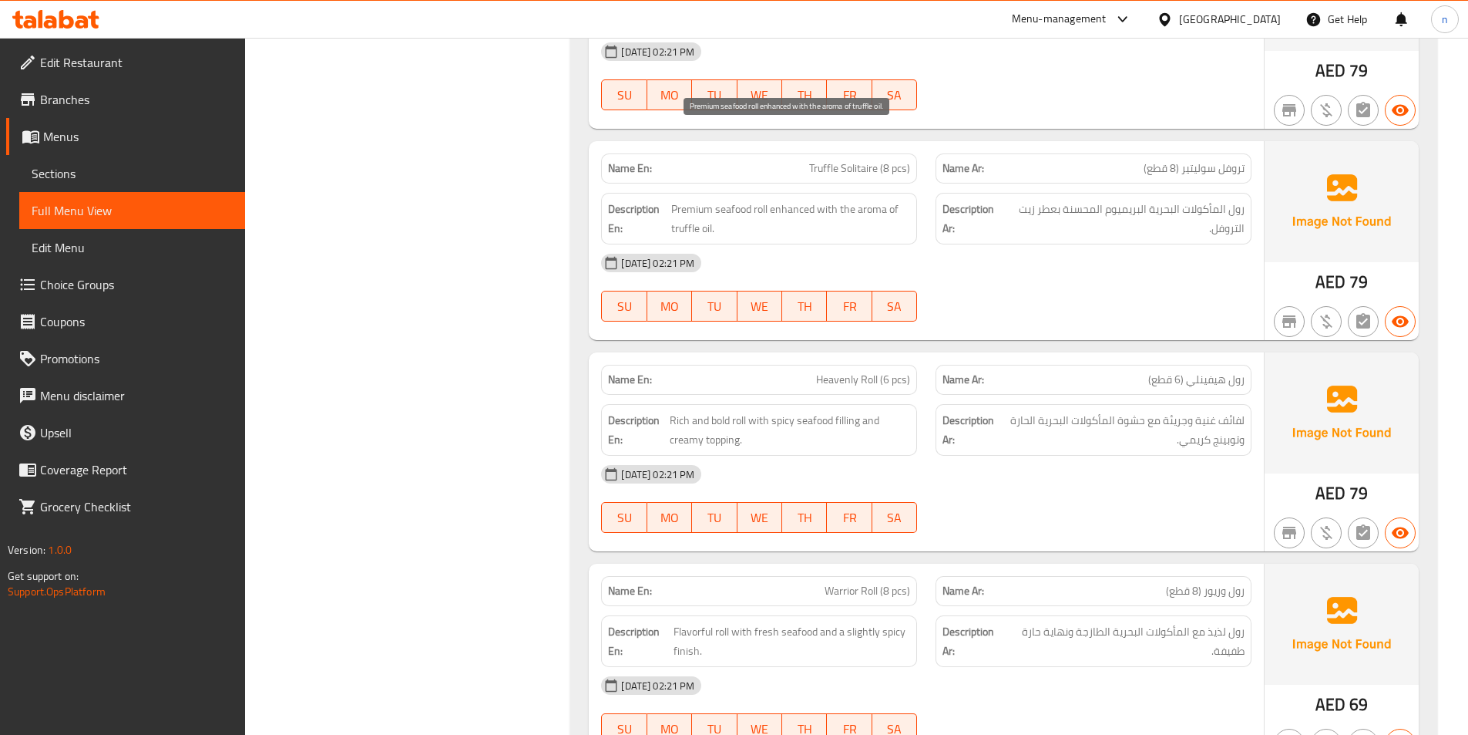
click at [724, 200] on span "Premium seafood roll enhanced with the aroma of truffle oil." at bounding box center [790, 219] width 239 height 38
click at [809, 200] on span "Premium seafood roll enhanced with the aroma of truffle oil." at bounding box center [790, 219] width 239 height 38
click at [698, 200] on span "Premium seafood roll enhanced with the aroma of truffle oil." at bounding box center [790, 219] width 239 height 38
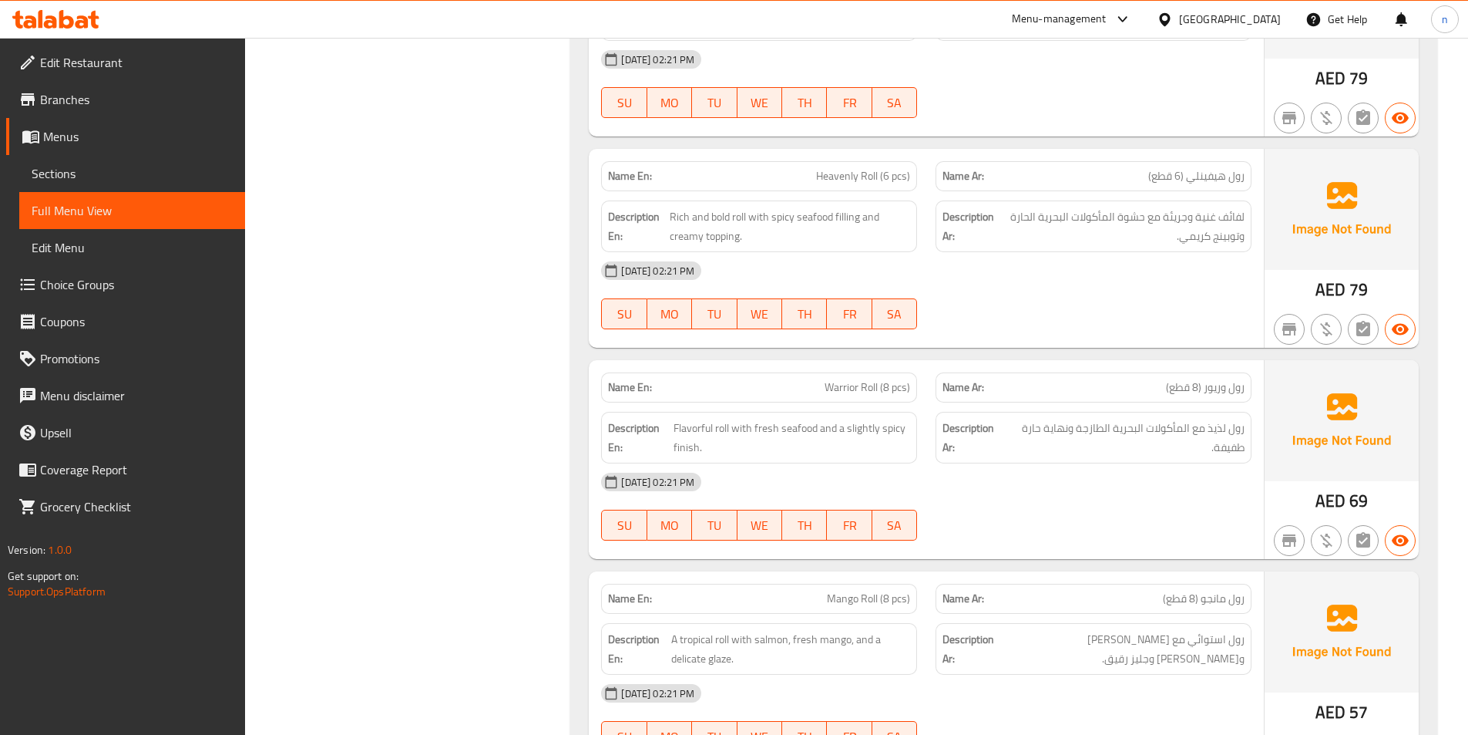
scroll to position [25216, 0]
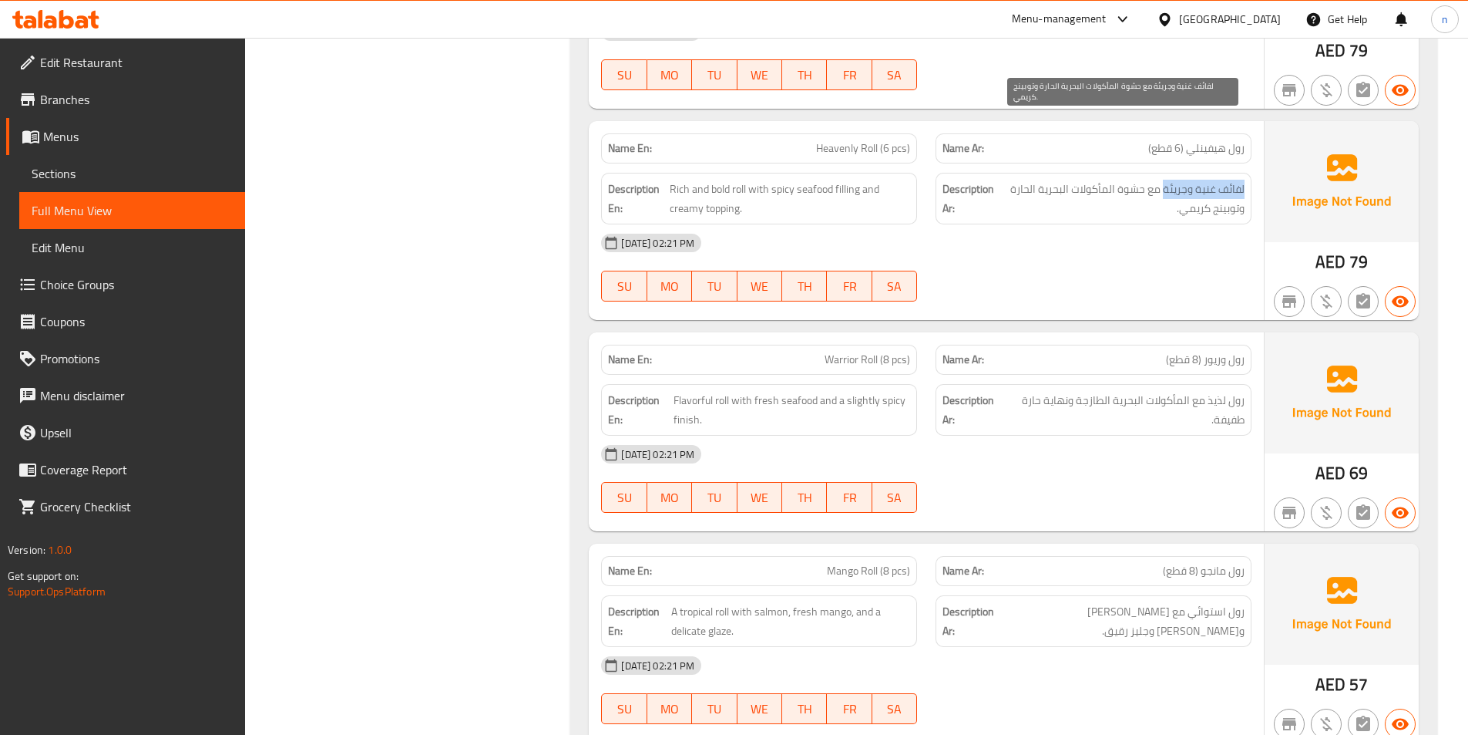
drag, startPoint x: 1244, startPoint y: 113, endPoint x: 1164, endPoint y: 118, distance: 80.3
click at [1164, 180] on span "لفائف غنية وجريئة مع حشوة المأكولات البحرية الحارة وتوبينج كريمي." at bounding box center [1121, 199] width 245 height 38
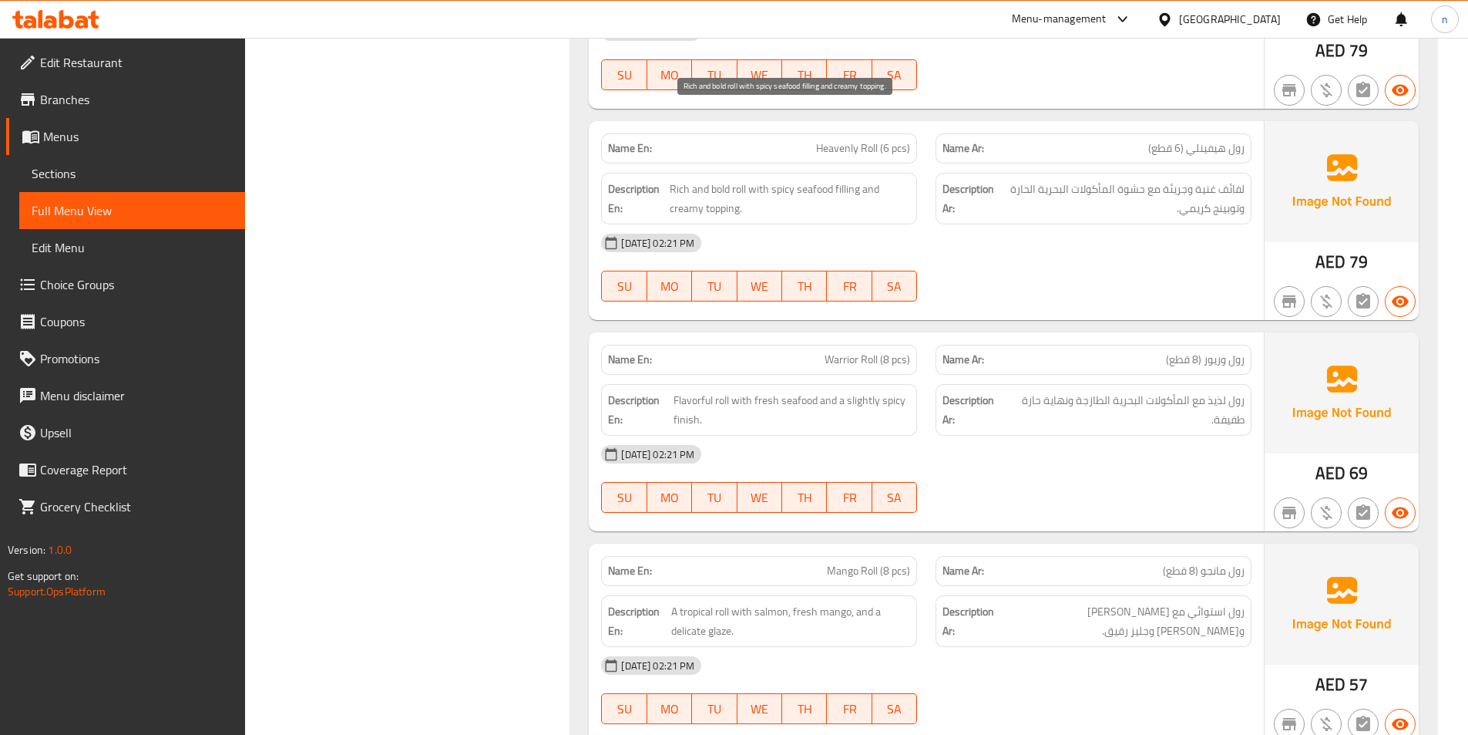
click at [681, 180] on span "Rich and bold roll with spicy seafood filling and creamy topping." at bounding box center [790, 199] width 240 height 38
drag, startPoint x: 765, startPoint y: 123, endPoint x: 792, endPoint y: 117, distance: 27.5
click at [792, 180] on span "Rich and bold roll with spicy seafood filling and creamy topping." at bounding box center [790, 199] width 240 height 38
drag, startPoint x: 672, startPoint y: 134, endPoint x: 716, endPoint y: 141, distance: 44.5
click at [716, 180] on span "Rich and bold roll with spicy seafood filling and creamy topping." at bounding box center [790, 199] width 240 height 38
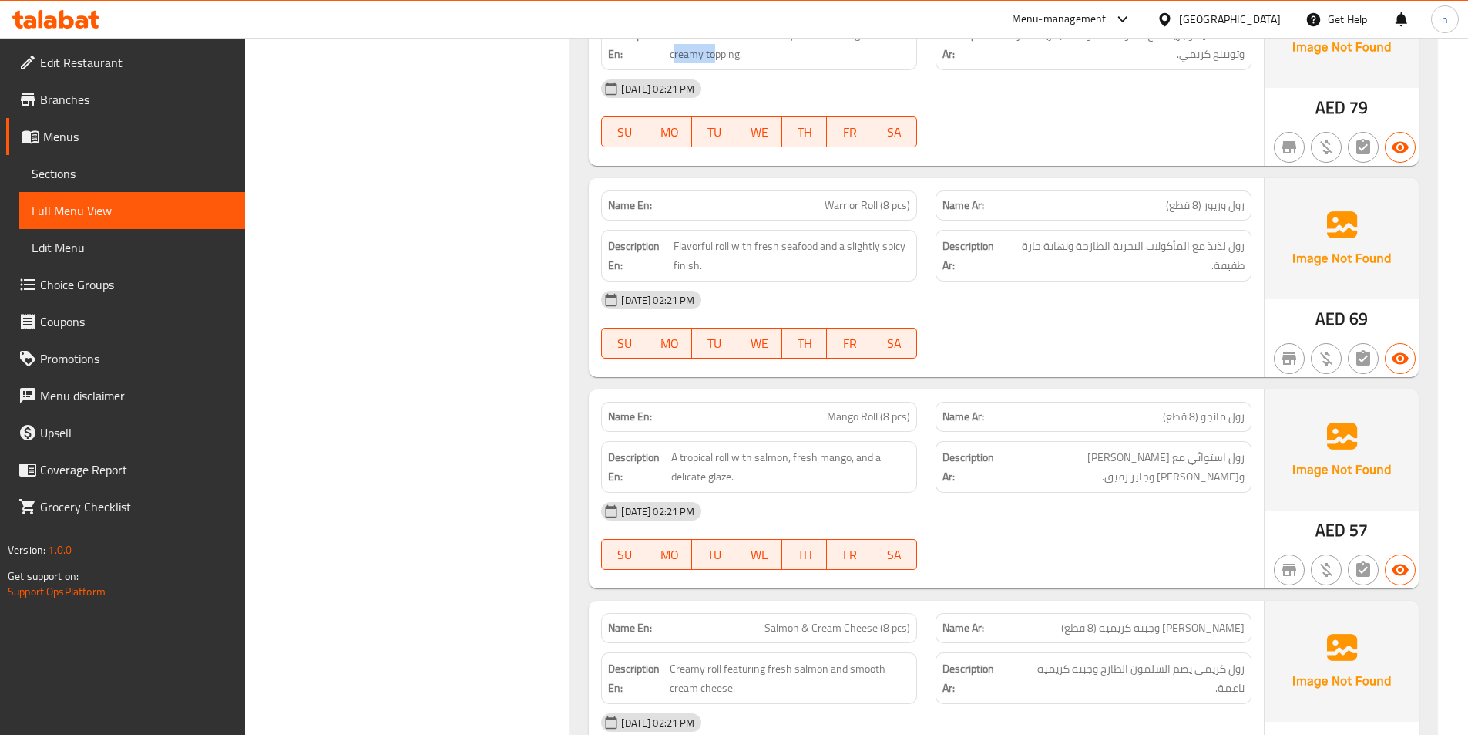
scroll to position [25448, 0]
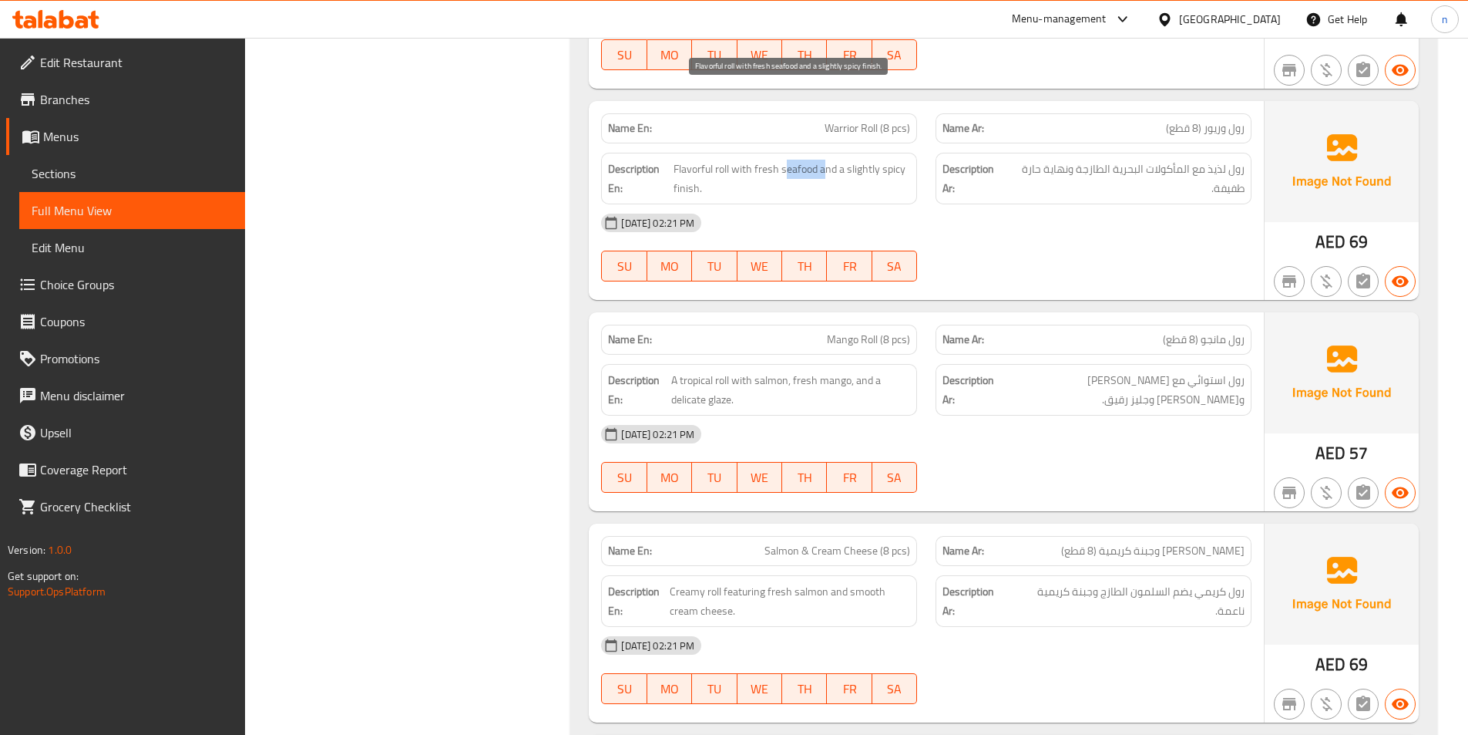
drag, startPoint x: 786, startPoint y: 101, endPoint x: 827, endPoint y: 102, distance: 40.9
click at [827, 160] on span "Flavorful roll with fresh seafood and a slightly spicy finish." at bounding box center [792, 179] width 237 height 38
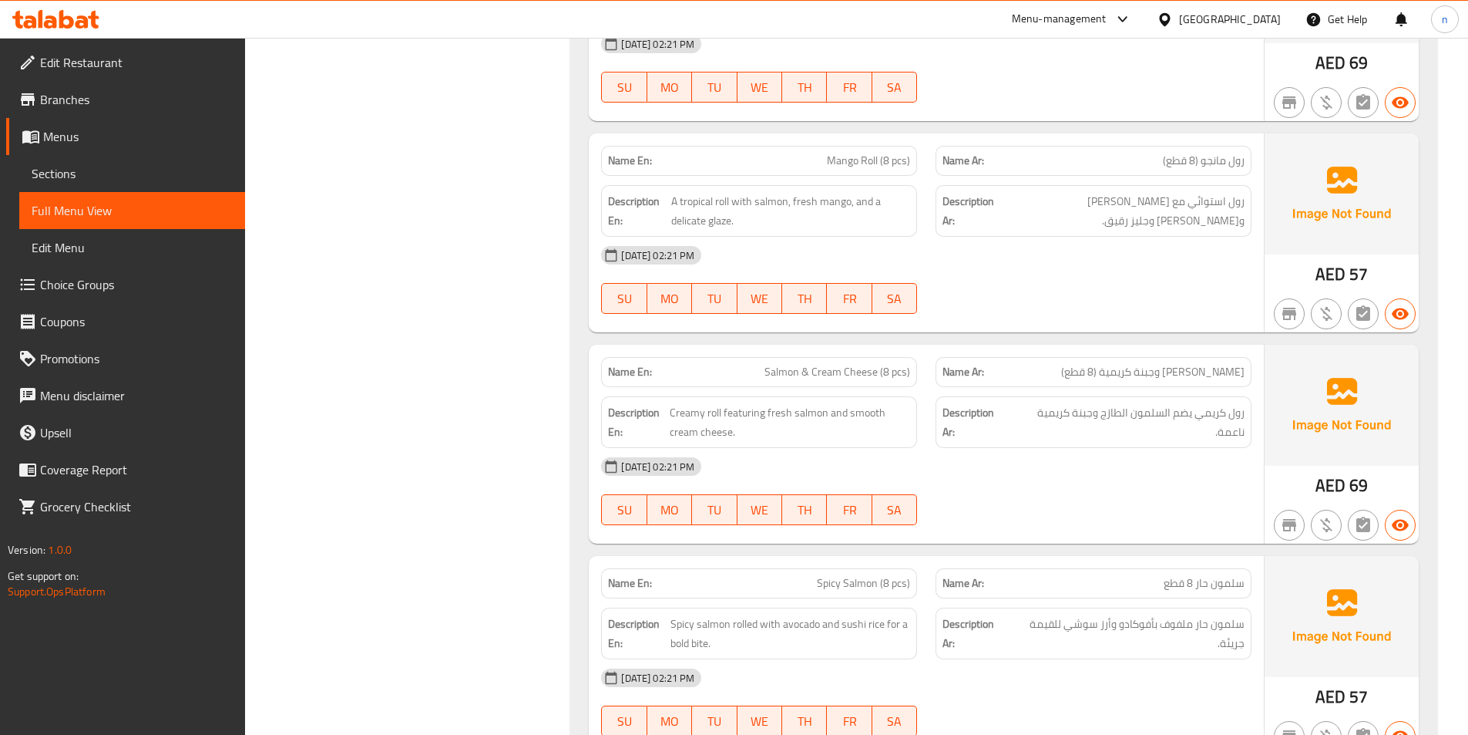
scroll to position [25602, 0]
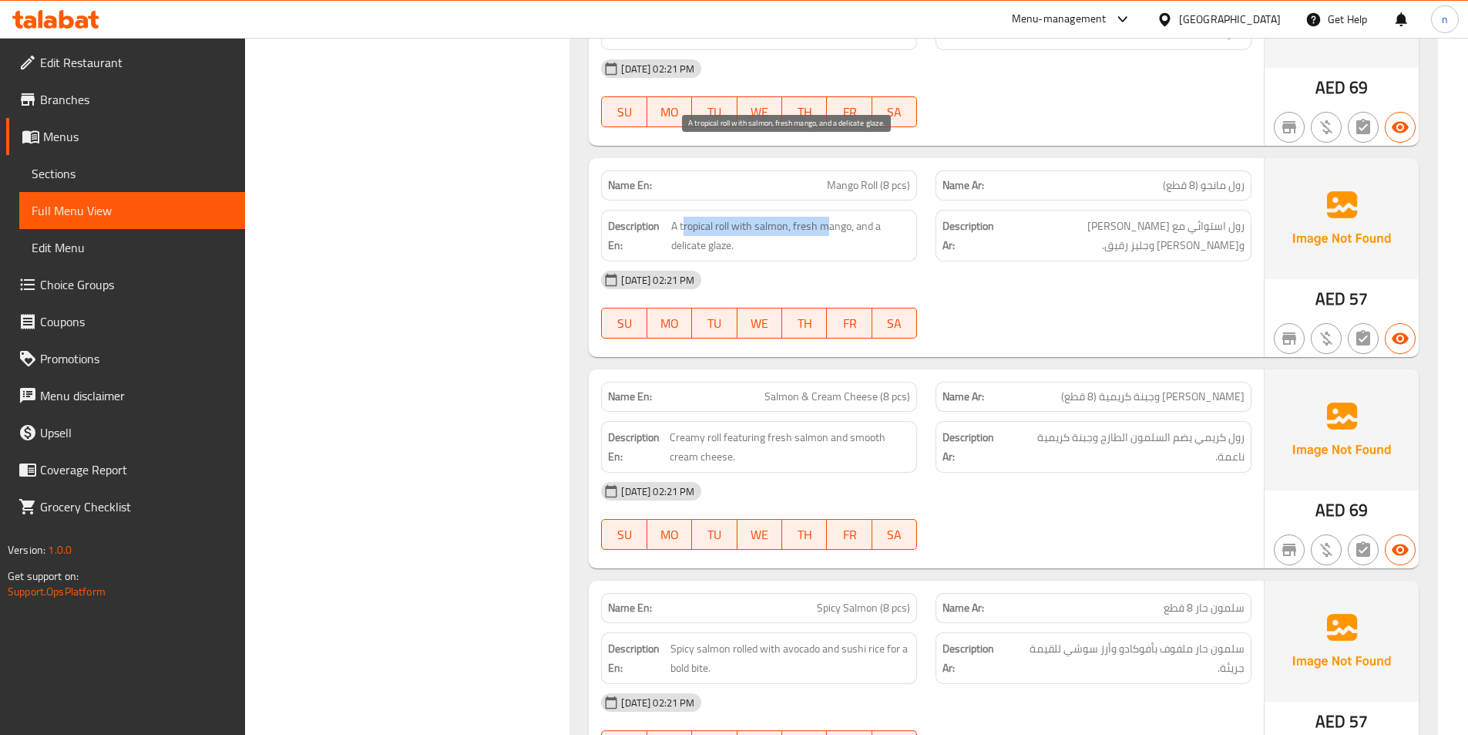
drag, startPoint x: 682, startPoint y: 148, endPoint x: 827, endPoint y: 160, distance: 145.4
click at [827, 217] on span "A tropical roll with salmon, fresh mango, and a delicate glaze." at bounding box center [790, 236] width 239 height 38
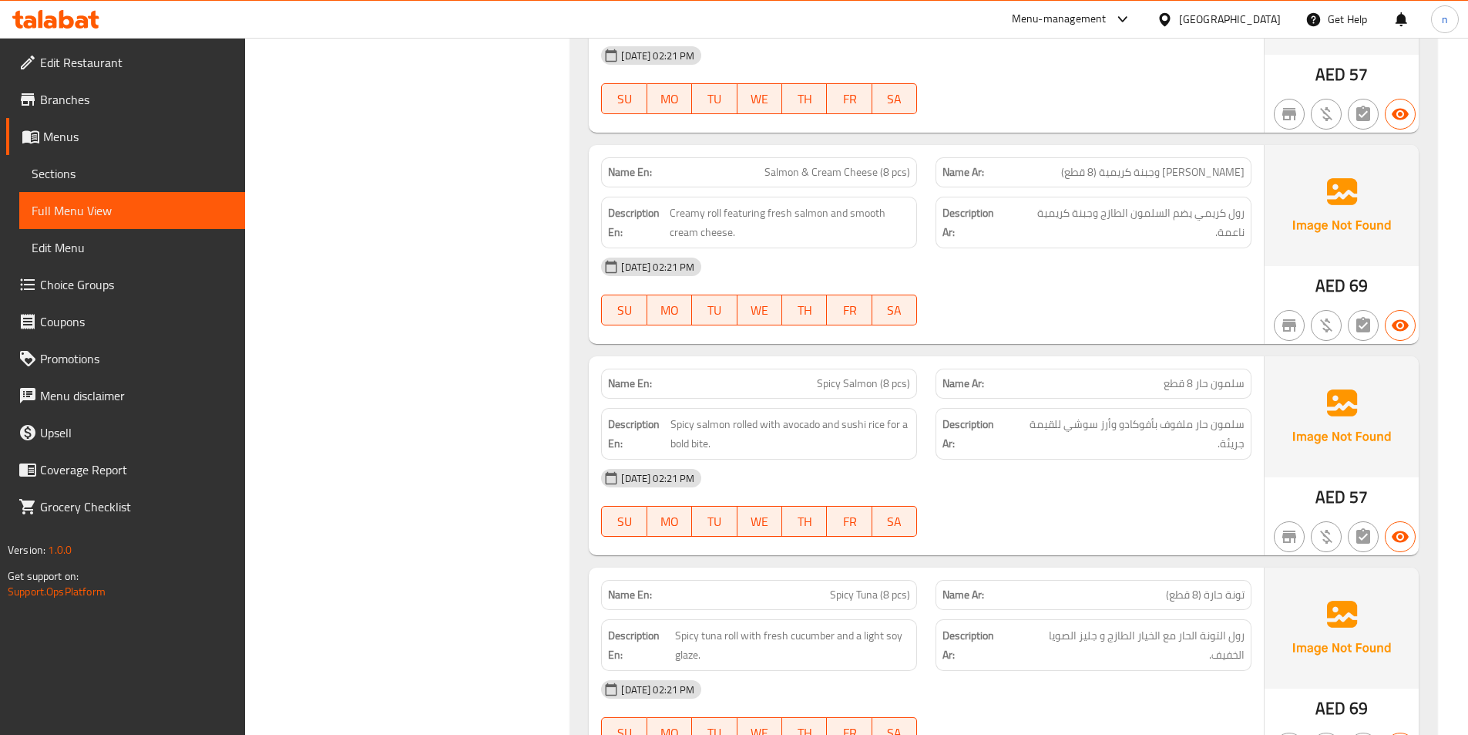
scroll to position [25833, 0]
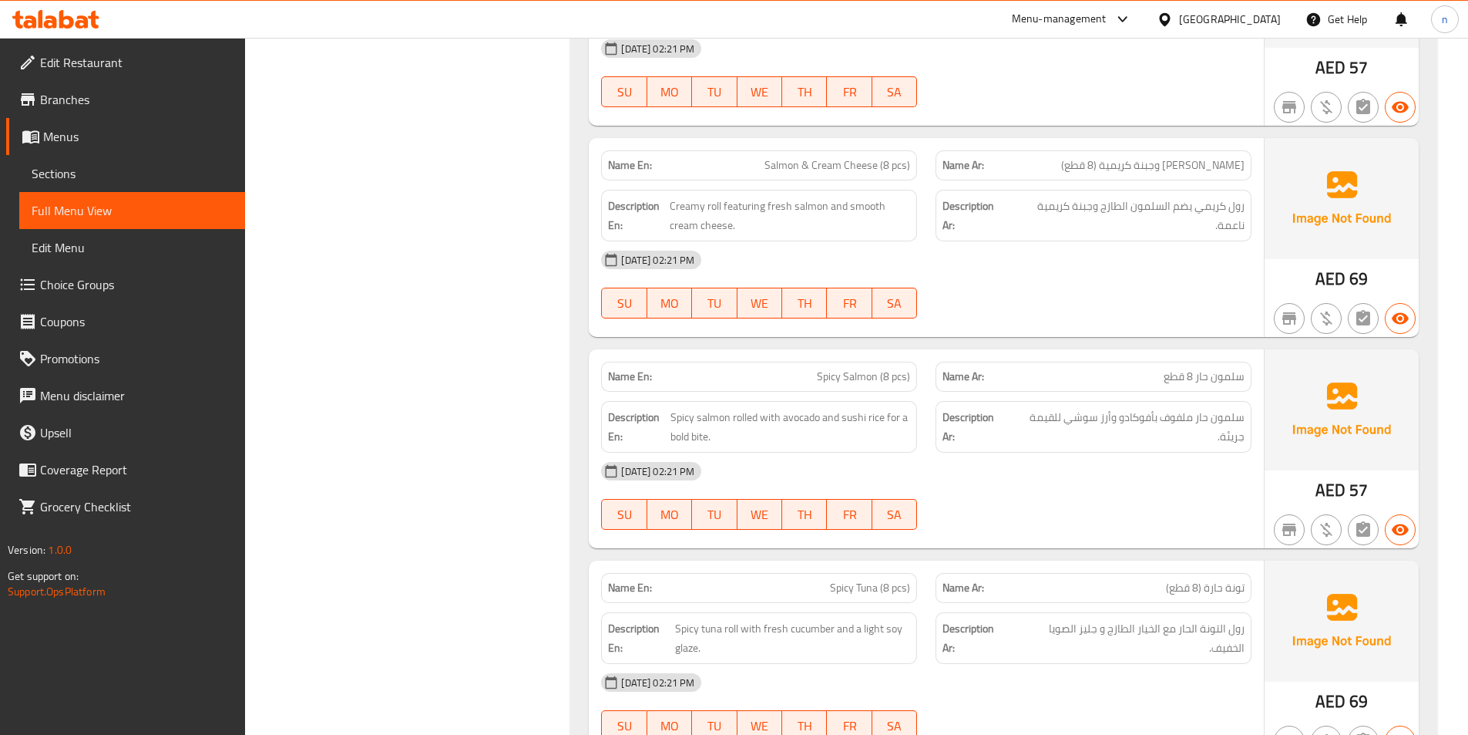
click at [1192, 157] on span "[PERSON_NAME] وجبنة كريمية (8 قطع)" at bounding box center [1152, 165] width 183 height 16
drag, startPoint x: 673, startPoint y: 134, endPoint x: 825, endPoint y: 129, distance: 151.9
click at [825, 197] on span "Creamy roll featuring fresh salmon and smooth cream cheese." at bounding box center [790, 216] width 240 height 38
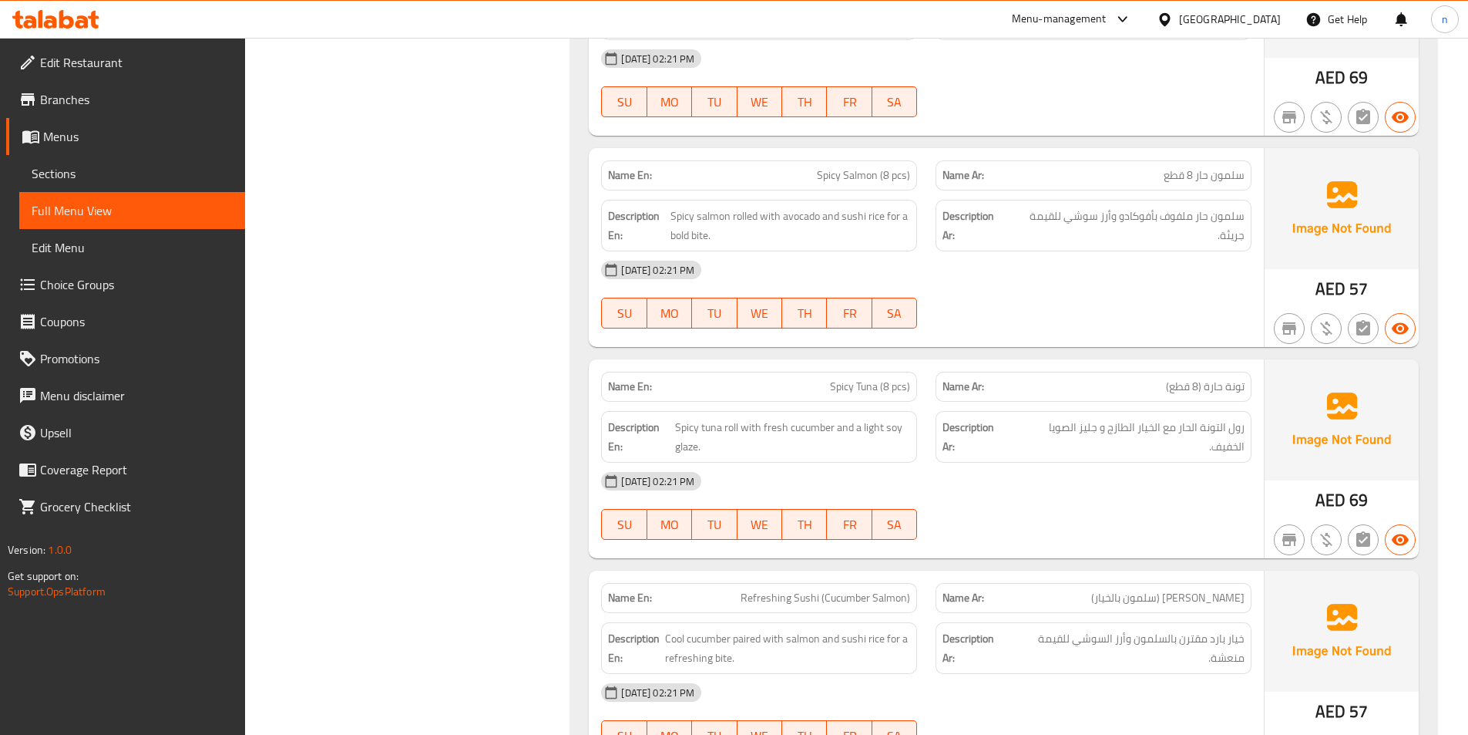
scroll to position [26056, 0]
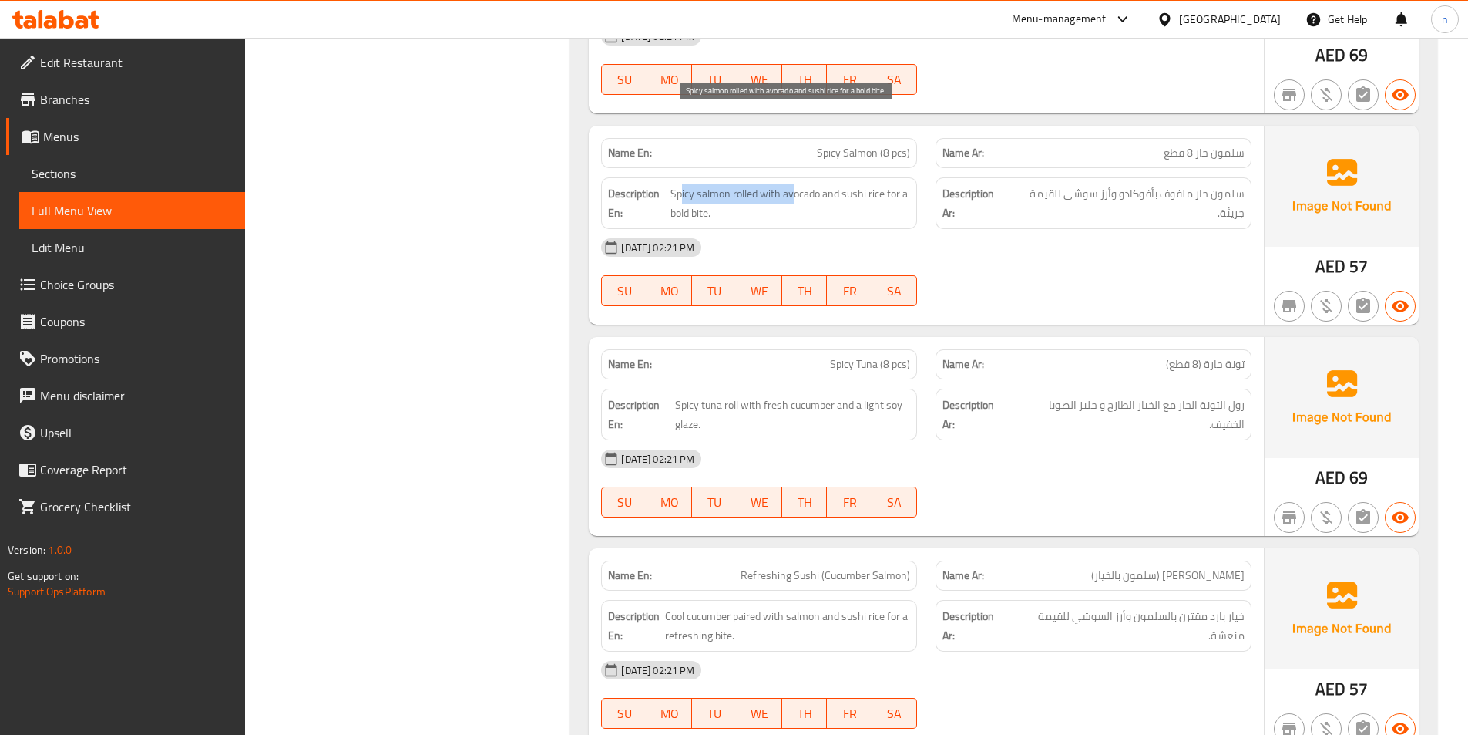
drag, startPoint x: 680, startPoint y: 119, endPoint x: 792, endPoint y: 127, distance: 112.8
click at [792, 184] on span "Spicy salmon rolled with avocado and sushi rice for a bold bite." at bounding box center [791, 203] width 240 height 38
drag, startPoint x: 834, startPoint y: 294, endPoint x: 879, endPoint y: 294, distance: 44.7
click at [879, 356] on span "Spicy Tuna (8 pcs)" at bounding box center [870, 364] width 80 height 16
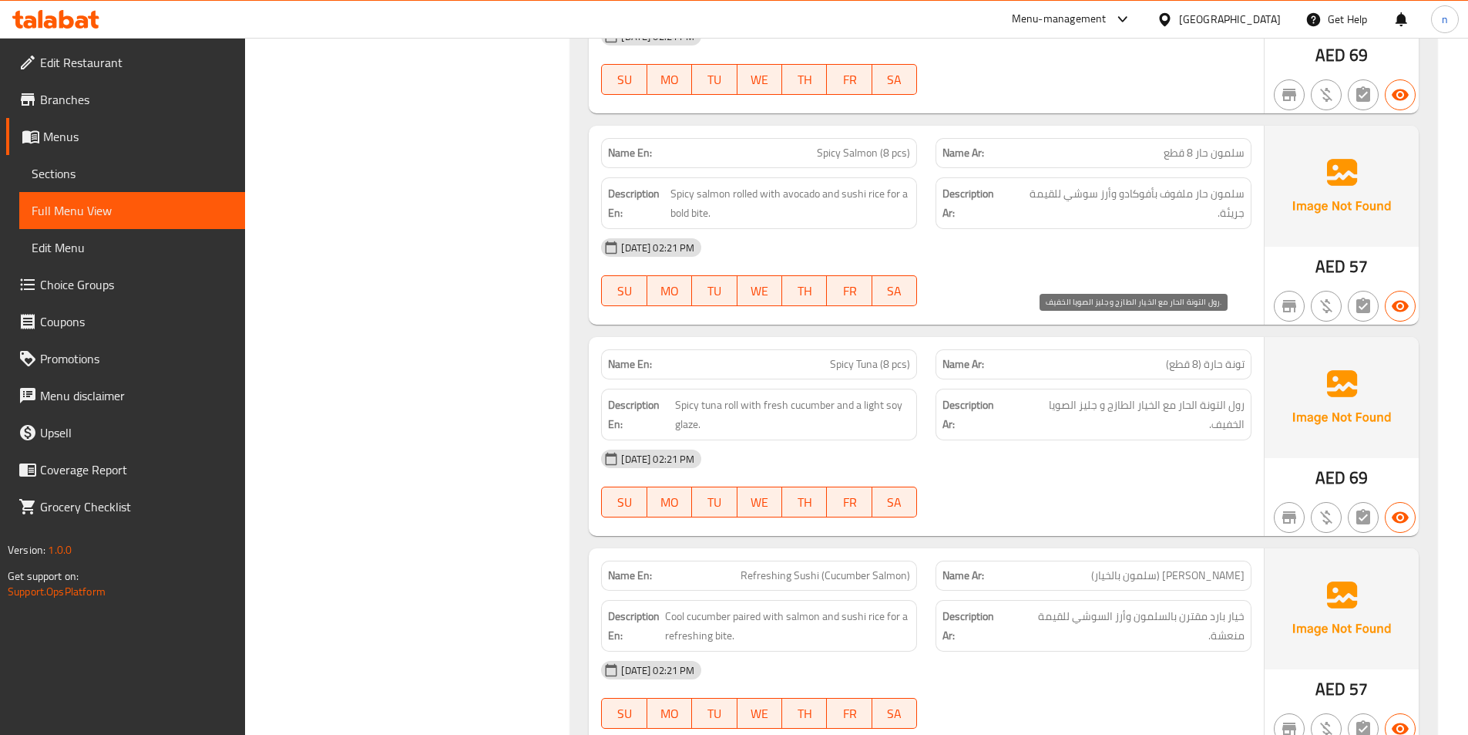
click at [1225, 395] on span "رول التونة الحار مع الخيار الطازج و جليز الصويا الخفيف." at bounding box center [1128, 414] width 233 height 38
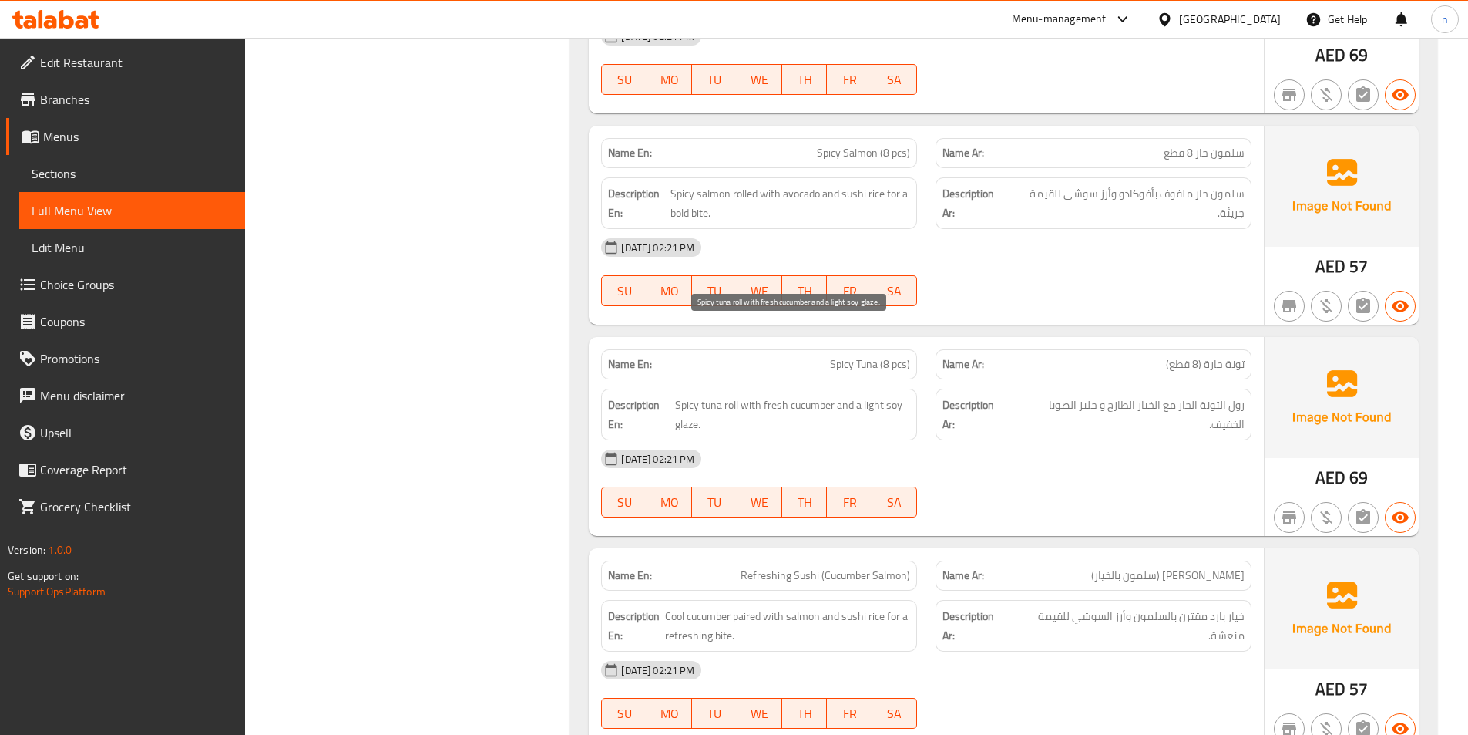
click at [733, 395] on span "Spicy tuna roll with fresh cucumber and a light soy glaze." at bounding box center [793, 414] width 236 height 38
click at [683, 395] on span "Spicy tuna roll with fresh cucumber and a light soy glaze." at bounding box center [793, 414] width 236 height 38
drag, startPoint x: 754, startPoint y: 335, endPoint x: 839, endPoint y: 339, distance: 85.7
click at [839, 395] on span "Spicy tuna roll with fresh cucumber and a light soy glaze." at bounding box center [793, 414] width 236 height 38
click at [1084, 651] on div "[DATE] 02:21 PM" at bounding box center [926, 669] width 669 height 37
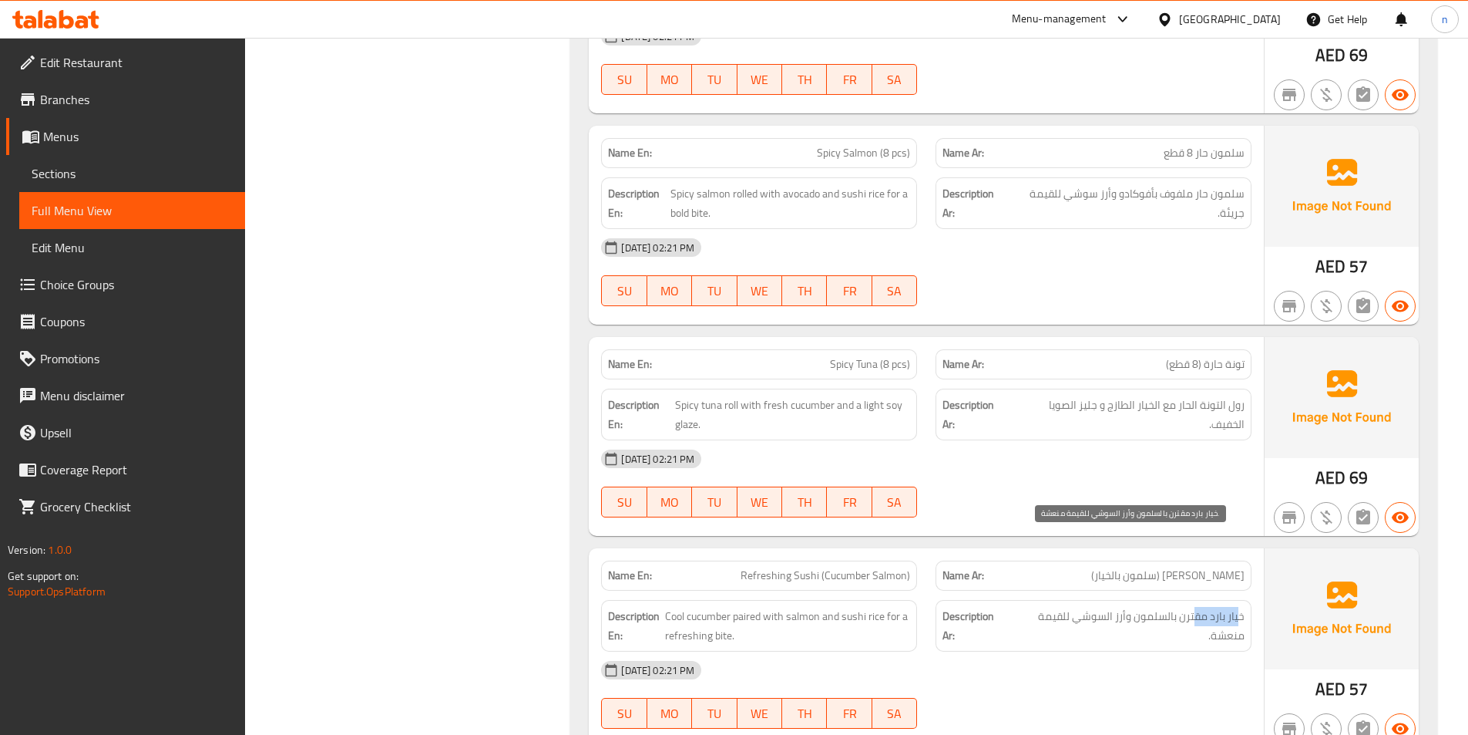
drag, startPoint x: 1239, startPoint y: 546, endPoint x: 1195, endPoint y: 544, distance: 44.0
click at [1195, 607] on span "خيار بارد مقترن بالسلمون وأرز السوشي للقيمة منعشة." at bounding box center [1127, 626] width 235 height 38
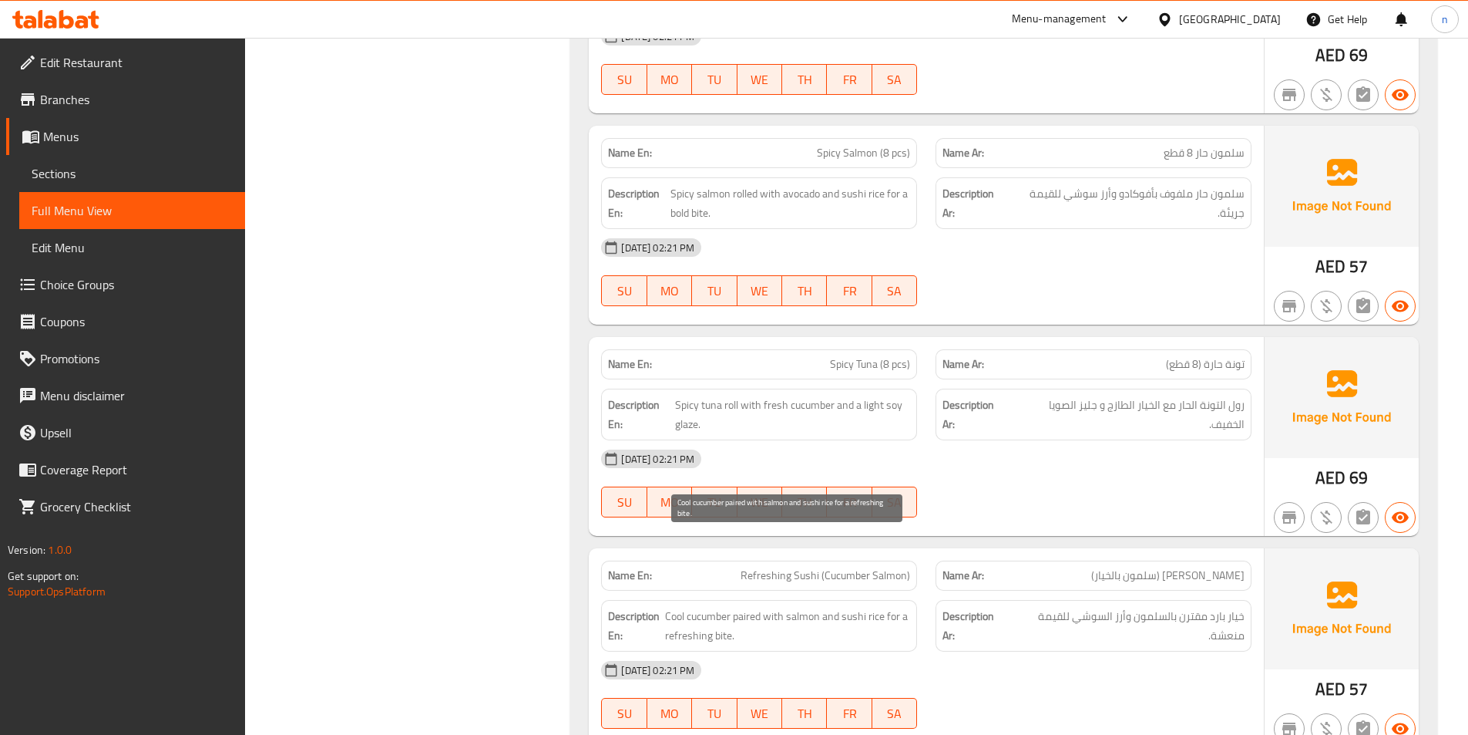
click at [755, 607] on span "Cool cucumber paired with salmon and sushi rice for a refreshing bite." at bounding box center [787, 626] width 245 height 38
drag, startPoint x: 757, startPoint y: 551, endPoint x: 802, endPoint y: 550, distance: 44.7
click at [802, 607] on span "Cool cucumber paired with salmon and sushi rice for a refreshing bite." at bounding box center [787, 626] width 245 height 38
drag, startPoint x: 854, startPoint y: 546, endPoint x: 888, endPoint y: 547, distance: 33.9
click at [888, 607] on span "Cool cucumber paired with salmon and sushi rice for a refreshing bite." at bounding box center [787, 626] width 245 height 38
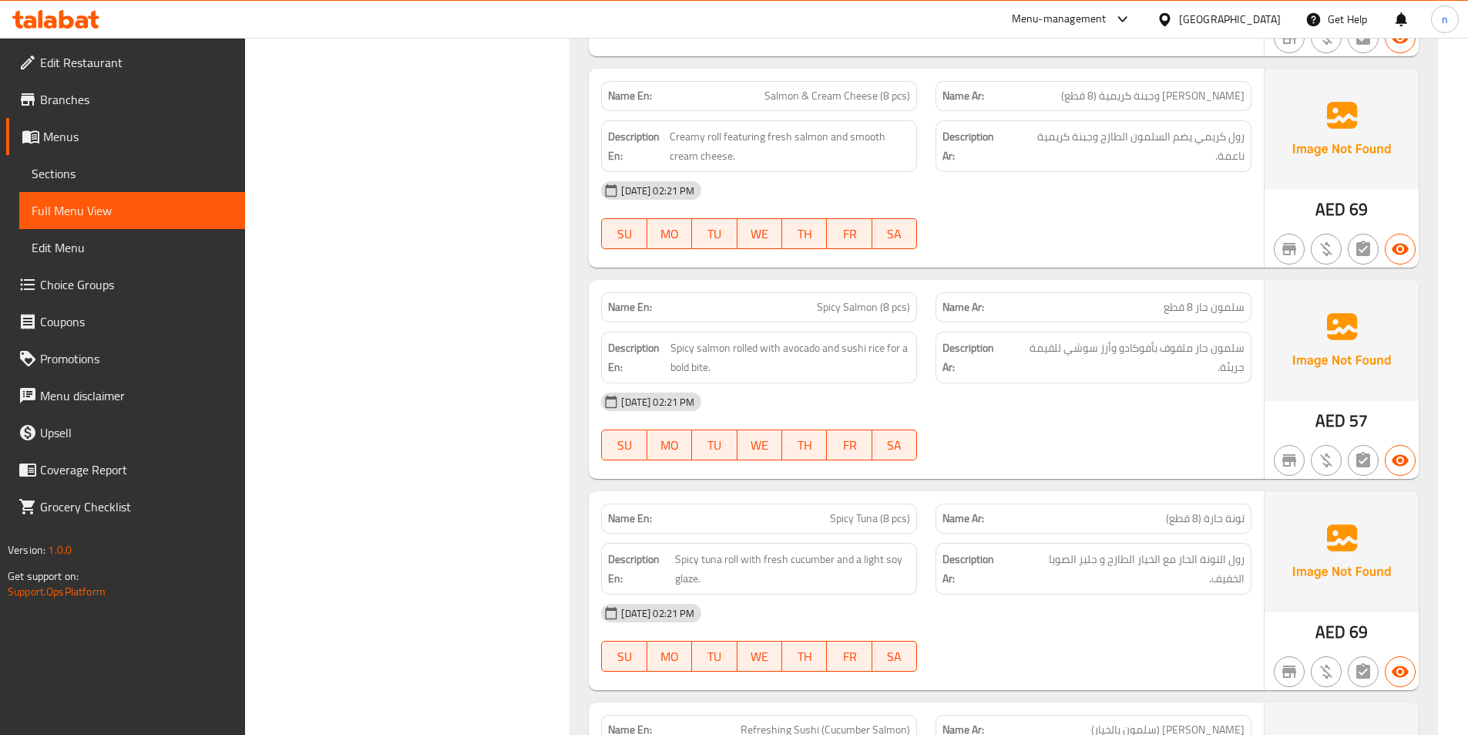
scroll to position [25671, 0]
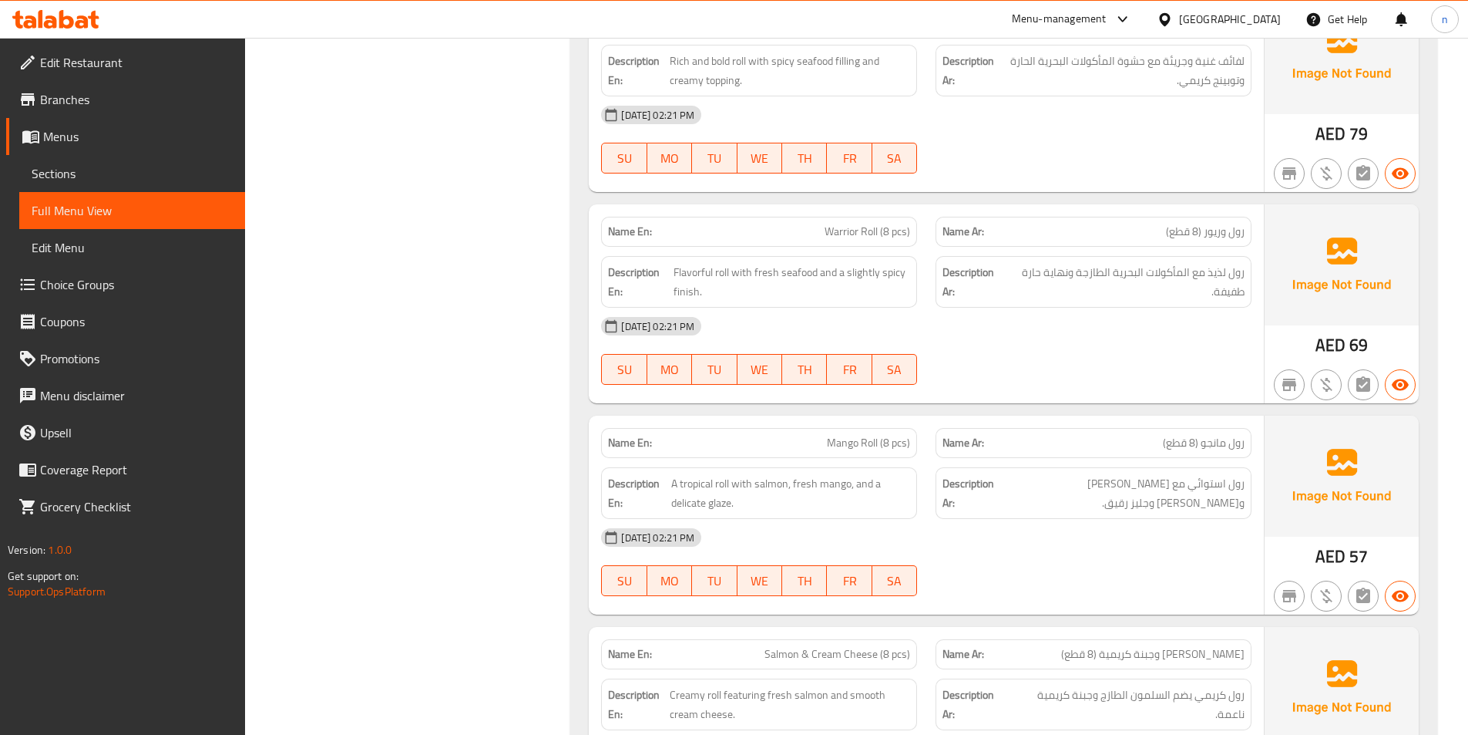
scroll to position [25132, 0]
click at [55, 164] on span "Sections" at bounding box center [132, 173] width 201 height 18
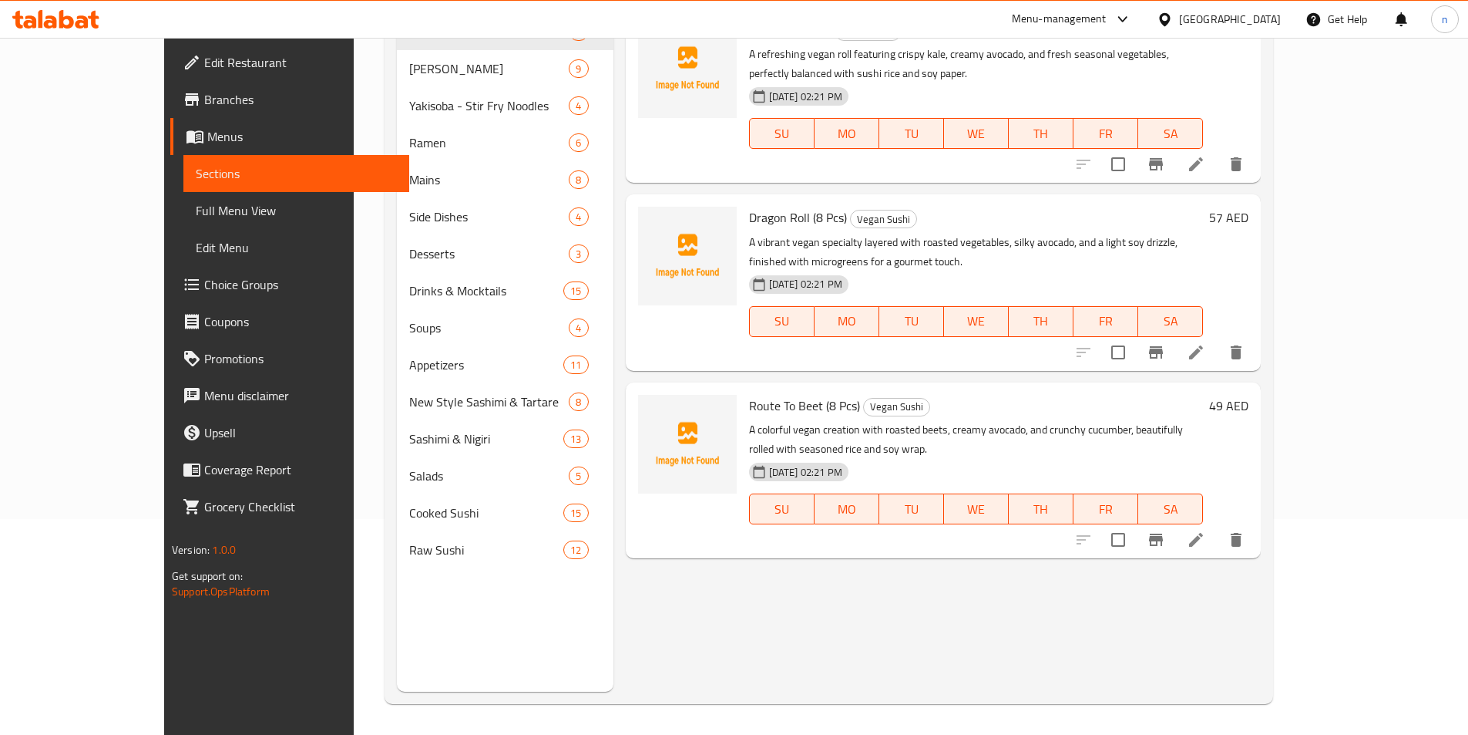
scroll to position [216, 0]
click at [207, 128] on span "Menus" at bounding box center [302, 136] width 190 height 18
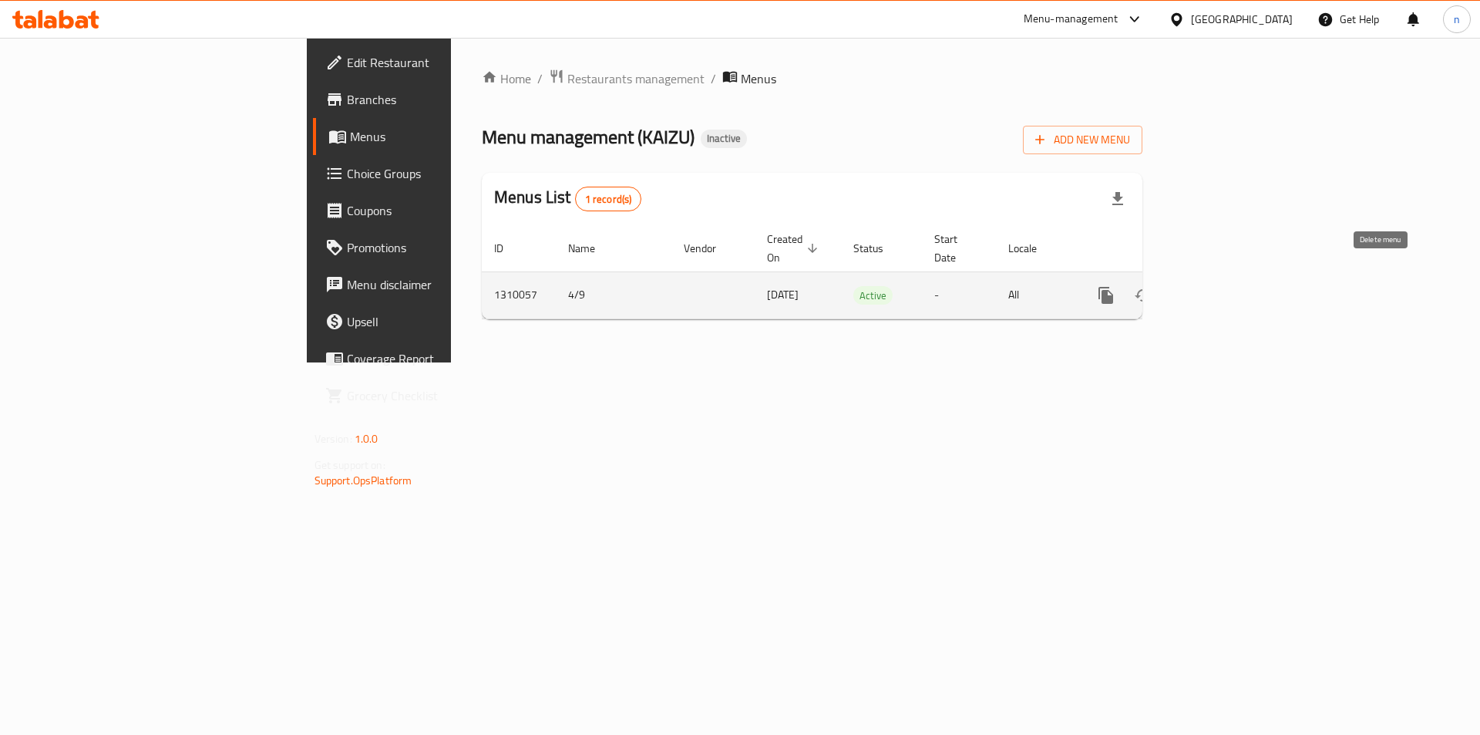
click at [1198, 291] on button "enhanced table" at bounding box center [1180, 295] width 37 height 37
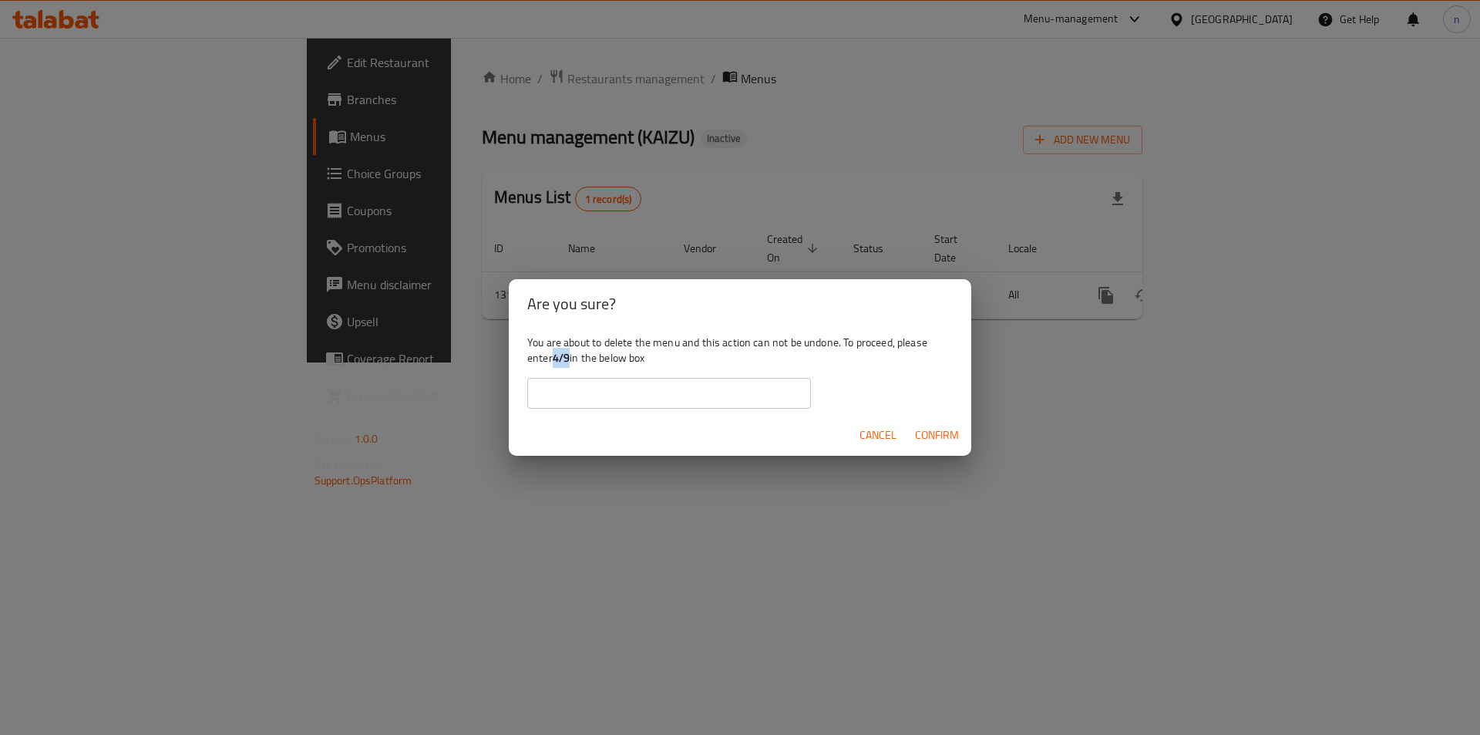
drag, startPoint x: 553, startPoint y: 357, endPoint x: 570, endPoint y: 356, distance: 16.2
click at [570, 356] on div "You are about to delete the menu and this action can not be undone. To proceed,…" at bounding box center [740, 371] width 462 height 86
copy b "4/9"
click at [589, 395] on input "text" at bounding box center [669, 393] width 284 height 31
paste input "4/9"
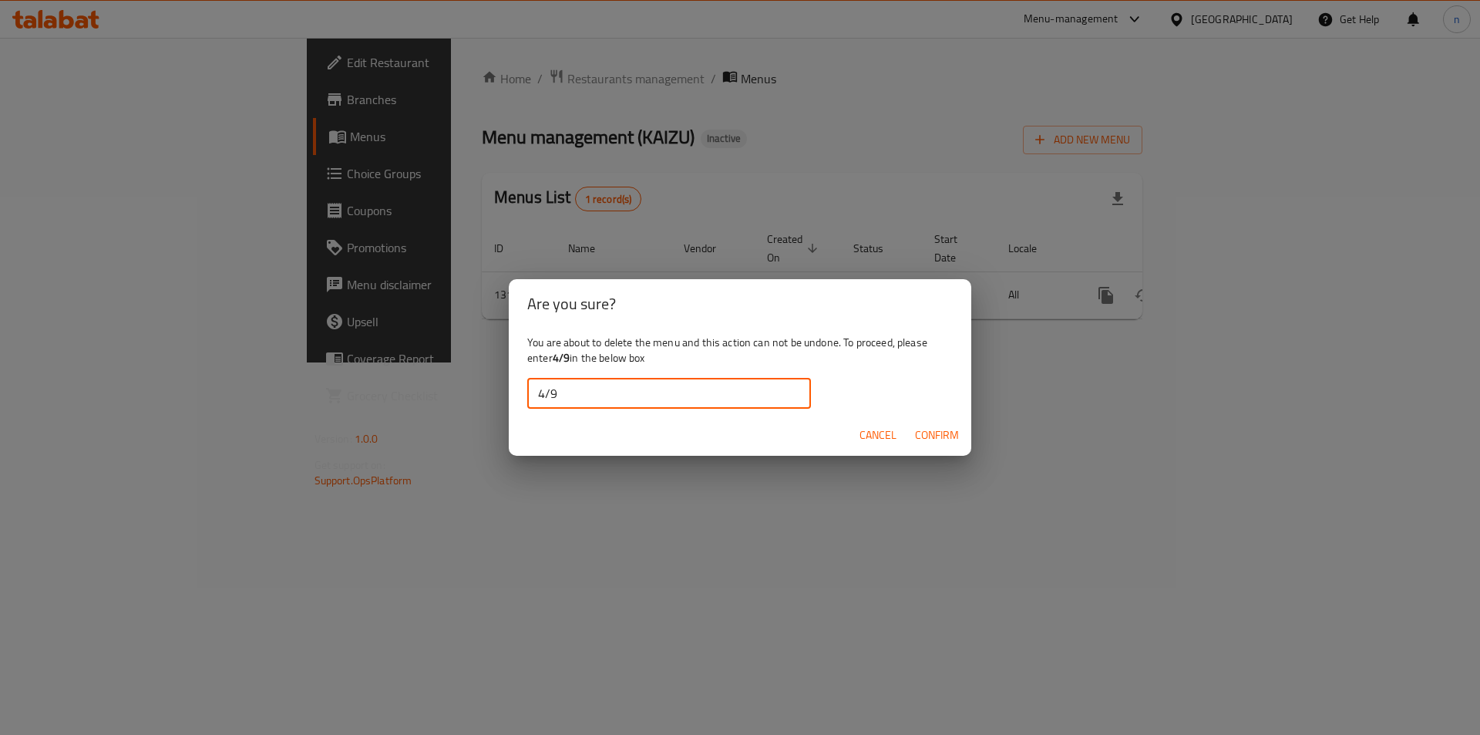
type input "4/9"
click at [946, 436] on span "Confirm" at bounding box center [937, 434] width 44 height 19
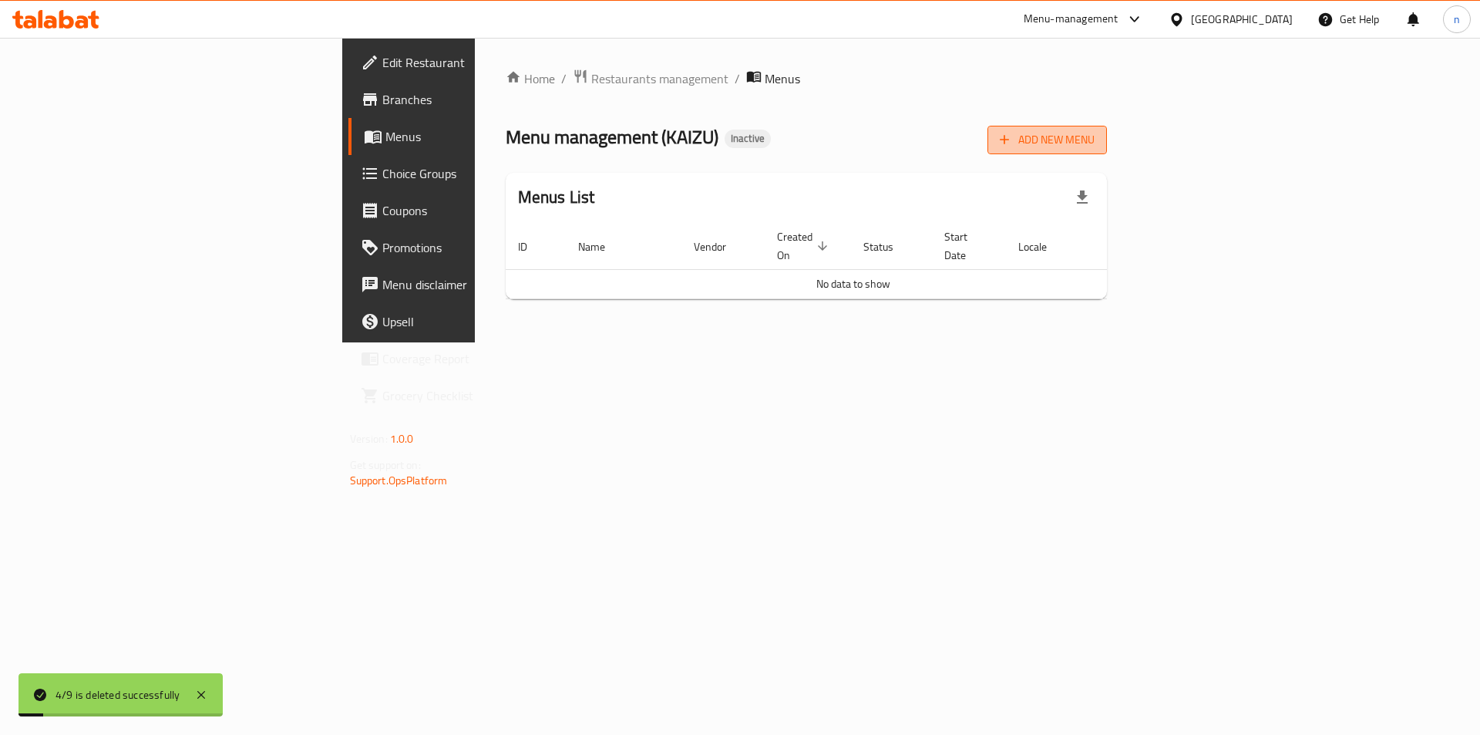
click at [1094, 148] on span "Add New Menu" at bounding box center [1047, 139] width 95 height 19
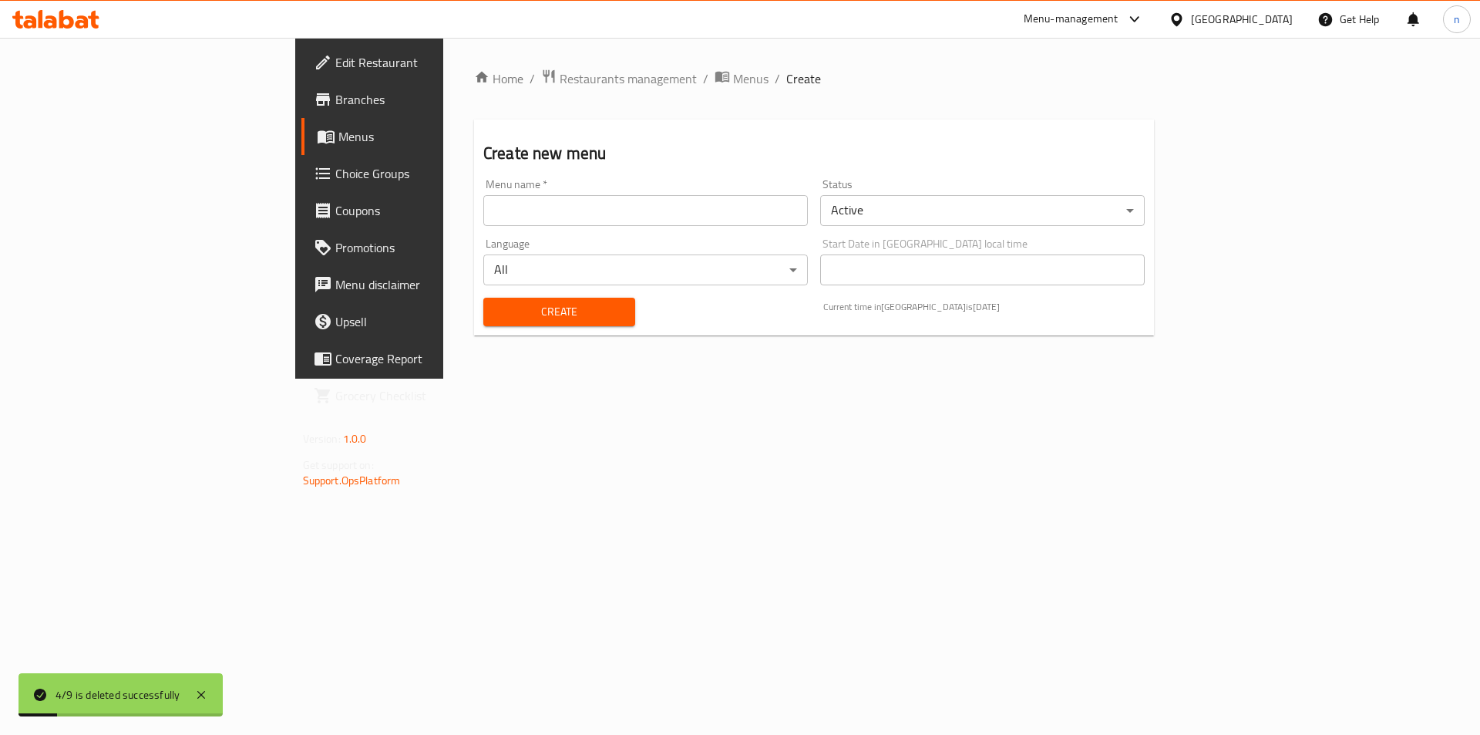
click at [498, 207] on input "text" at bounding box center [645, 210] width 324 height 31
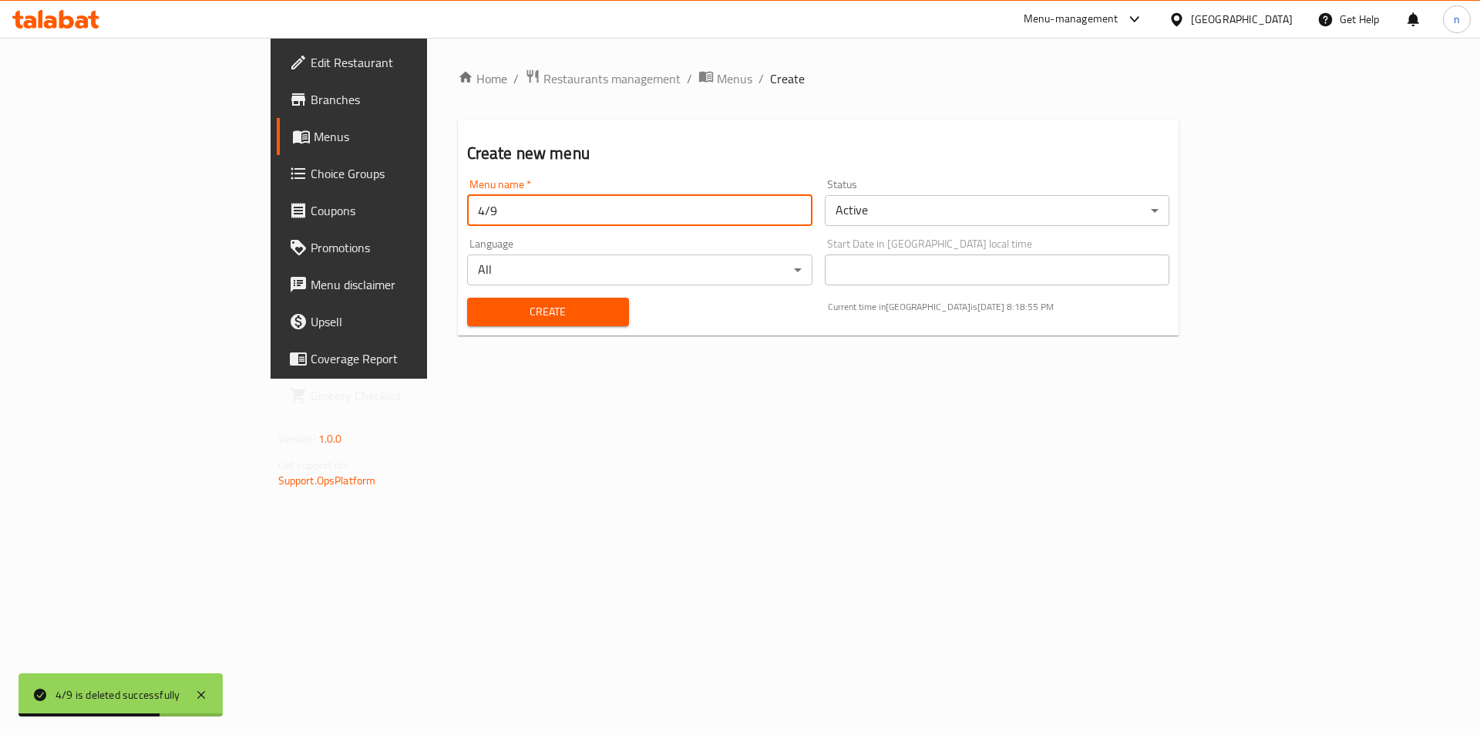
type input "4/9"
click at [467, 298] on button "Create" at bounding box center [548, 312] width 162 height 29
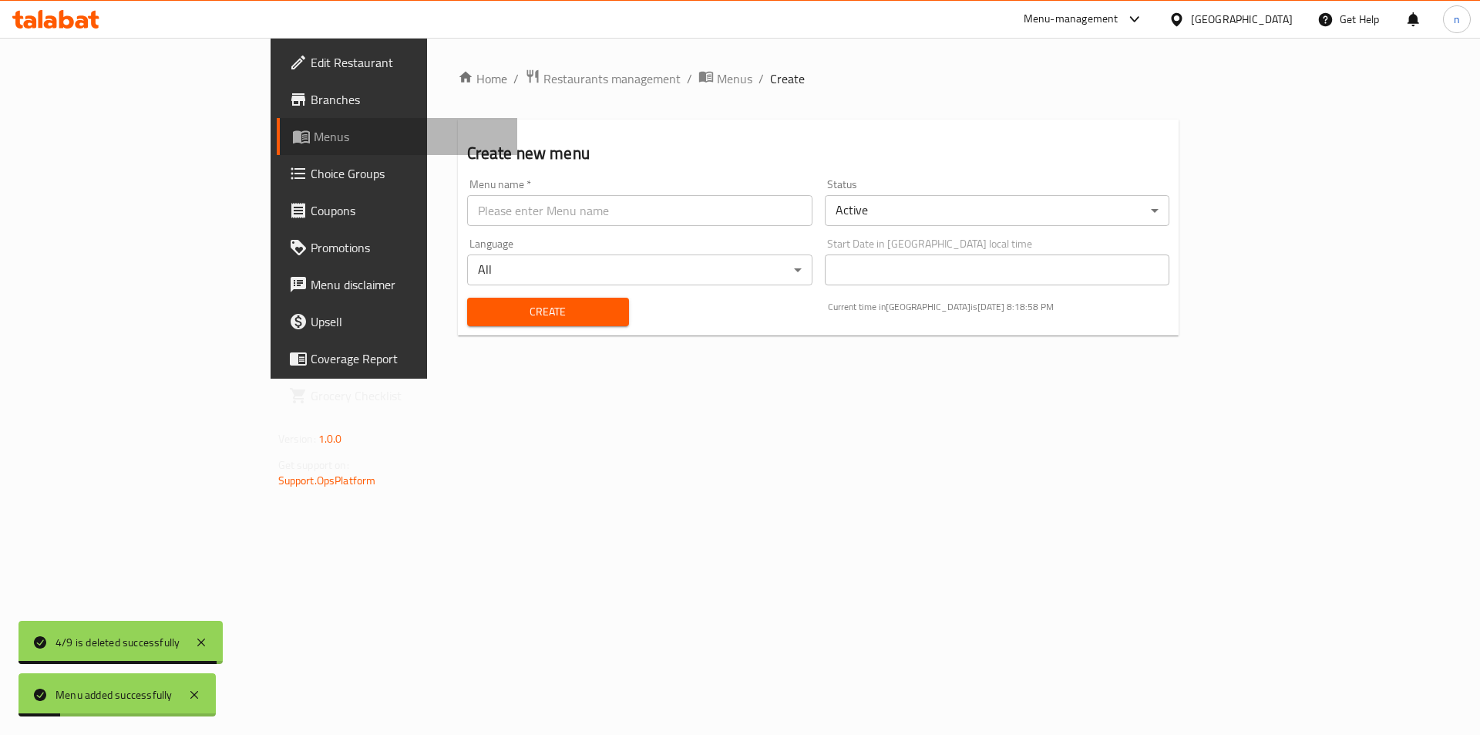
click at [314, 134] on span "Menus" at bounding box center [410, 136] width 192 height 18
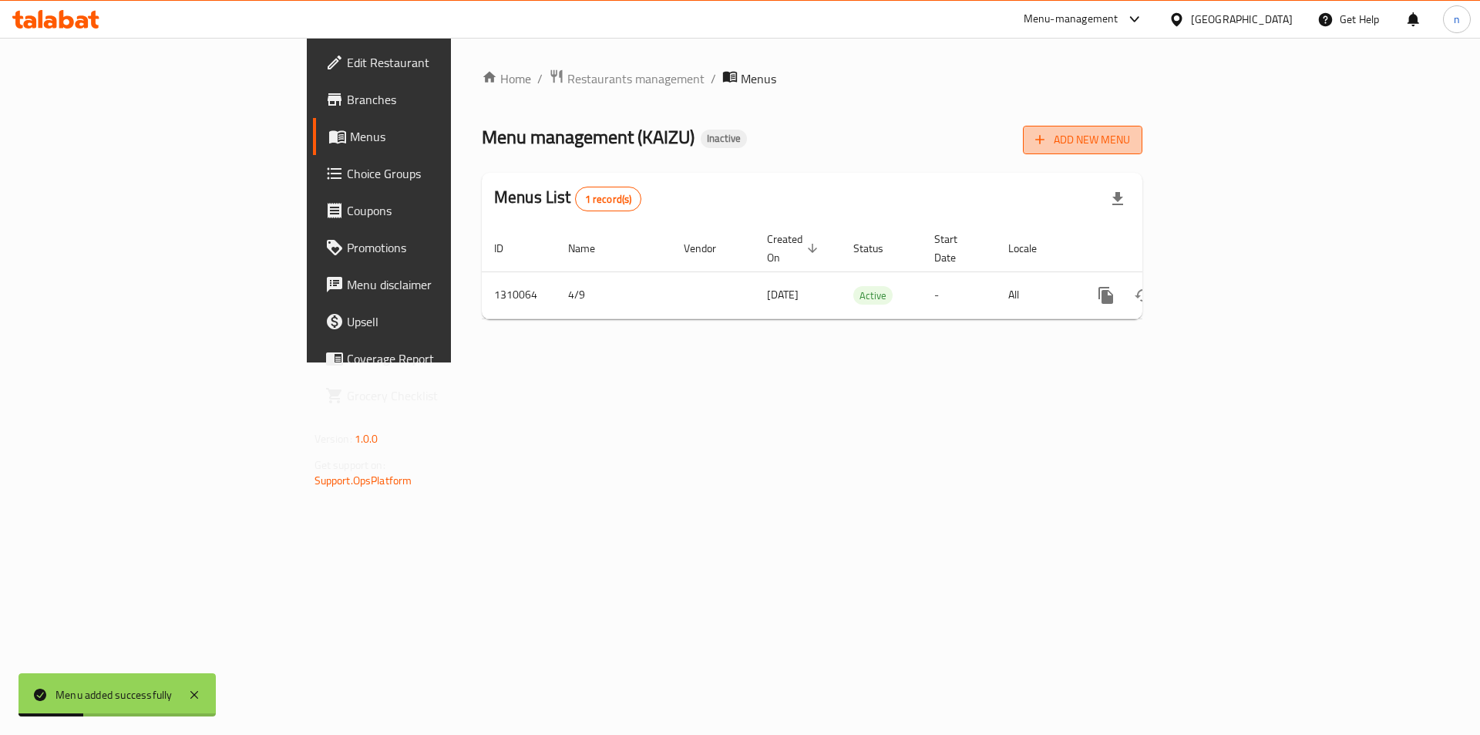
click at [1130, 134] on span "Add New Menu" at bounding box center [1082, 139] width 95 height 19
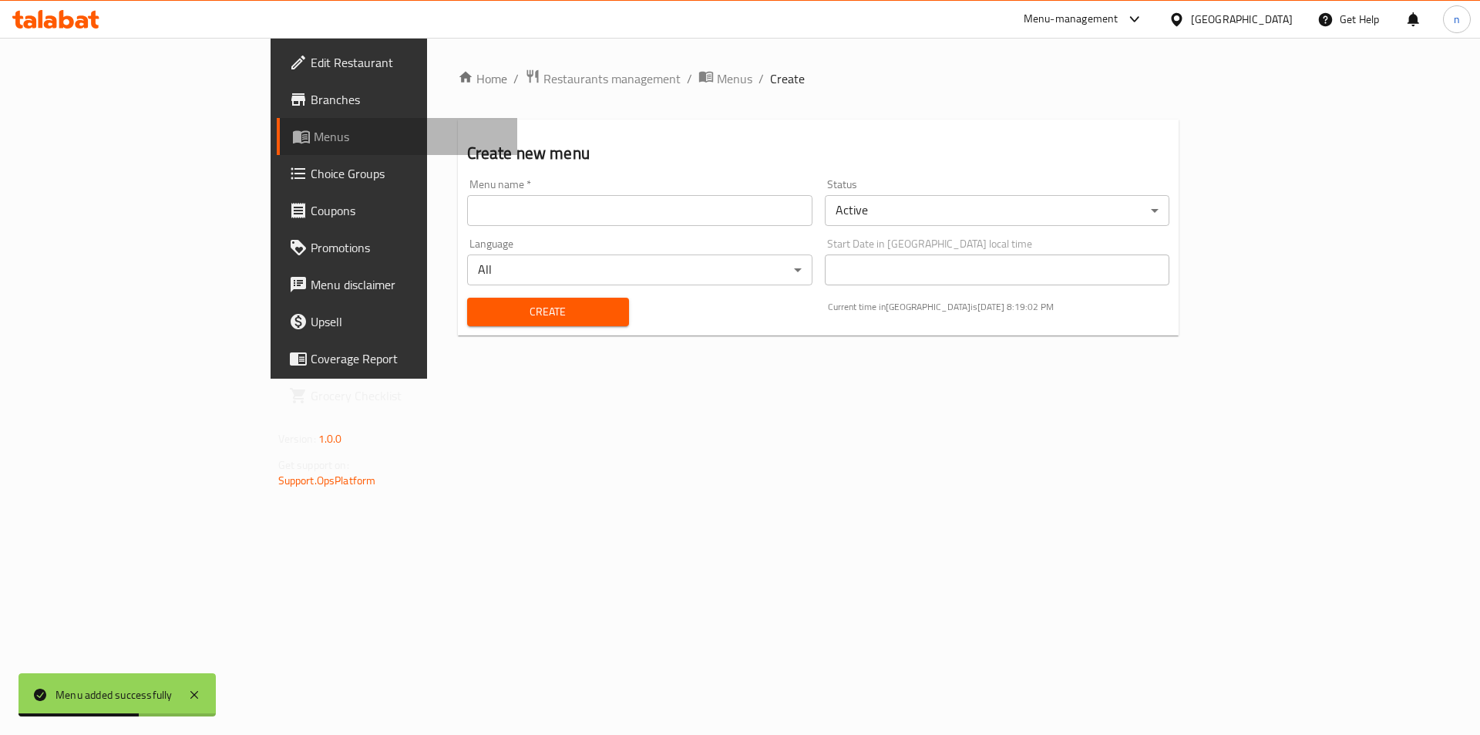
click at [314, 145] on span "Menus" at bounding box center [410, 136] width 192 height 18
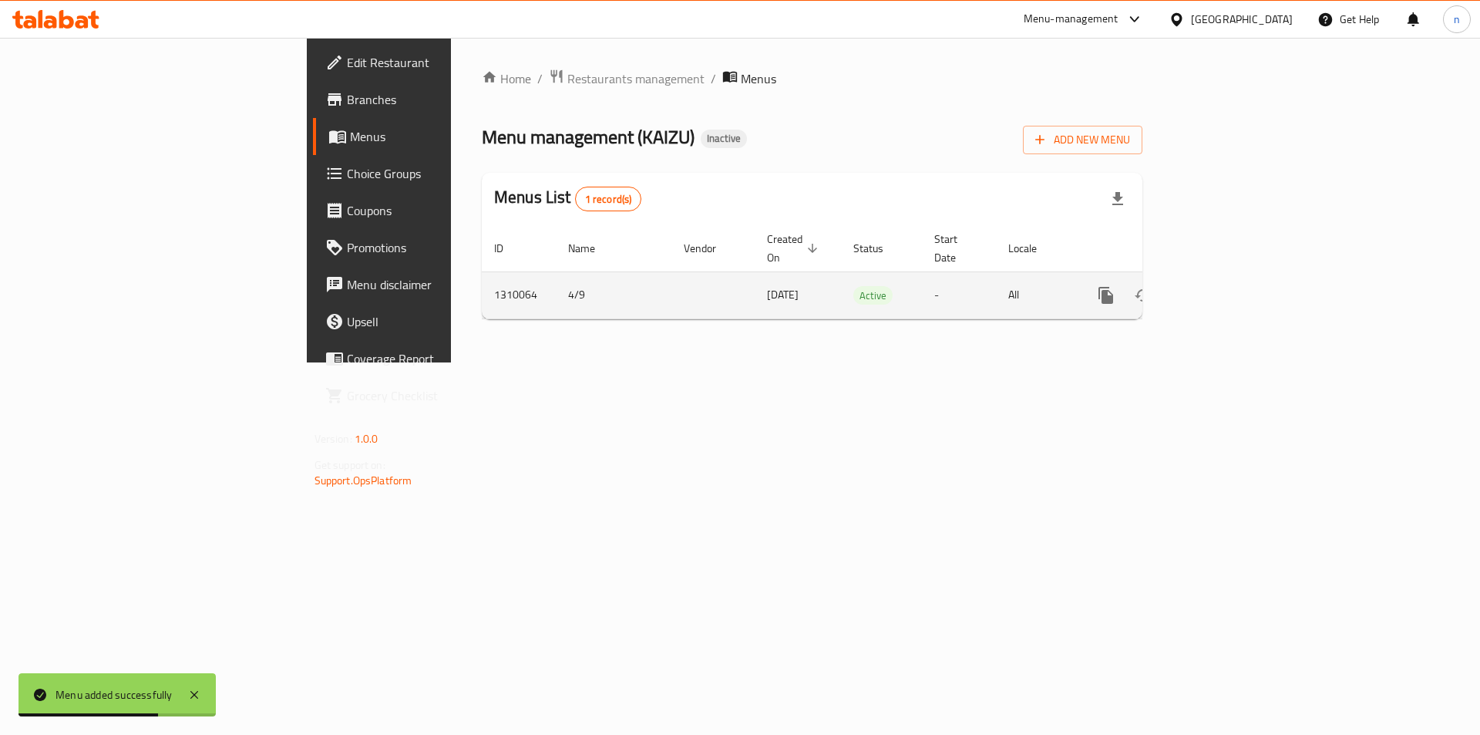
click at [1235, 285] on link "enhanced table" at bounding box center [1216, 295] width 37 height 37
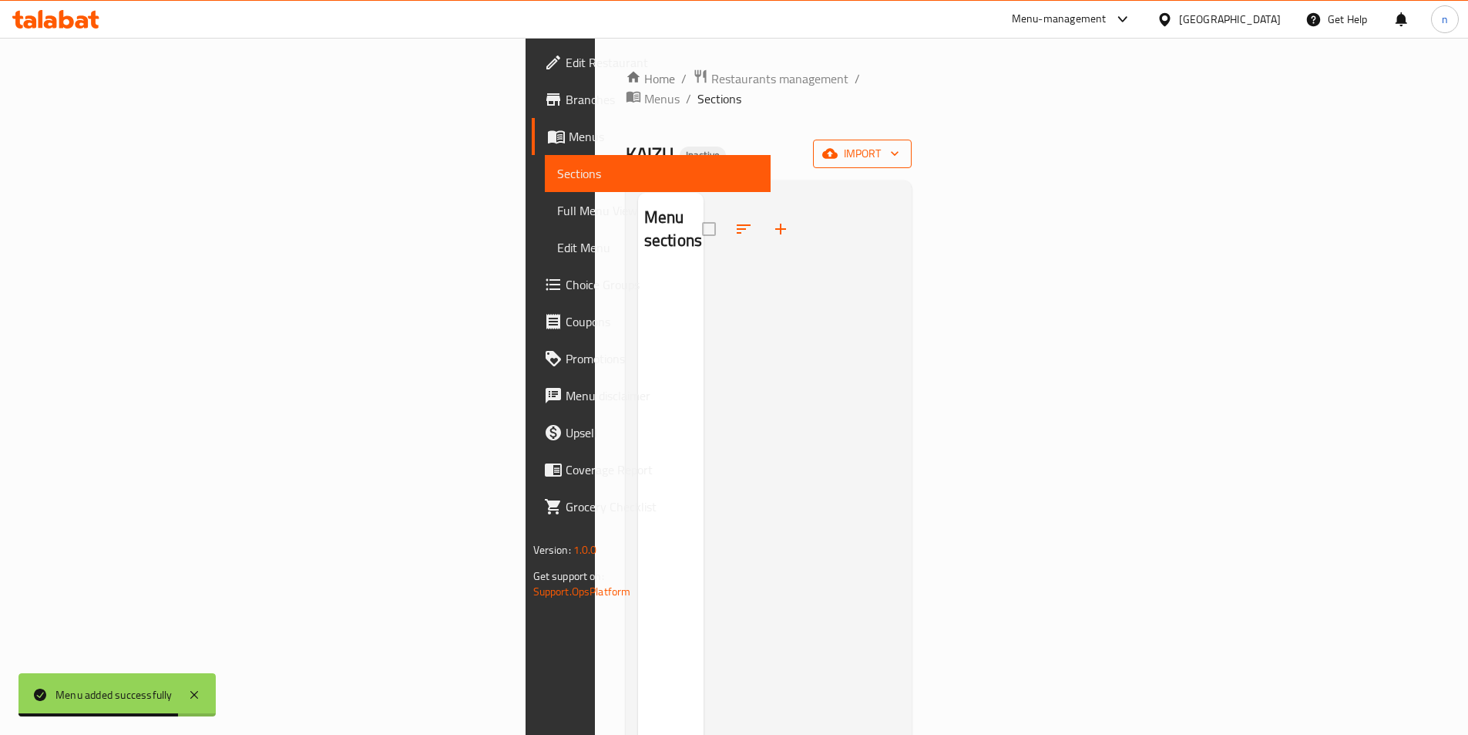
click at [912, 143] on button "import" at bounding box center [862, 154] width 99 height 29
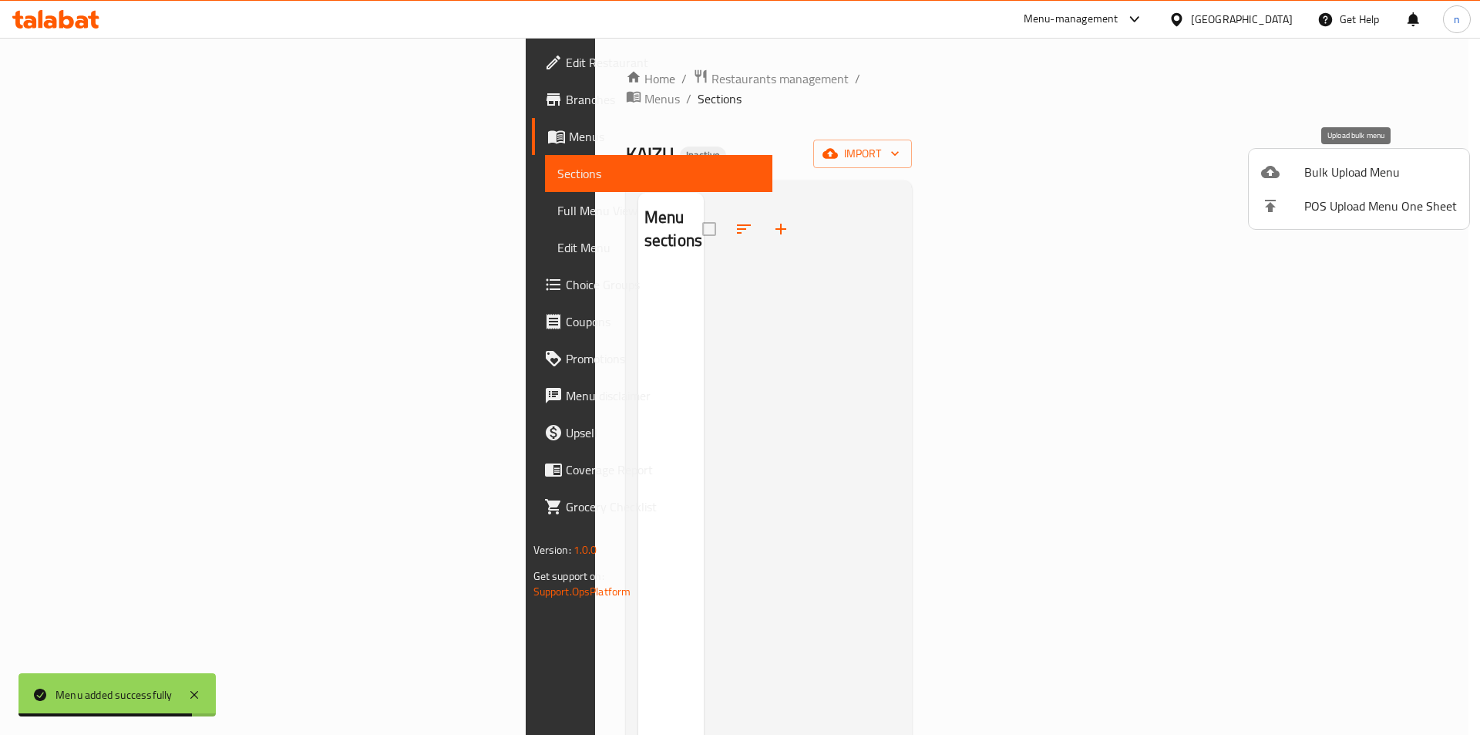
click at [1347, 165] on span "Bulk Upload Menu" at bounding box center [1380, 172] width 153 height 18
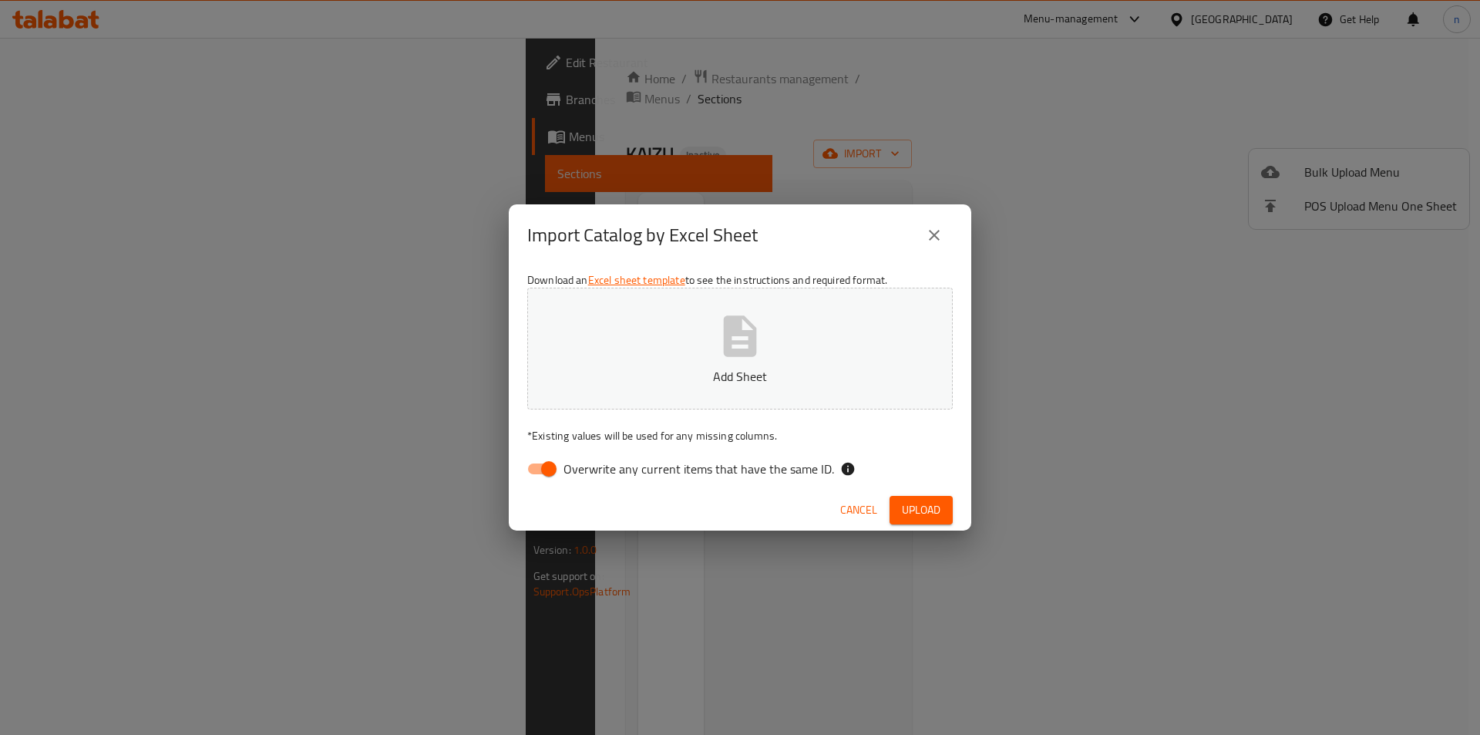
click at [556, 464] on input "Overwrite any current items that have the same ID." at bounding box center [549, 468] width 88 height 29
checkbox input "false"
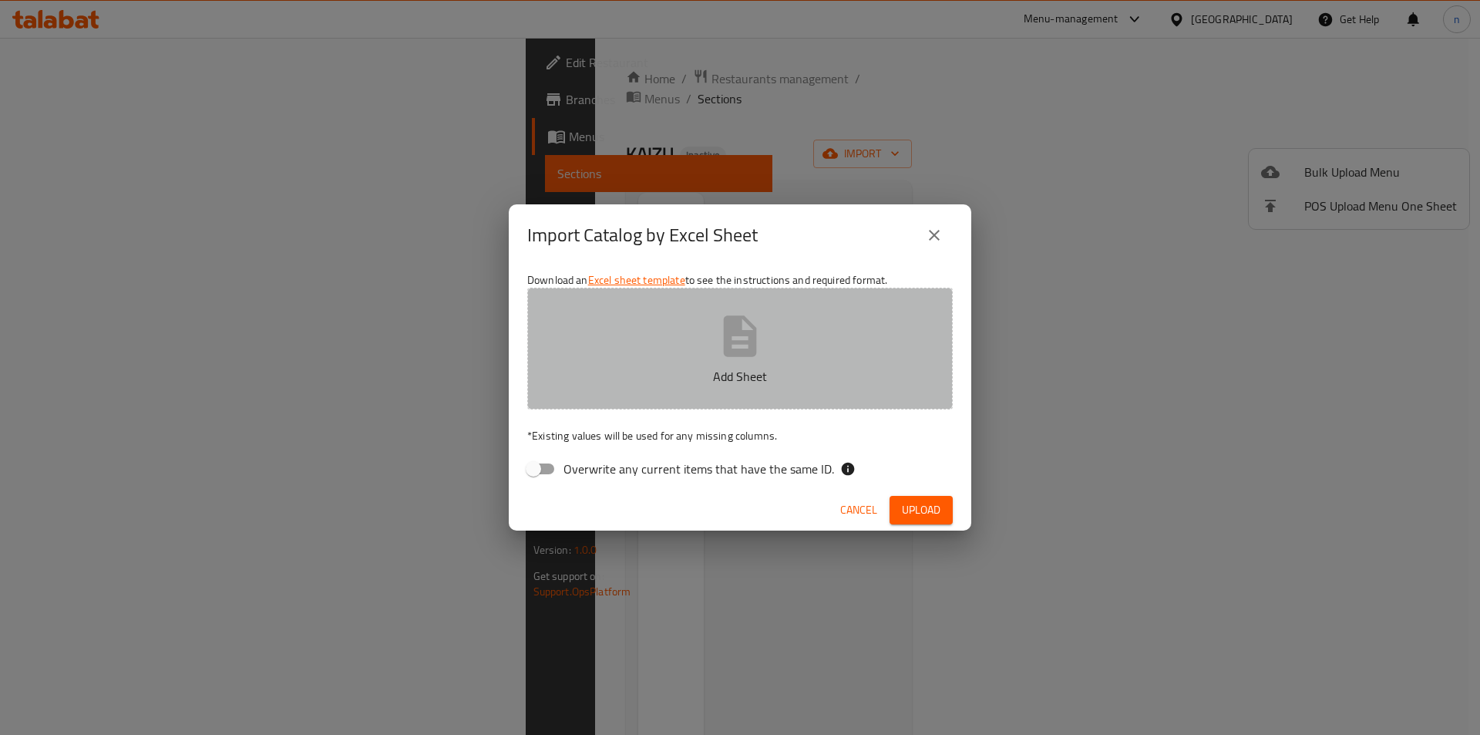
click at [648, 354] on button "Add Sheet" at bounding box center [739, 348] width 425 height 122
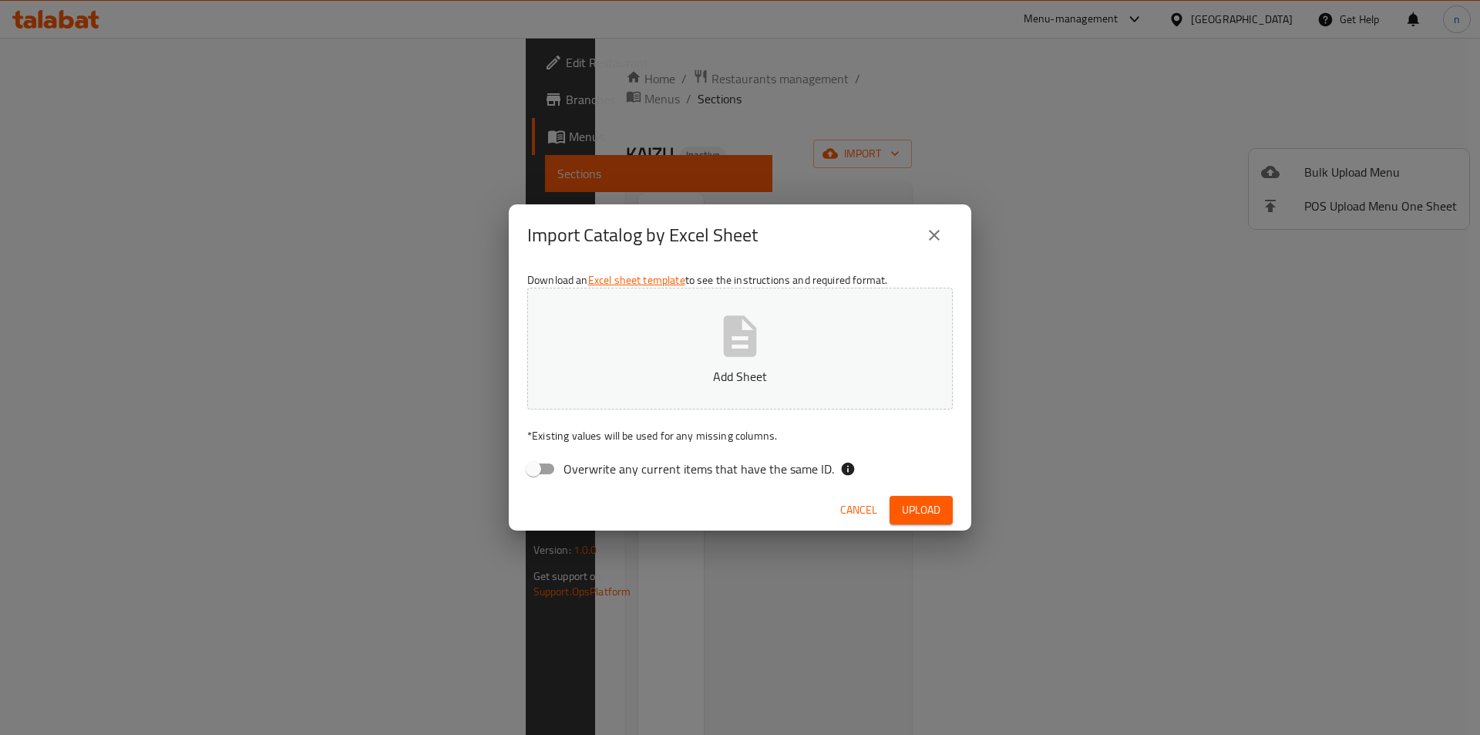
click at [656, 347] on button "Add Sheet" at bounding box center [739, 348] width 425 height 122
click at [932, 516] on span "Upload" at bounding box center [921, 509] width 39 height 19
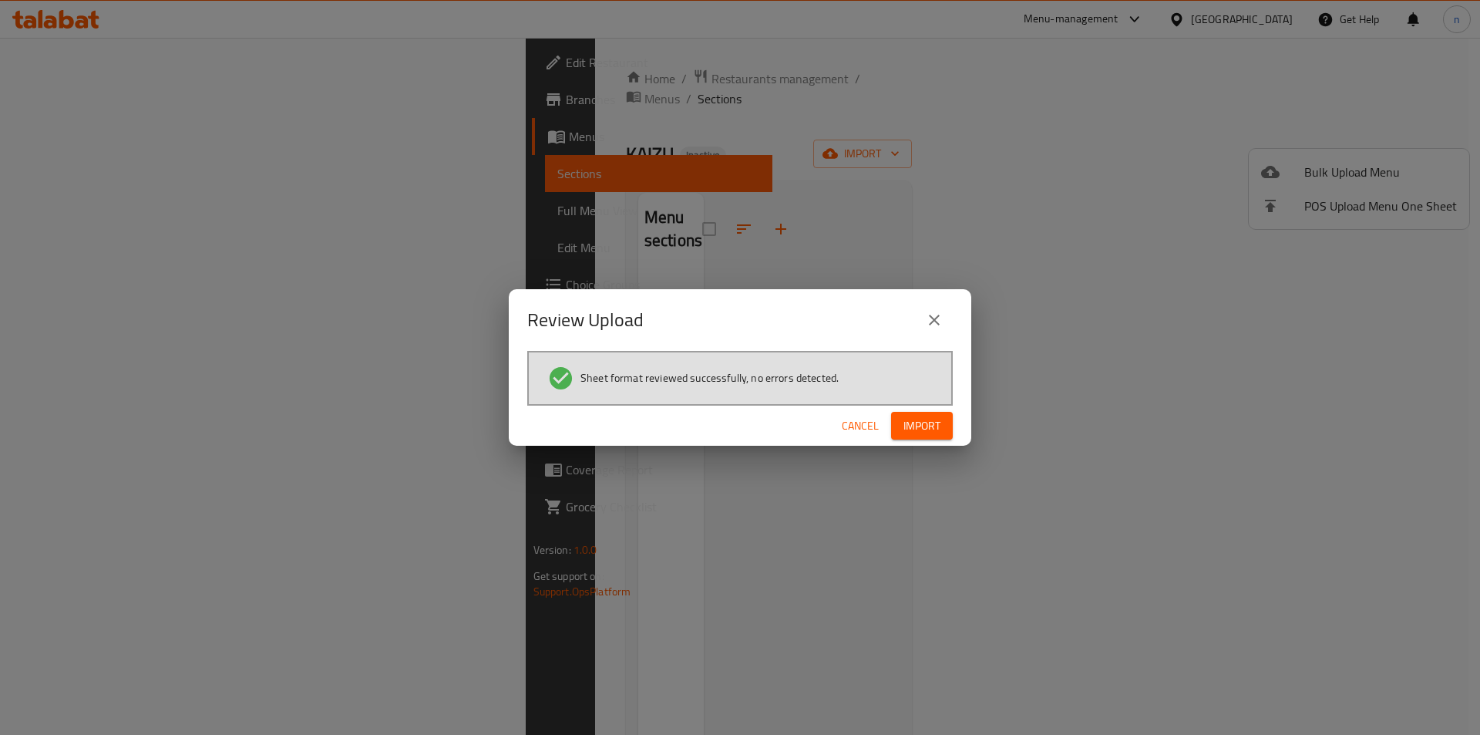
click at [943, 426] on button "Import" at bounding box center [922, 426] width 62 height 29
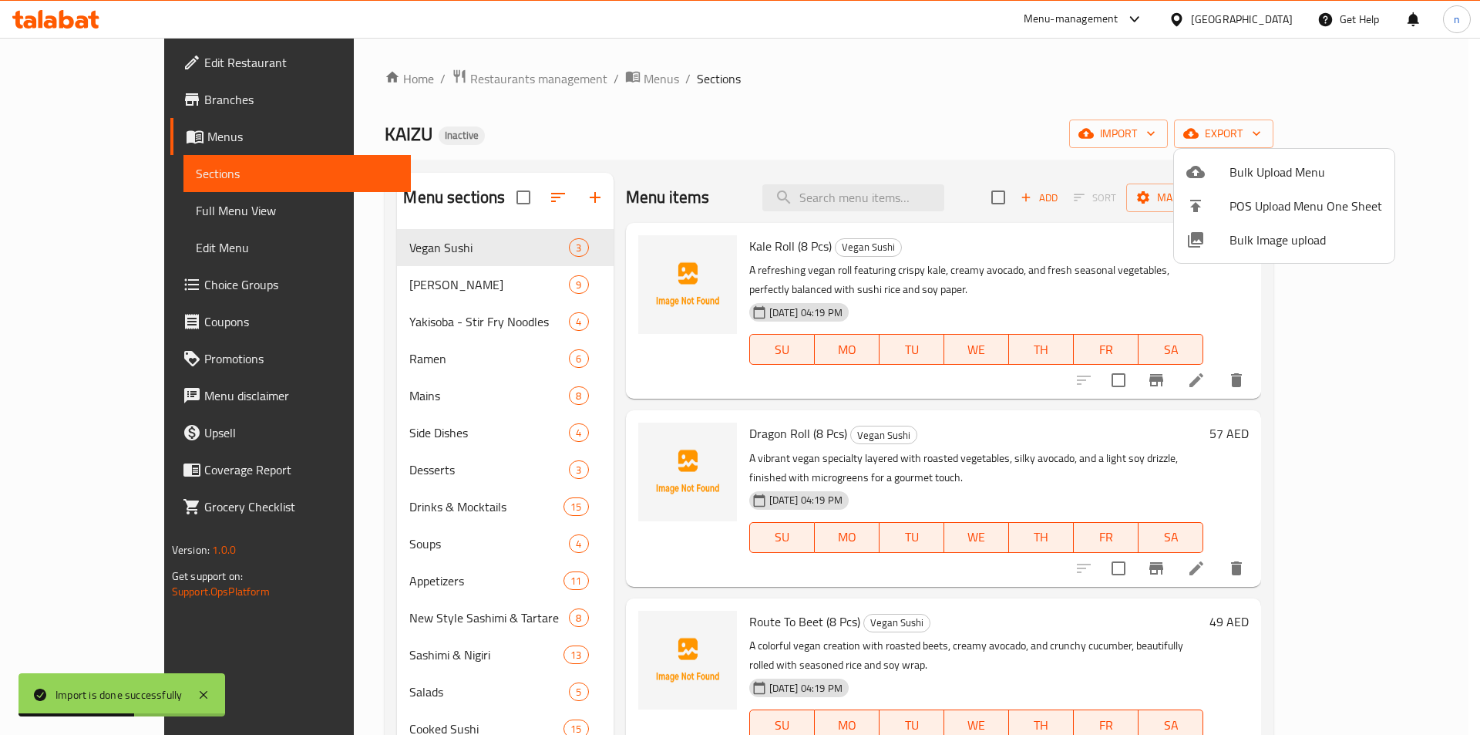
click at [76, 209] on div at bounding box center [740, 367] width 1480 height 735
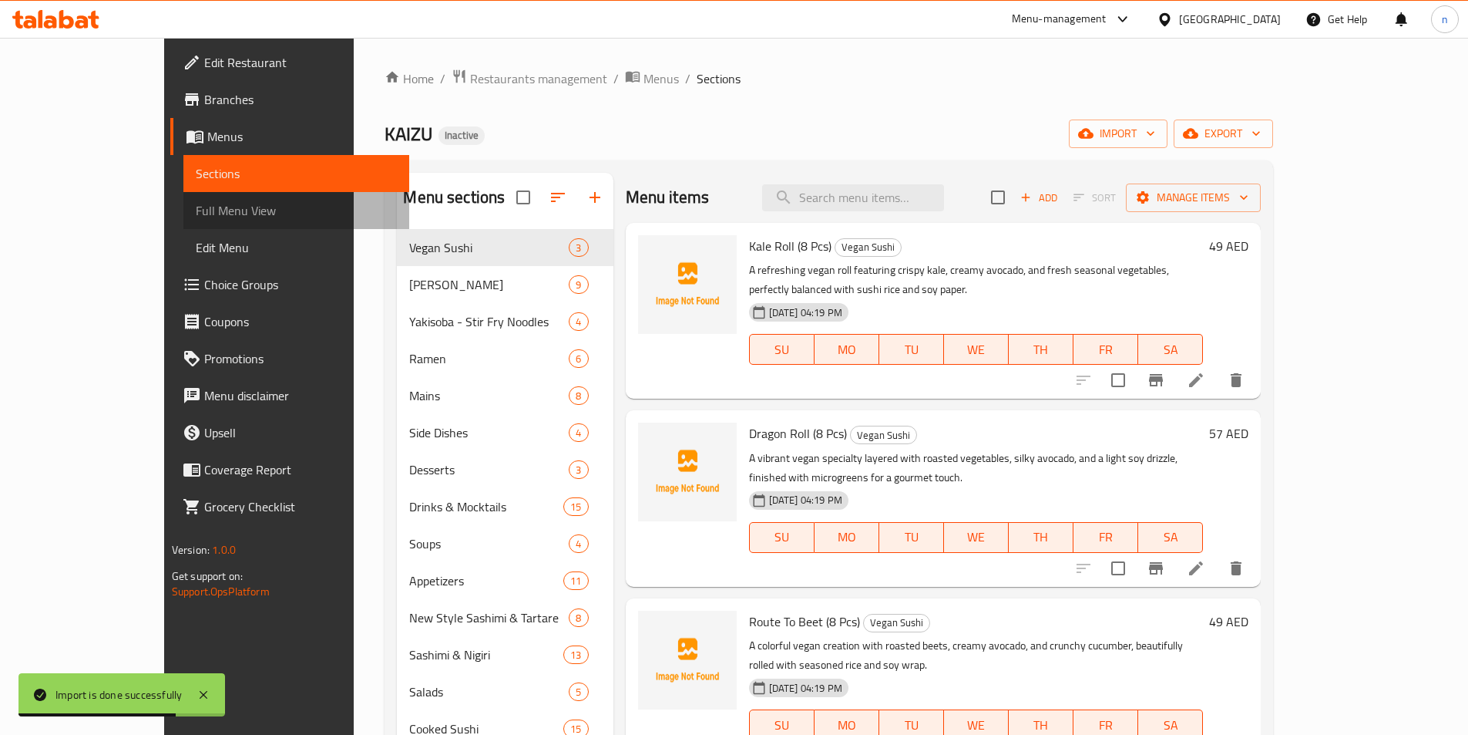
click at [196, 209] on span "Full Menu View" at bounding box center [296, 210] width 201 height 18
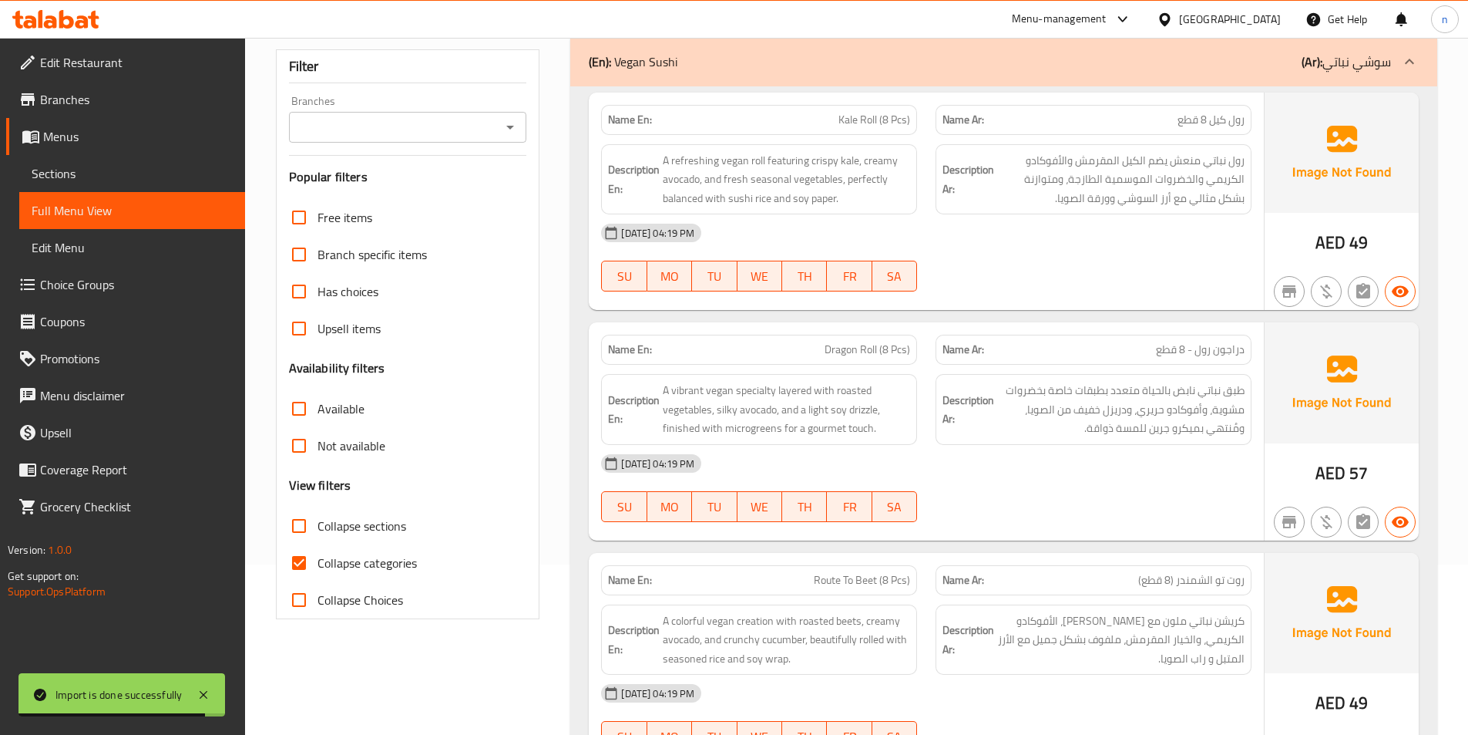
scroll to position [308, 0]
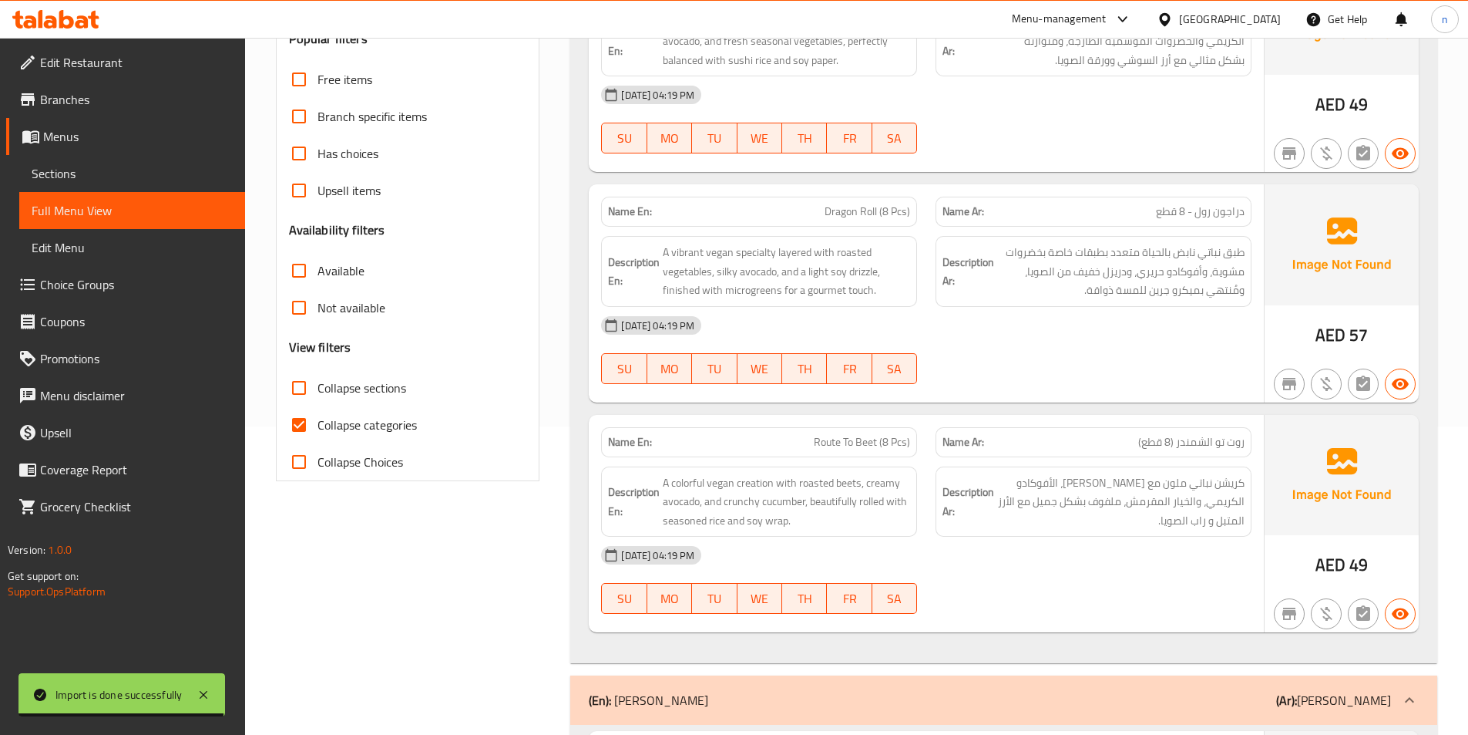
click at [299, 429] on input "Collapse categories" at bounding box center [299, 424] width 37 height 37
checkbox input "false"
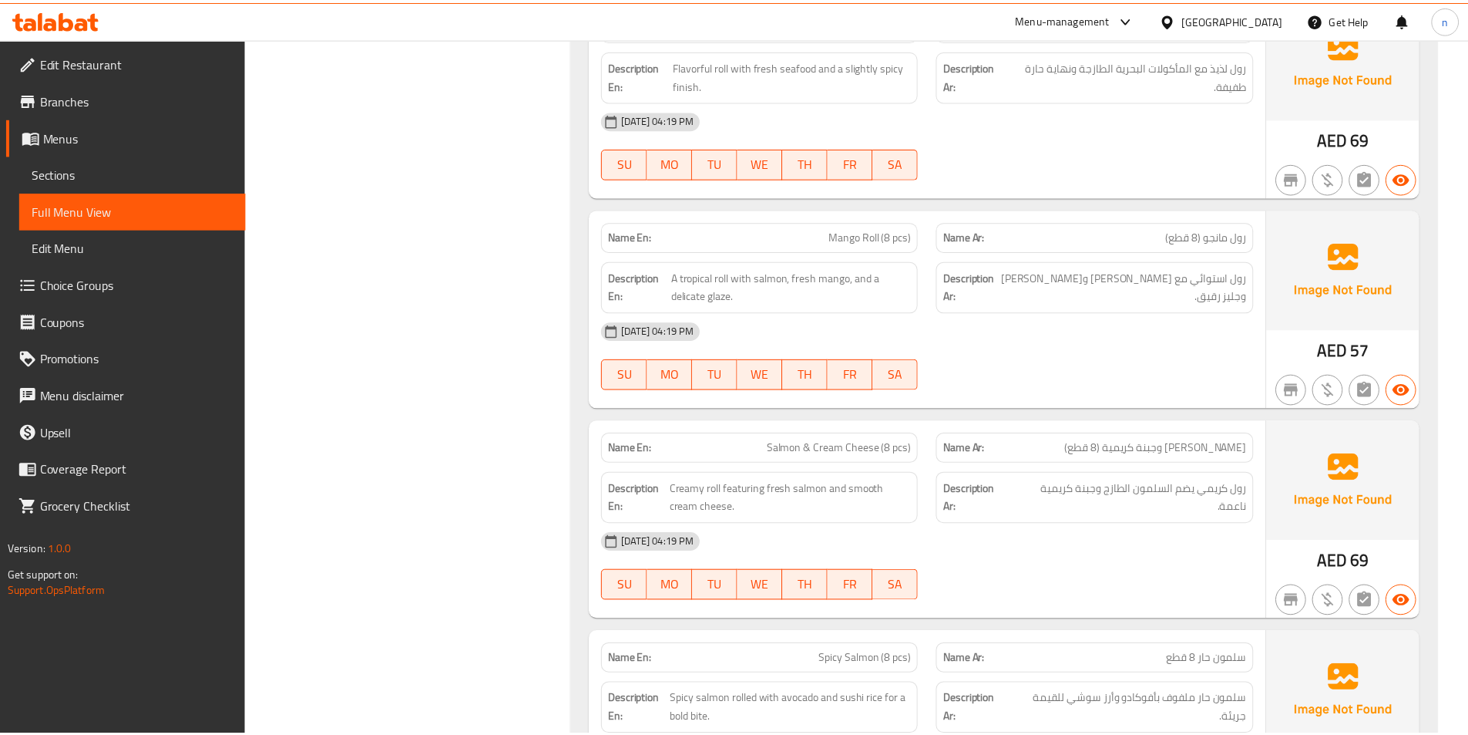
scroll to position [26082, 0]
